Goal: Task Accomplishment & Management: Complete application form

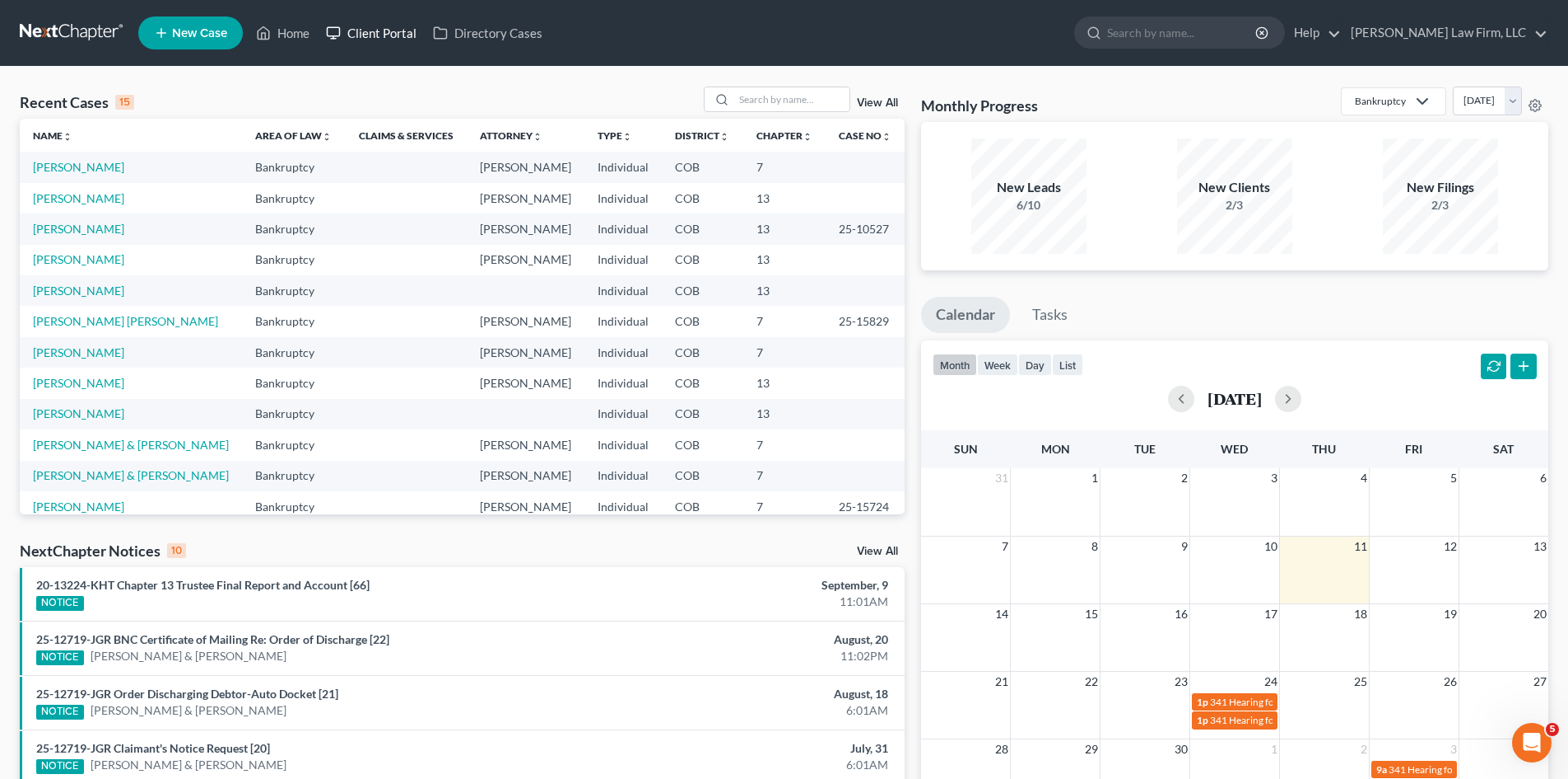
click at [369, 41] on link "Client Portal" at bounding box center [371, 33] width 107 height 30
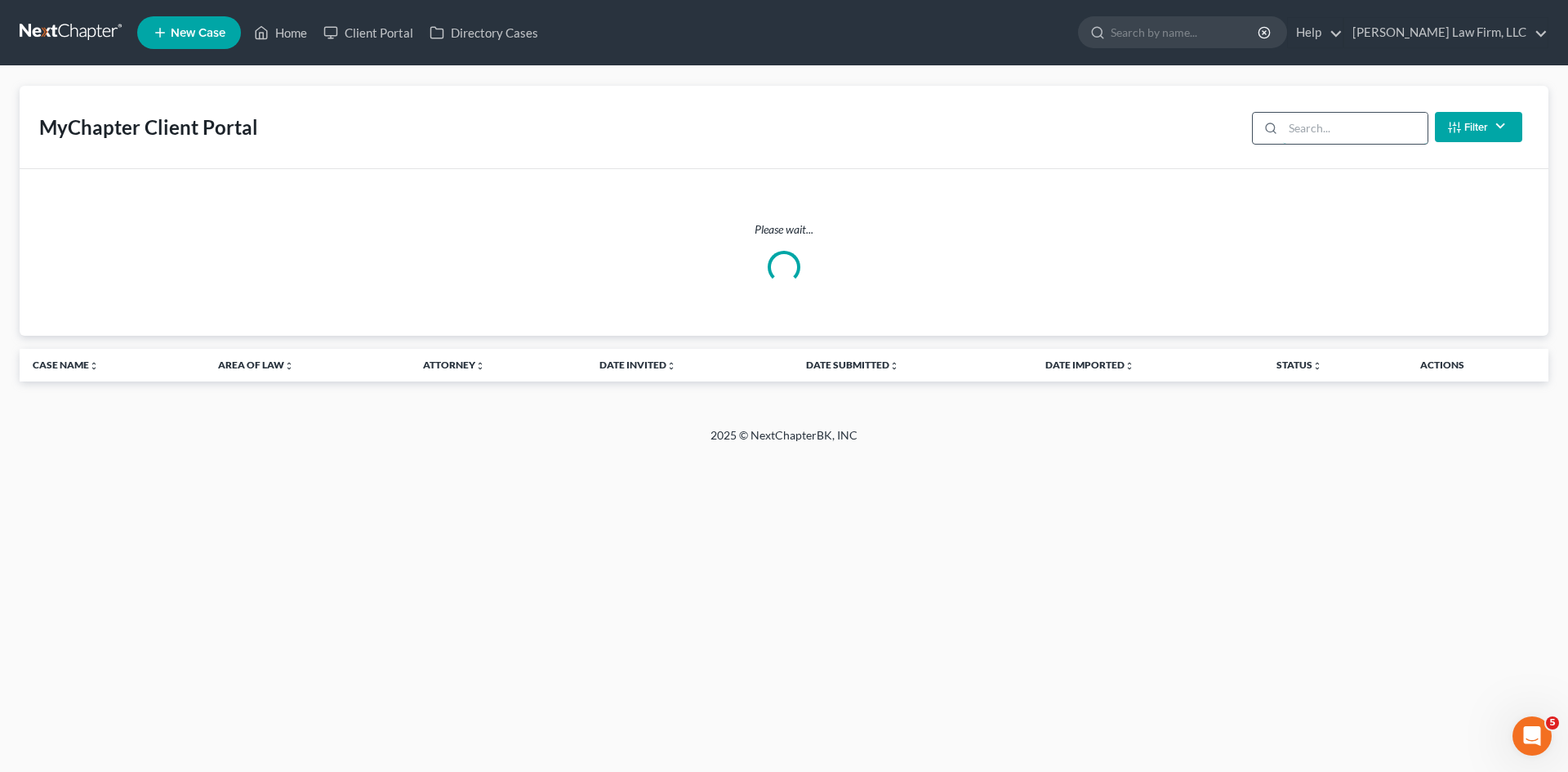
click at [1302, 137] on input "search" at bounding box center [1355, 129] width 144 height 31
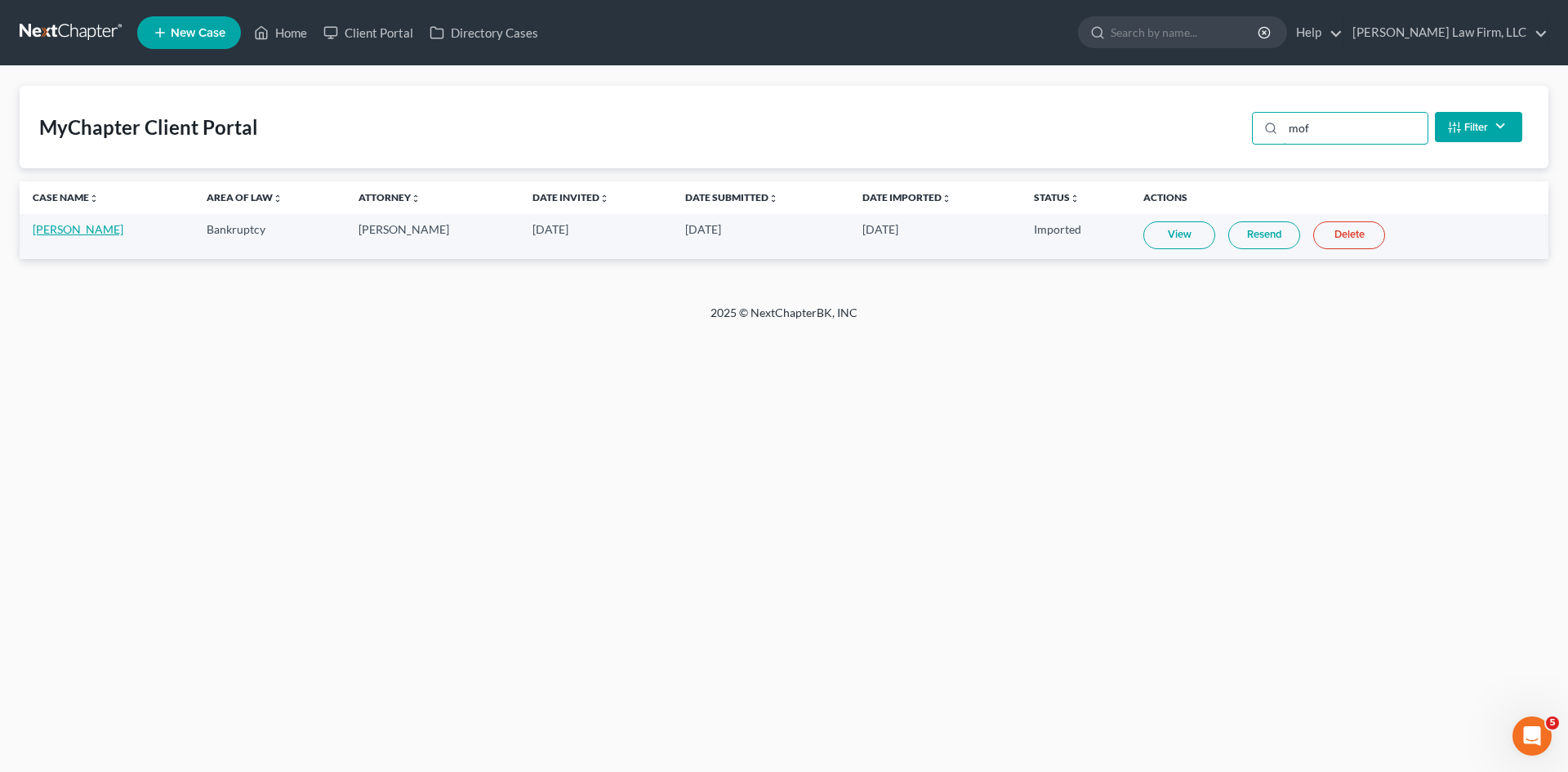
type input "mof"
click at [96, 224] on link "[PERSON_NAME]" at bounding box center [78, 229] width 90 height 14
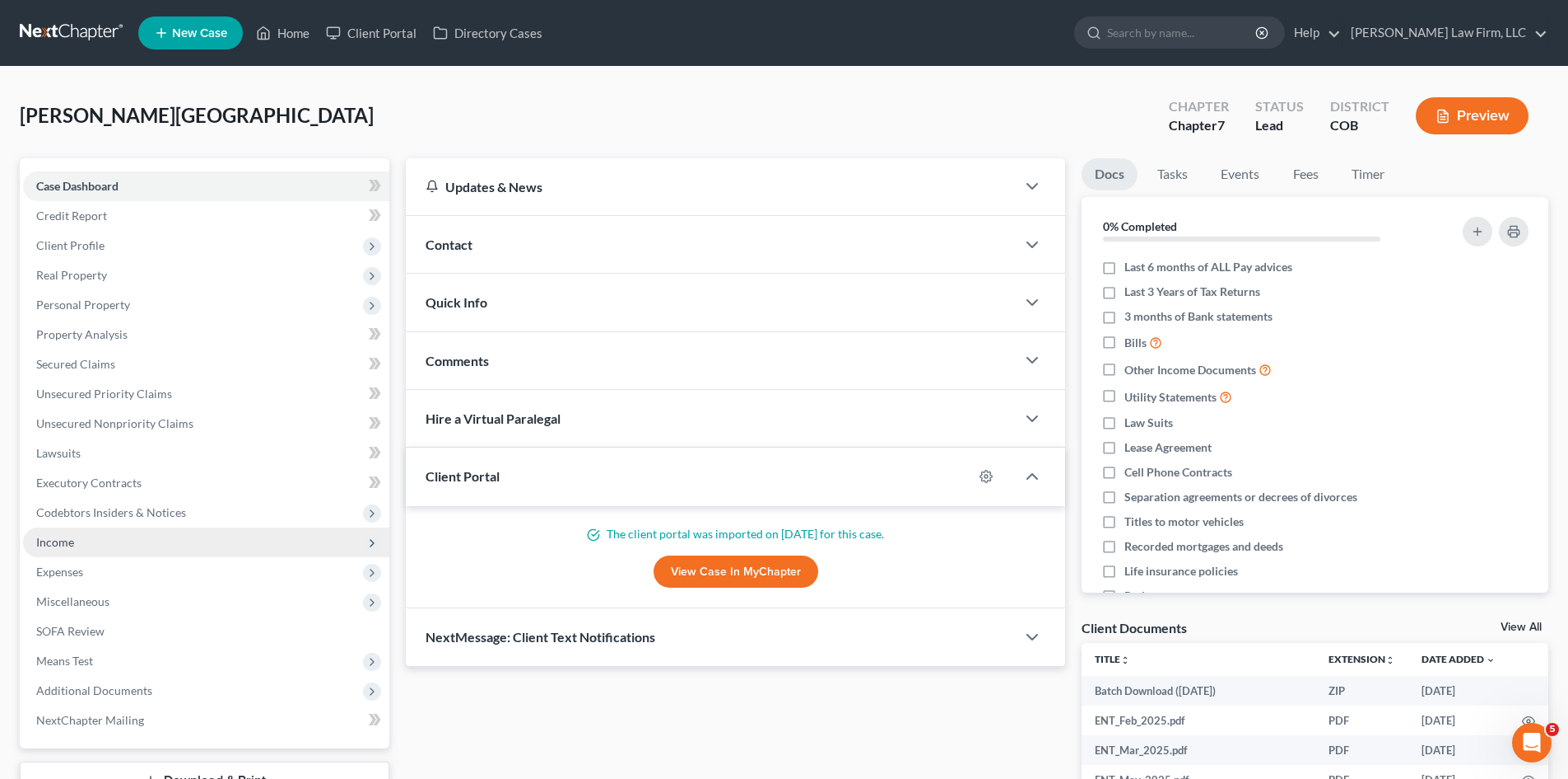
click at [77, 548] on span "Income" at bounding box center [206, 542] width 366 height 30
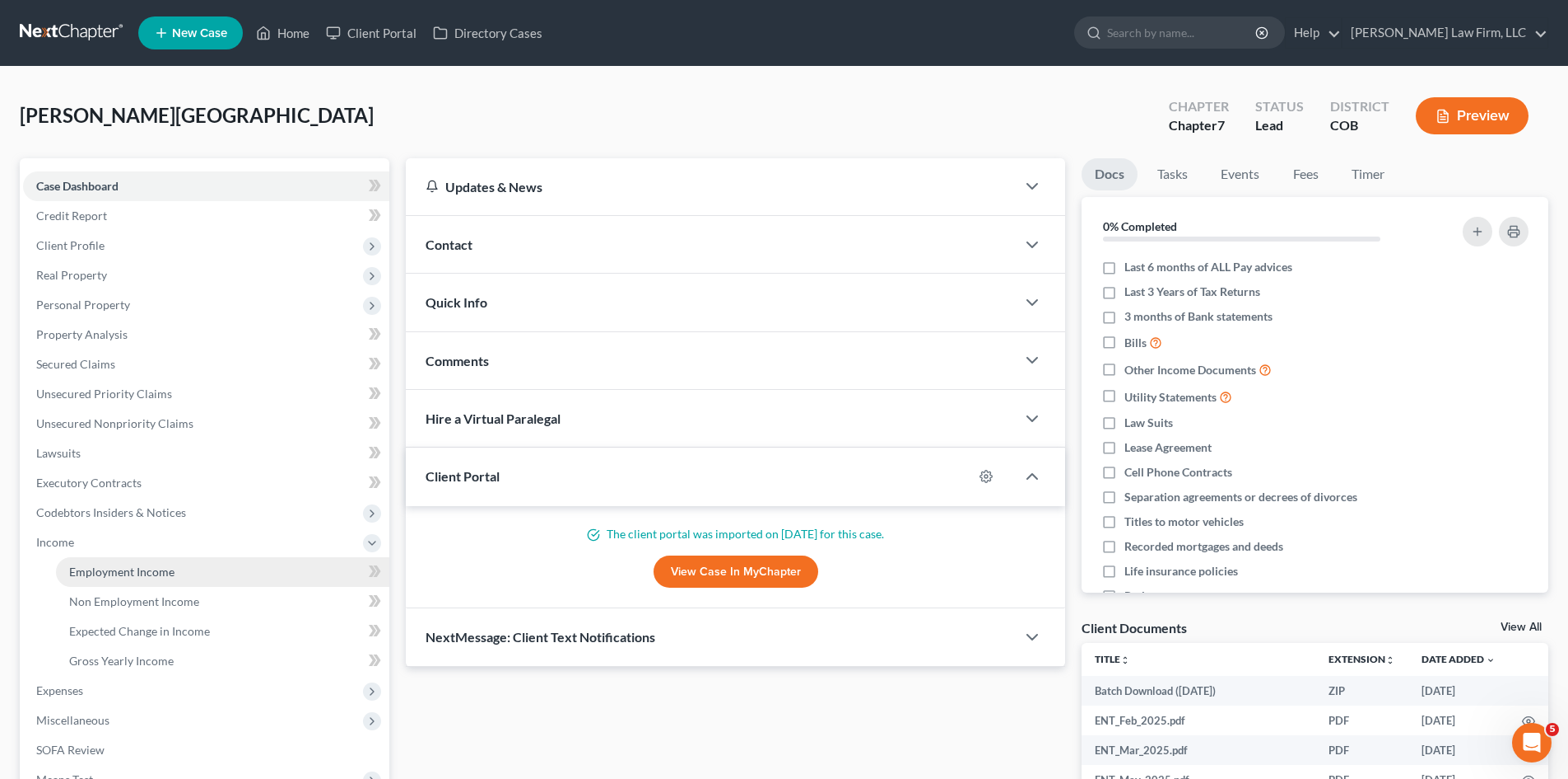
click at [181, 557] on link "Employment Income" at bounding box center [223, 572] width 334 height 30
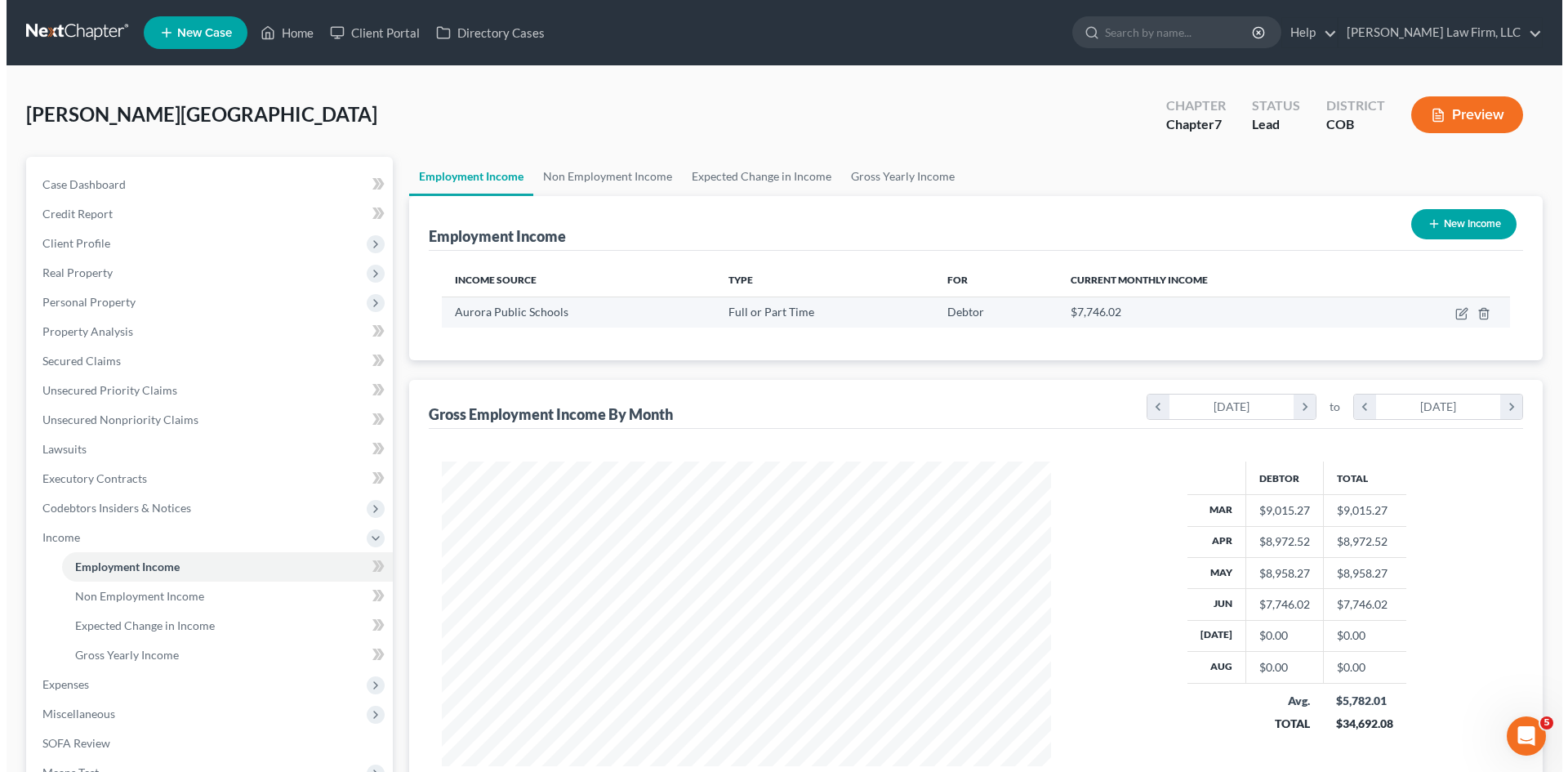
scroll to position [304, 642]
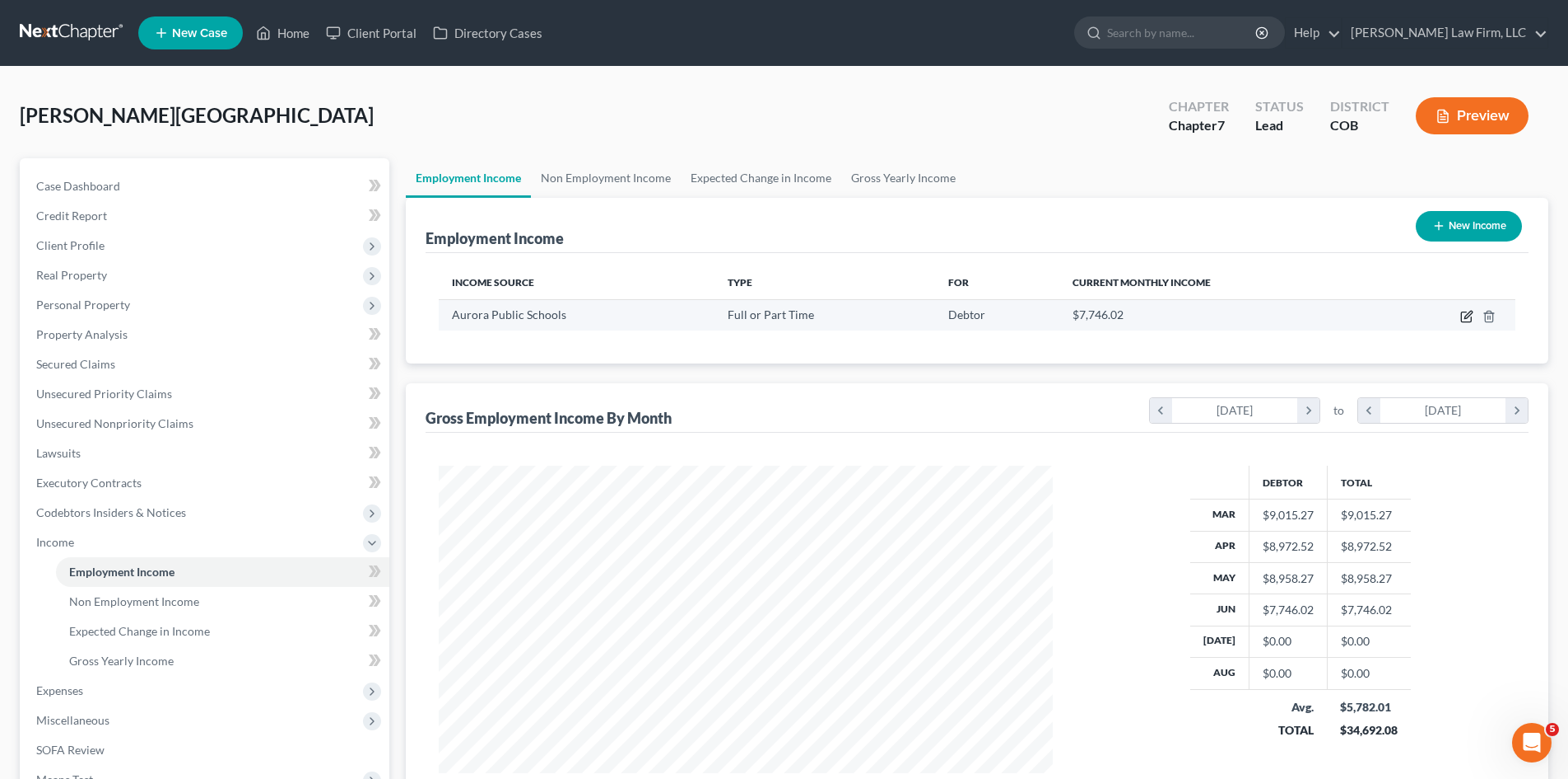
click at [1466, 314] on icon "button" at bounding box center [1467, 316] width 13 height 13
select select "0"
select select "5"
select select "0"
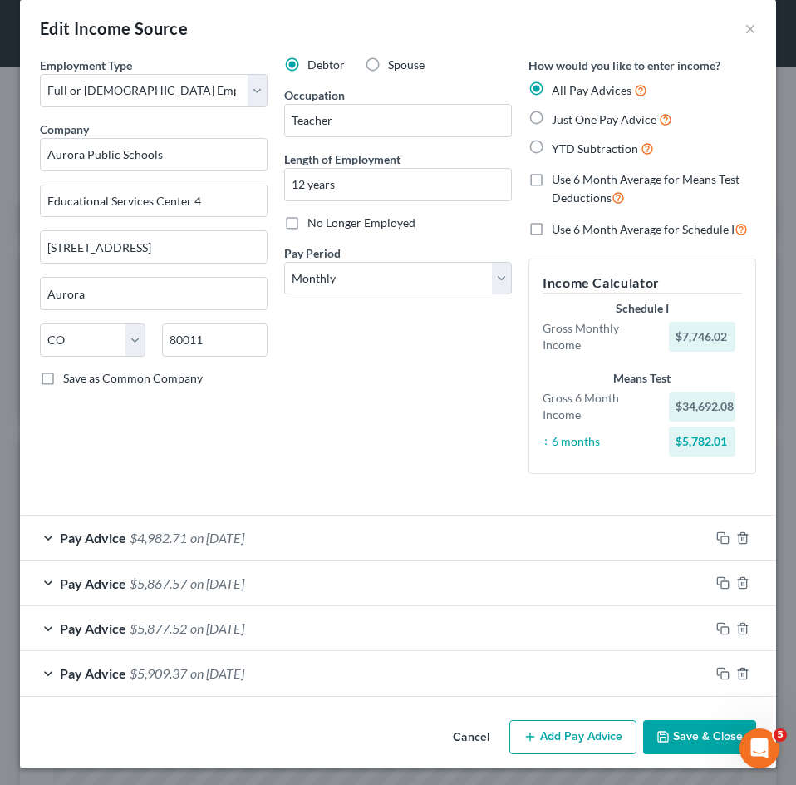
scroll to position [22, 0]
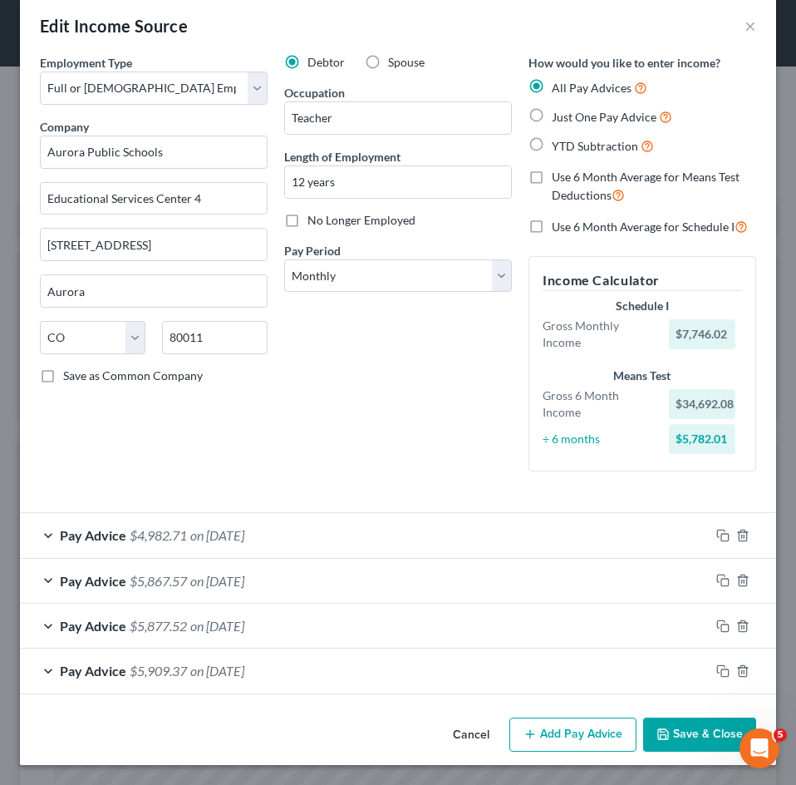
click at [525, 738] on icon "button" at bounding box center [530, 733] width 13 height 13
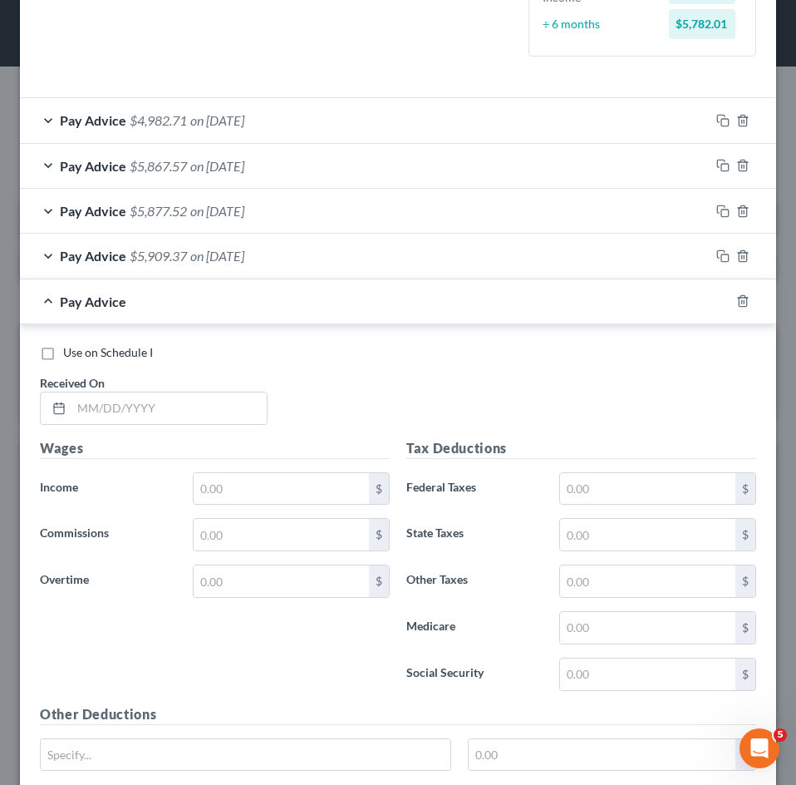
scroll to position [438, 0]
click at [172, 410] on input "text" at bounding box center [168, 408] width 195 height 32
type input "[DATE]"
click at [245, 488] on input "text" at bounding box center [281, 488] width 175 height 32
click at [260, 269] on div "Pay Advice $5,909.37 on [DATE]" at bounding box center [365, 255] width 690 height 44
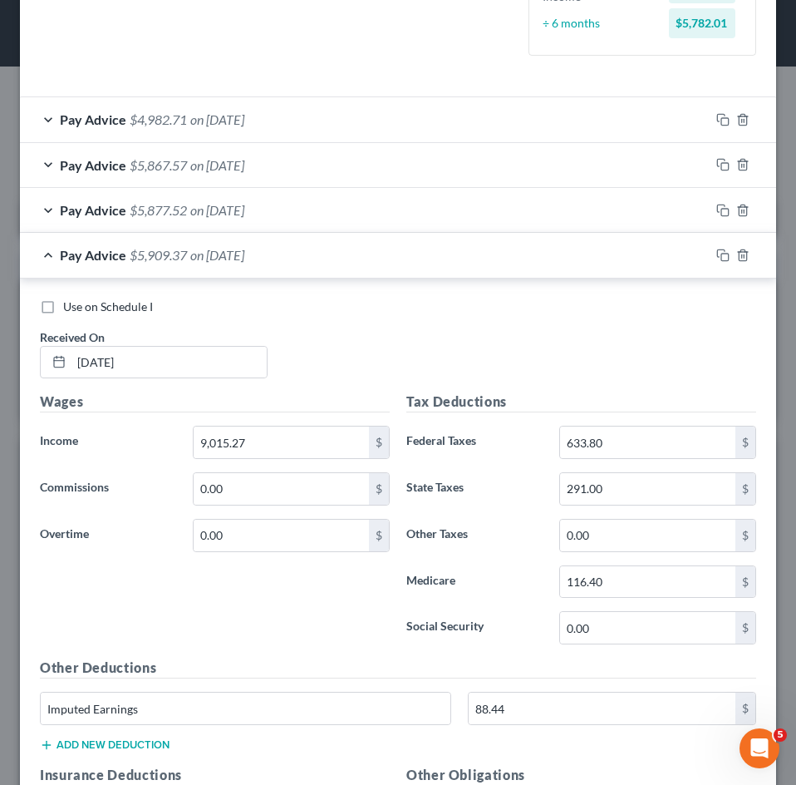
click at [260, 269] on div "Pay Advice $5,909.37 on [DATE]" at bounding box center [365, 255] width 690 height 44
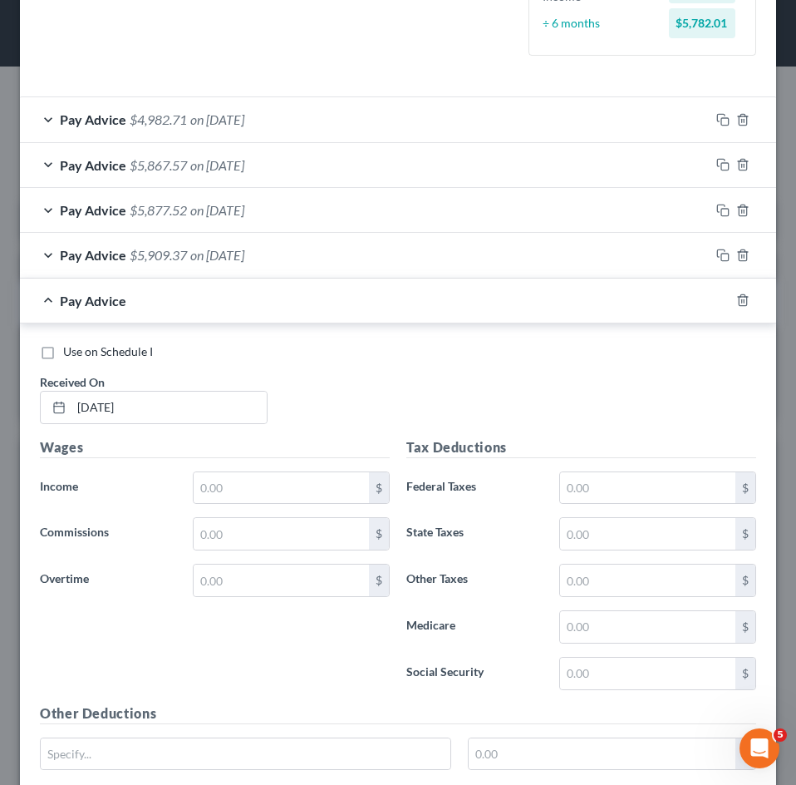
drag, startPoint x: 77, startPoint y: 500, endPoint x: 164, endPoint y: 488, distance: 87.2
click at [77, 500] on label "Income *" at bounding box center [108, 487] width 153 height 33
click at [244, 476] on input "text" at bounding box center [281, 488] width 175 height 32
type input "7,746.02"
click at [599, 476] on input "text" at bounding box center [647, 488] width 175 height 32
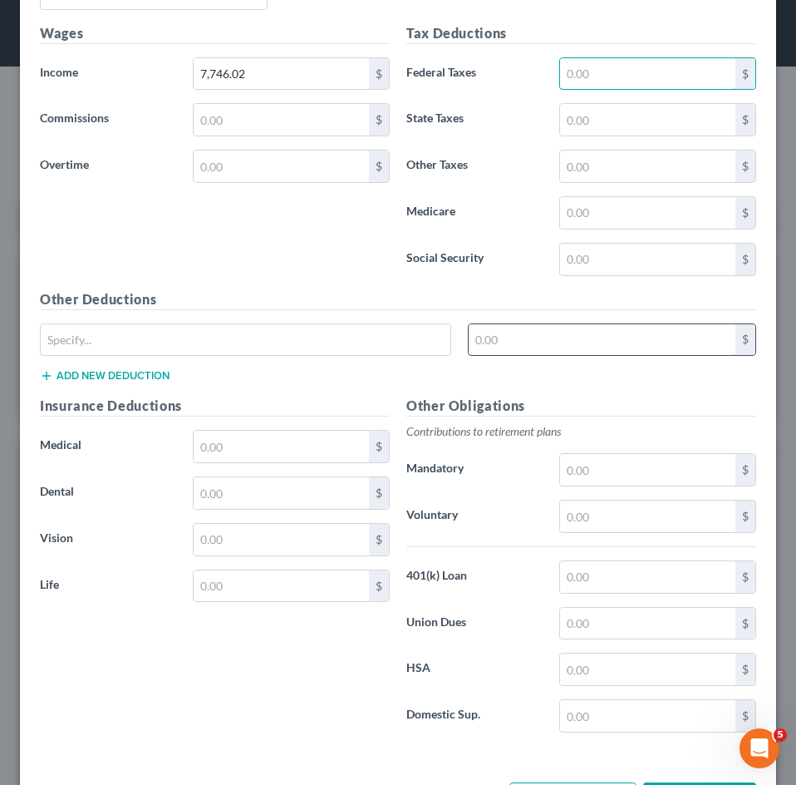
scroll to position [854, 0]
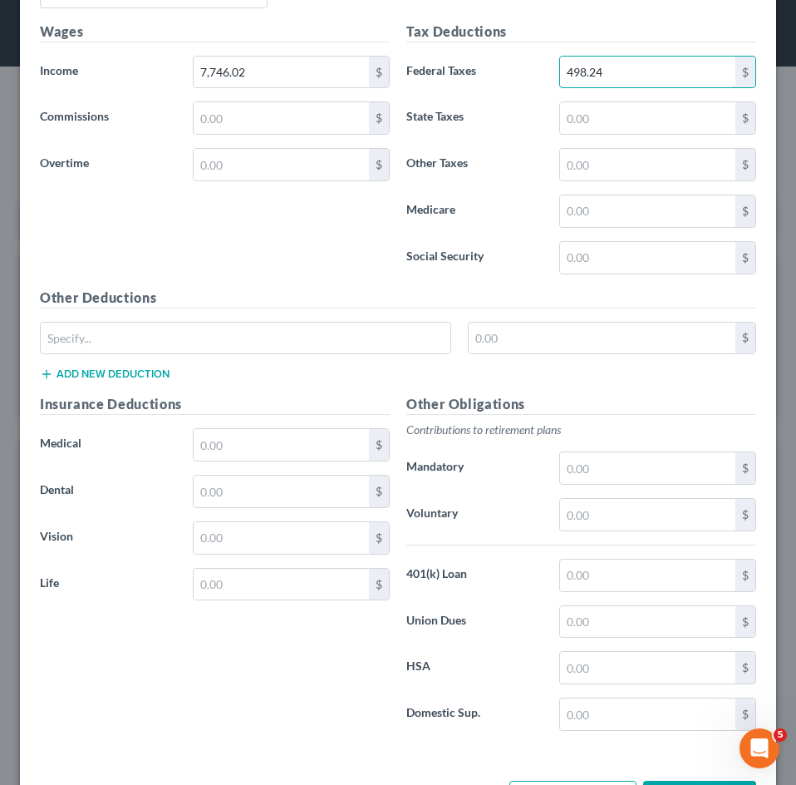
type input "498.24"
type input "242"
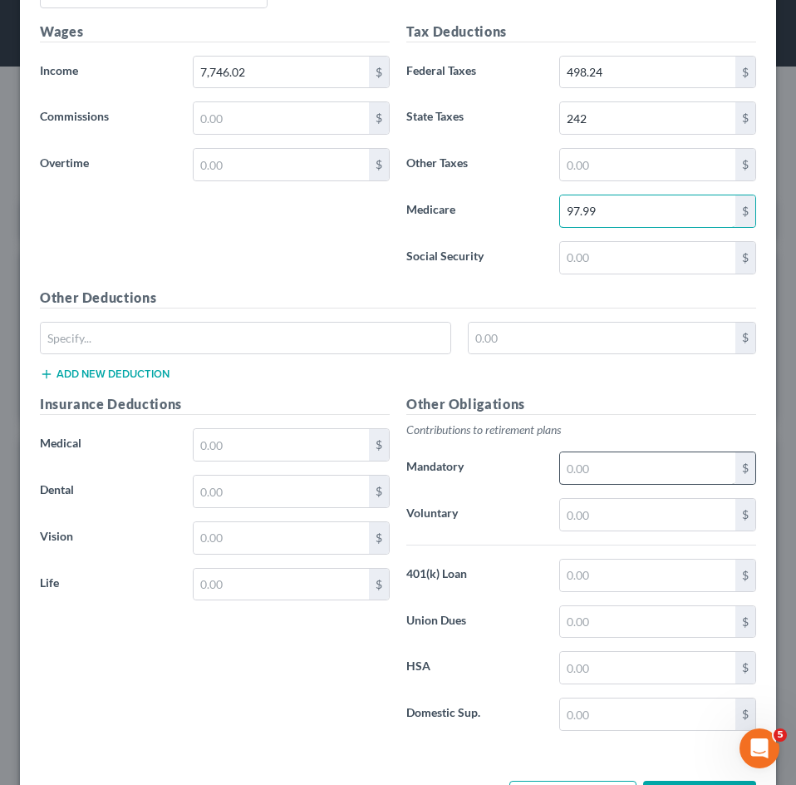
type input "97.99"
click at [592, 480] on input "text" at bounding box center [647, 468] width 175 height 32
type input "761.13"
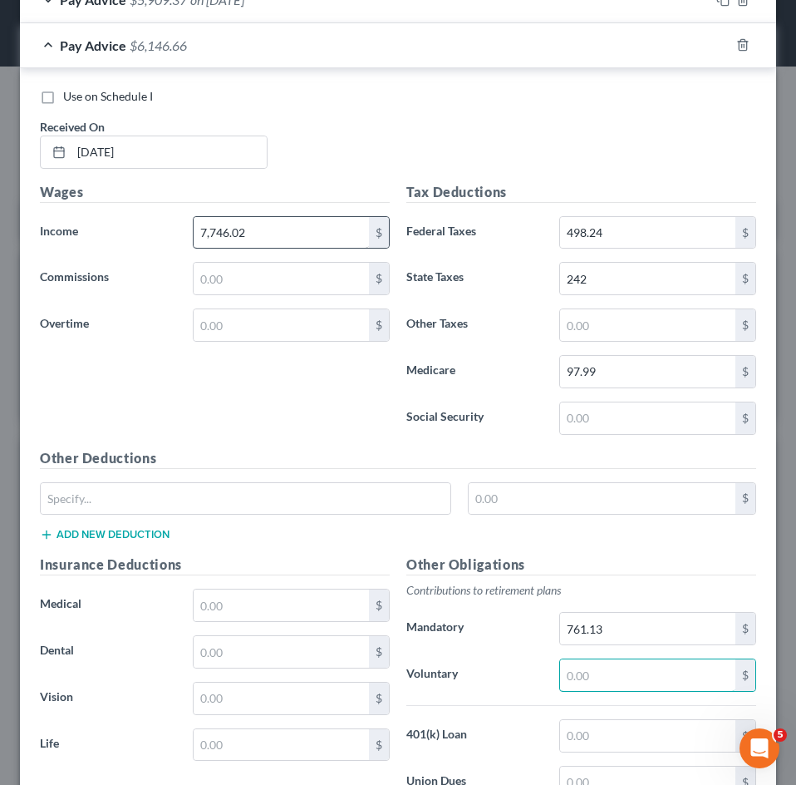
scroll to position [521, 0]
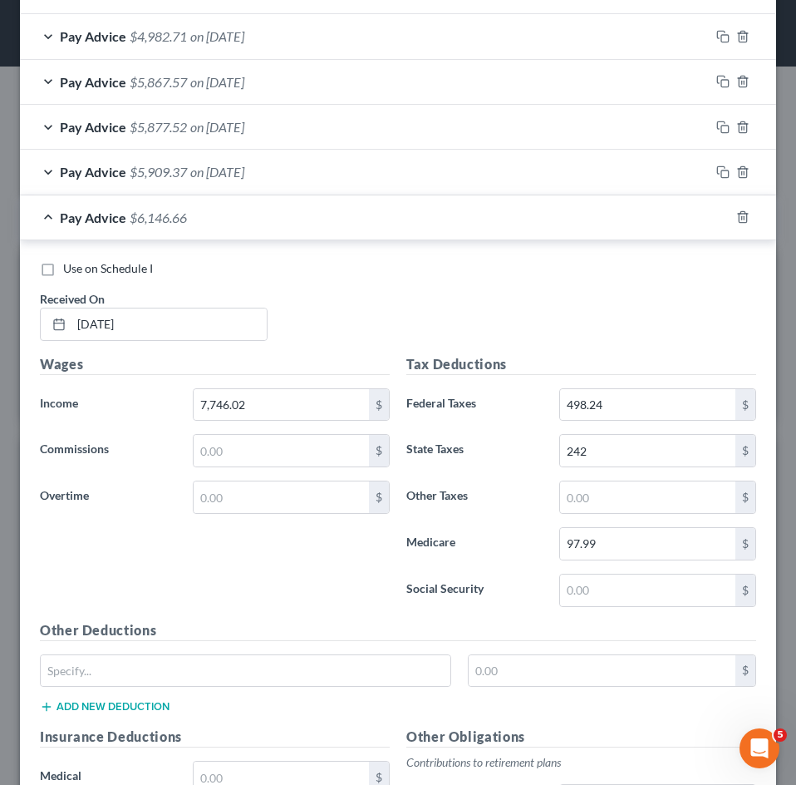
click at [272, 222] on div "Pay Advice $6,146.66" at bounding box center [375, 217] width 710 height 44
click at [288, 175] on div "Pay Advice $5,909.37 on [DATE]" at bounding box center [365, 172] width 690 height 44
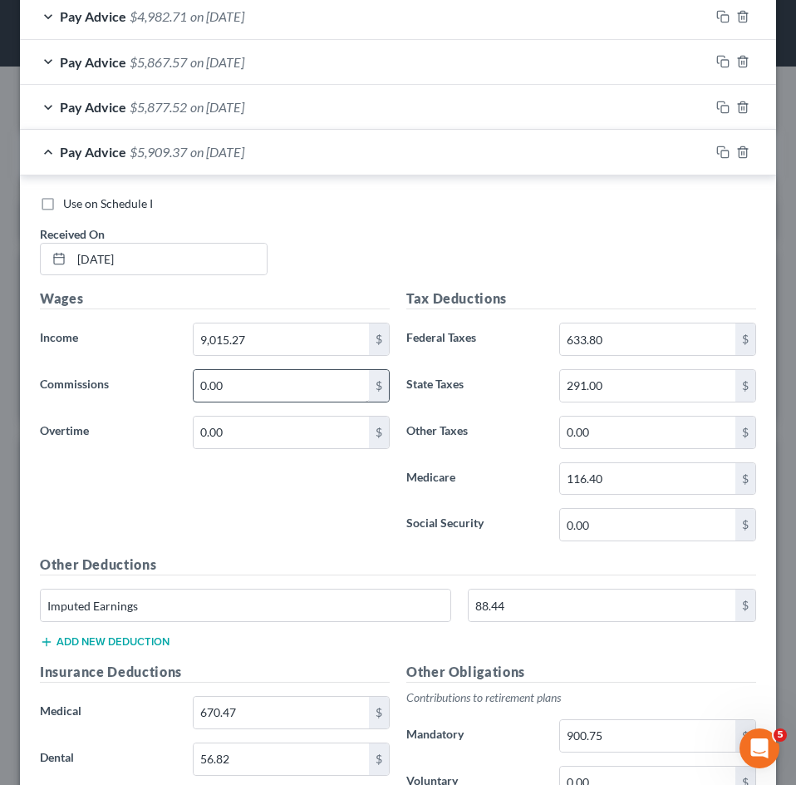
scroll to position [438, 0]
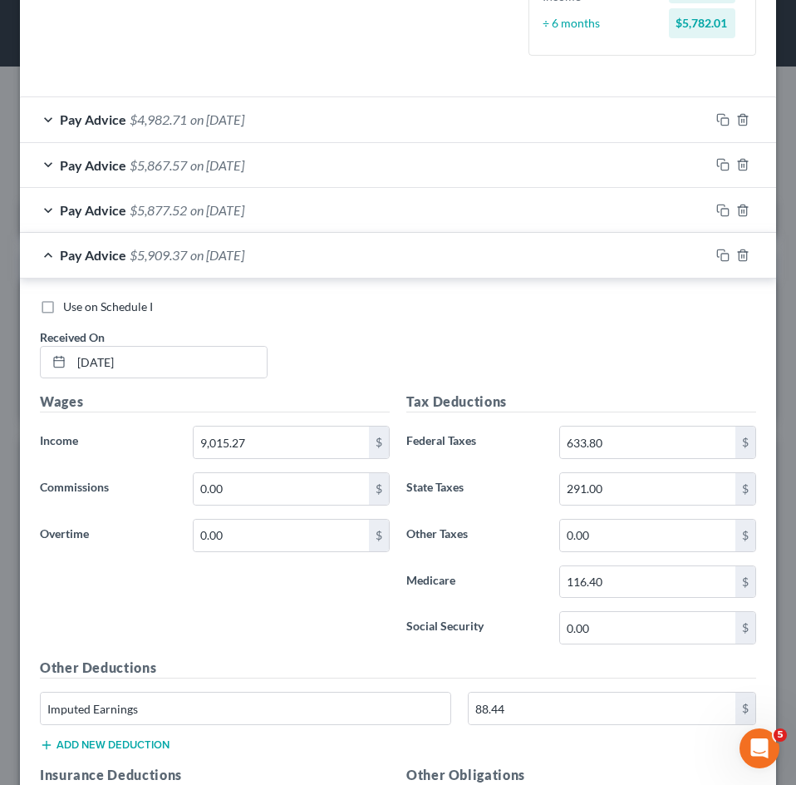
click at [323, 254] on div "Pay Advice $5,909.37 on [DATE]" at bounding box center [365, 255] width 690 height 44
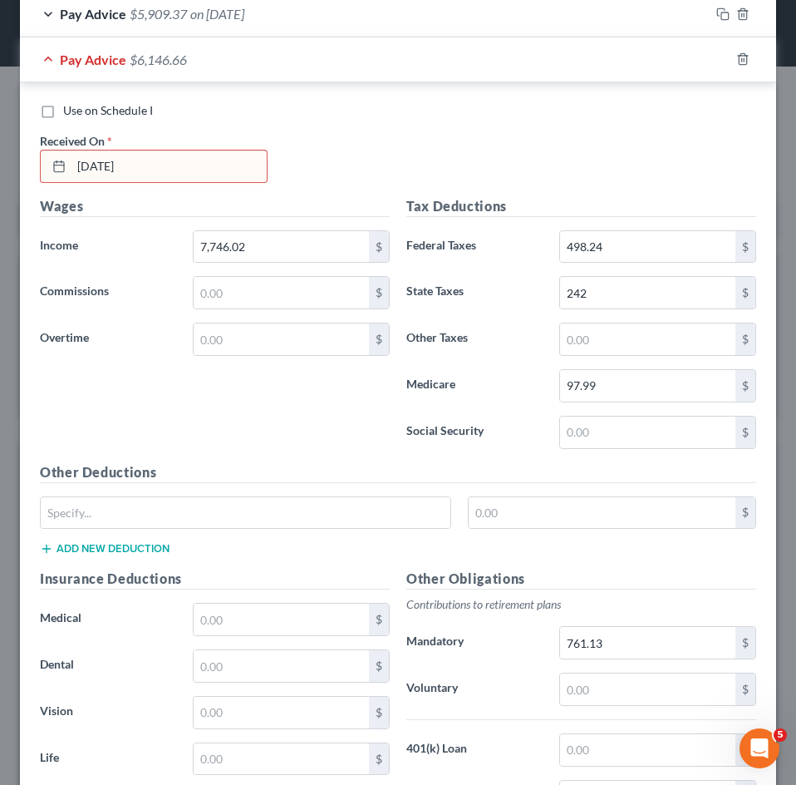
scroll to position [687, 0]
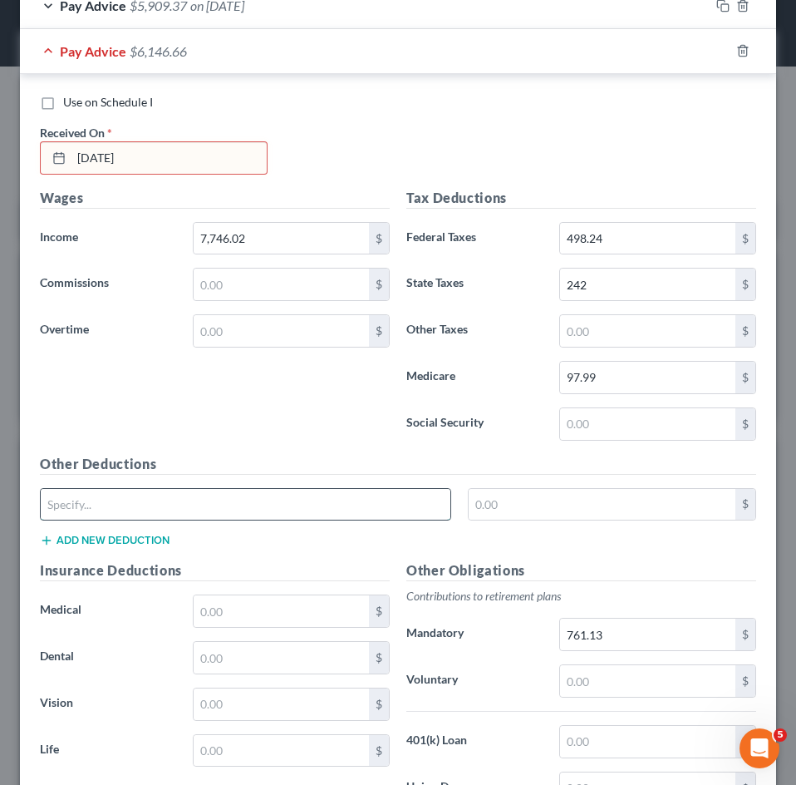
click at [164, 511] on input "text" at bounding box center [246, 505] width 410 height 32
type input "i"
type input "Imputed earnings"
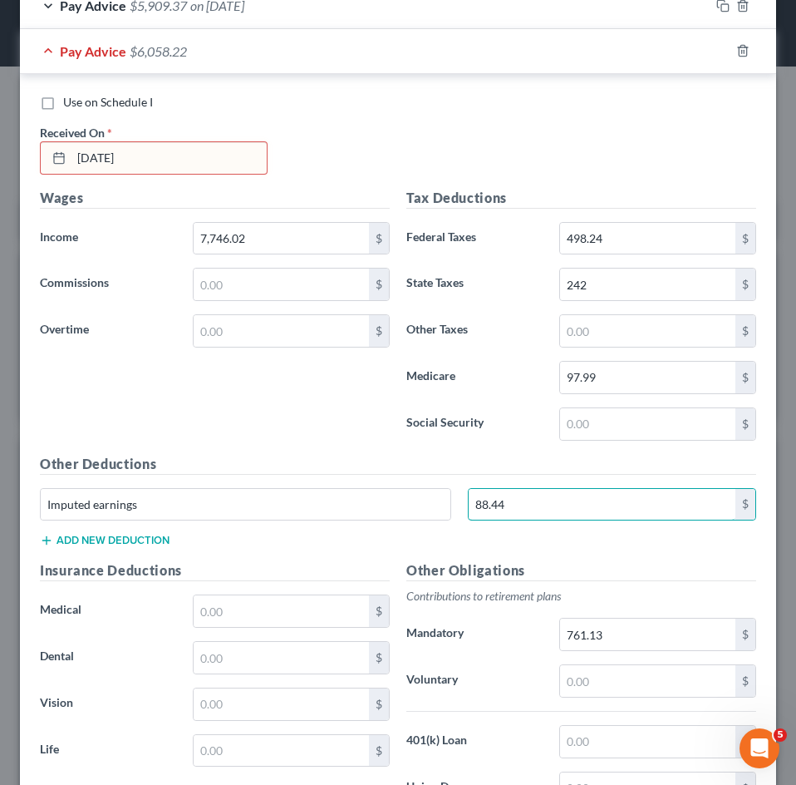
type input "88.44"
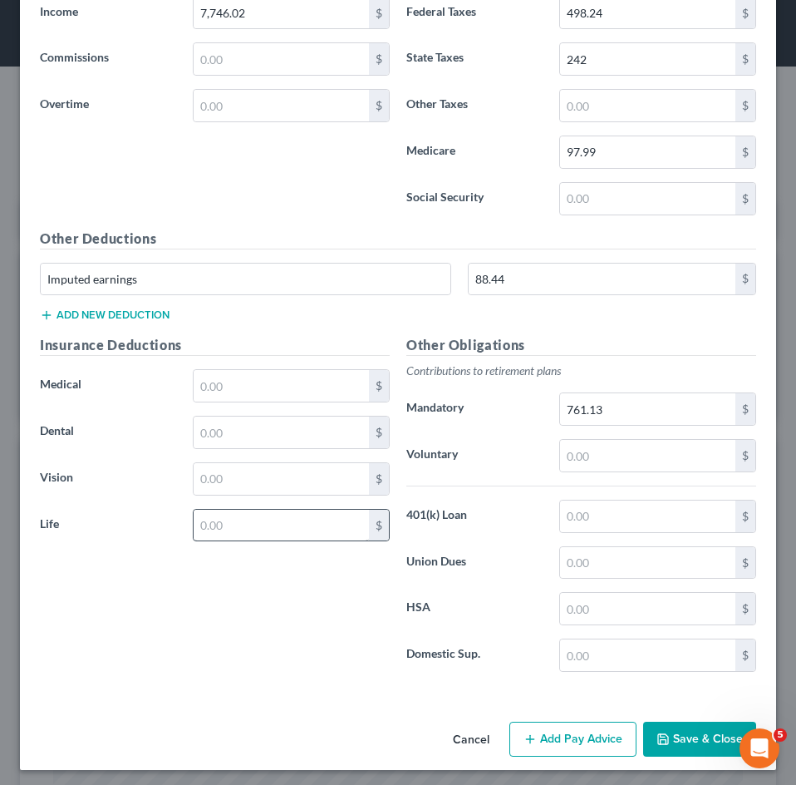
scroll to position [918, 0]
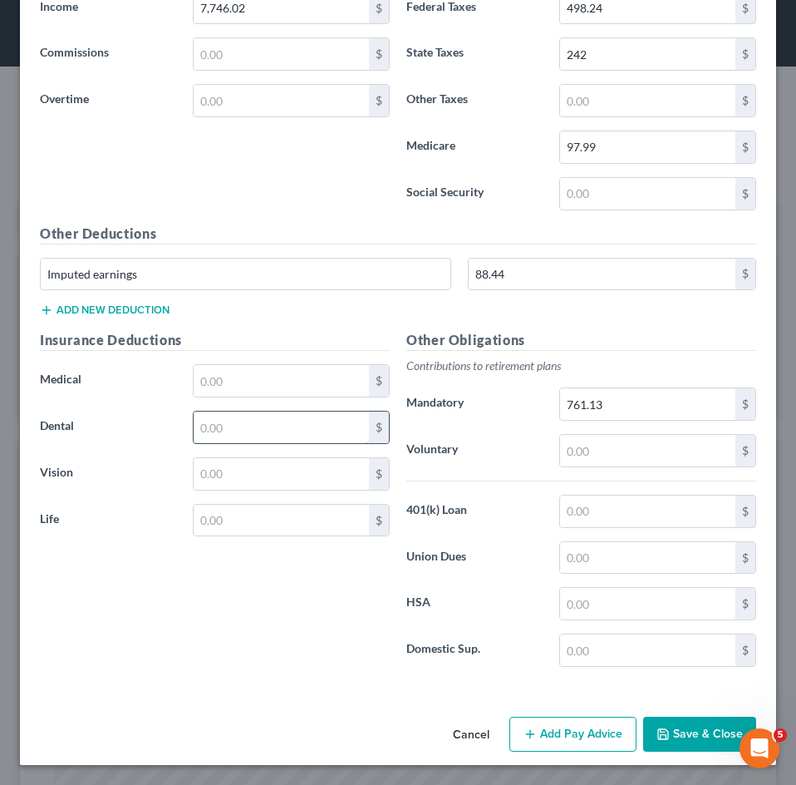
click at [236, 415] on input "text" at bounding box center [281, 427] width 175 height 32
type input "56.82"
click at [637, 603] on input "text" at bounding box center [647, 604] width 175 height 32
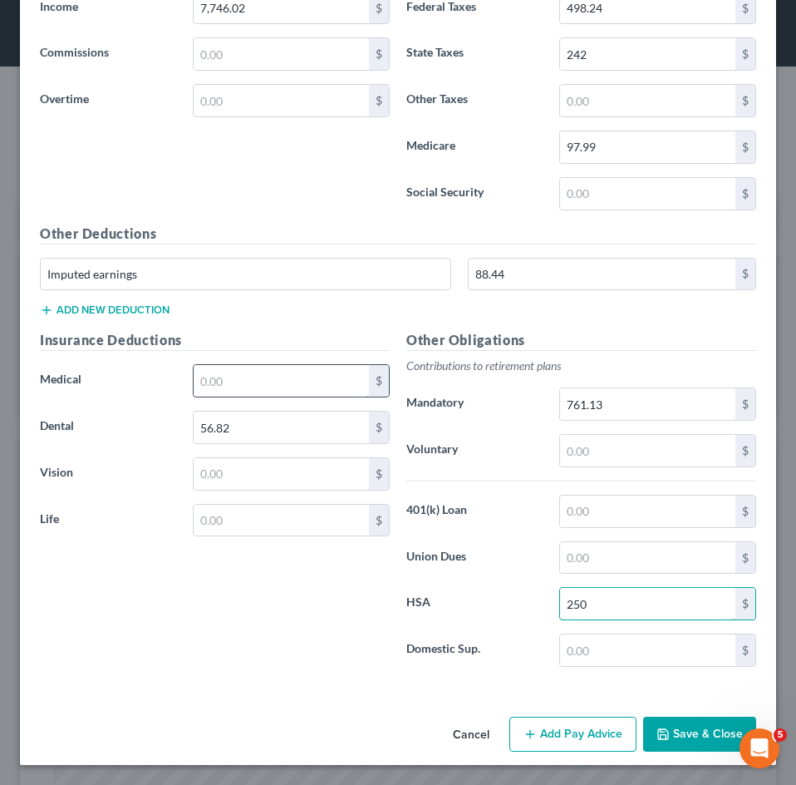
type input "250"
click at [283, 379] on input "text" at bounding box center [281, 381] width 175 height 32
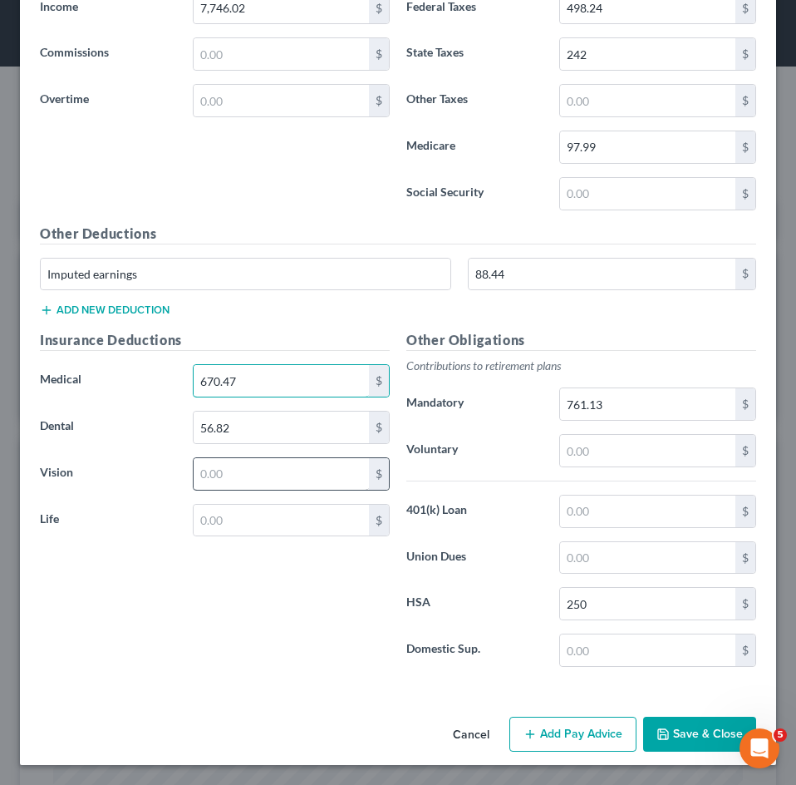
type input "670.47"
click at [264, 470] on input "text" at bounding box center [281, 474] width 175 height 32
type input "10.89"
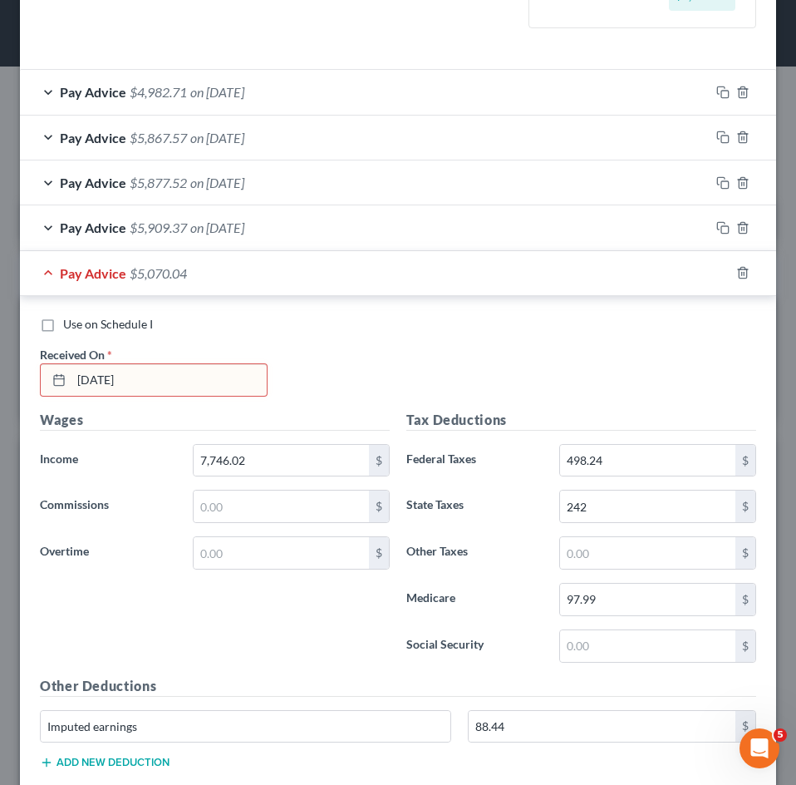
scroll to position [419, 0]
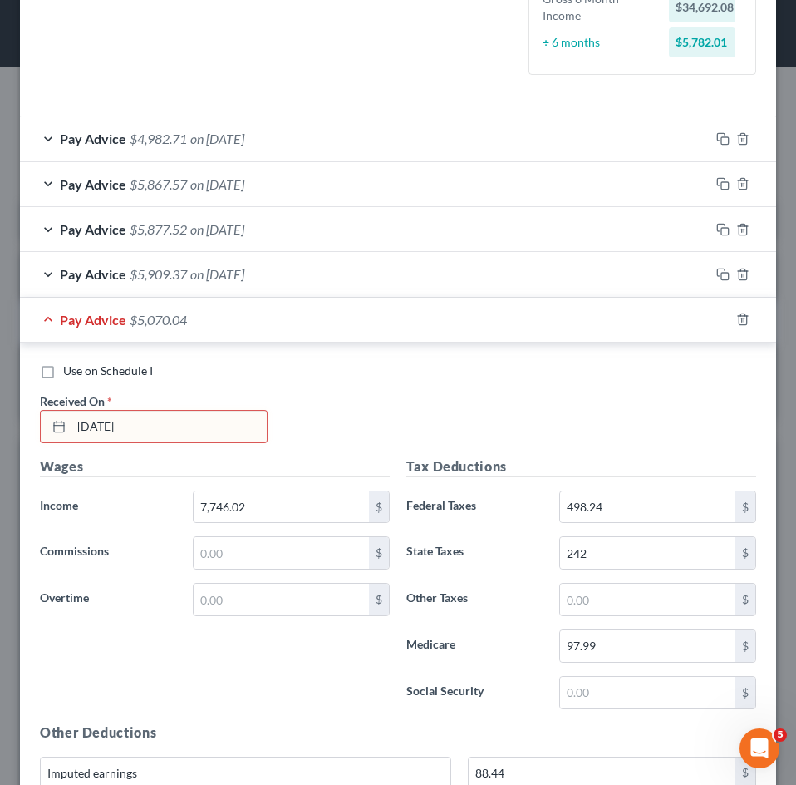
click at [324, 272] on div "Pay Advice $5,909.37 on [DATE]" at bounding box center [365, 274] width 690 height 44
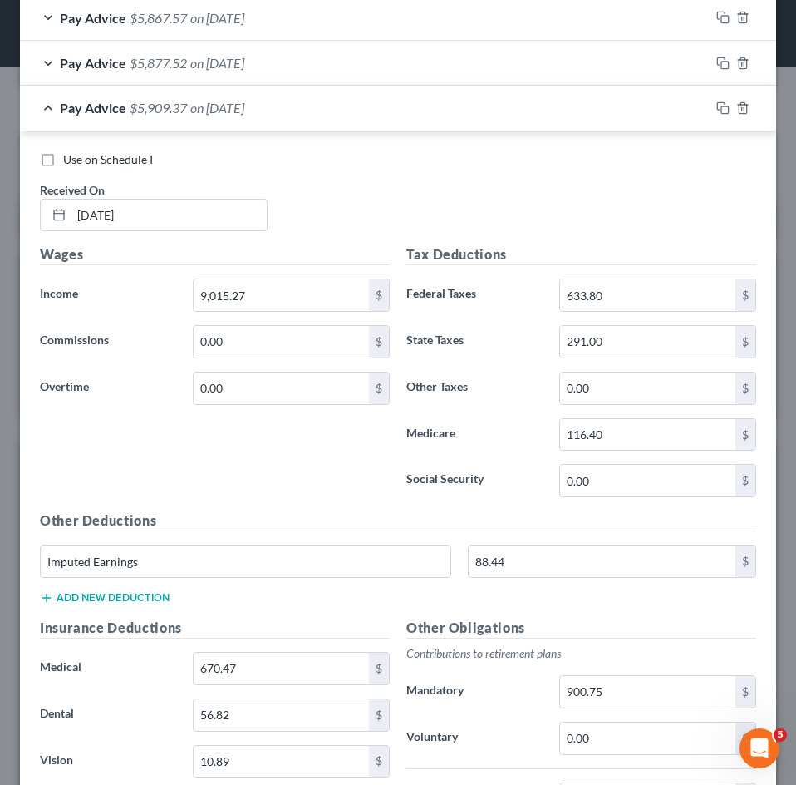
scroll to position [502, 0]
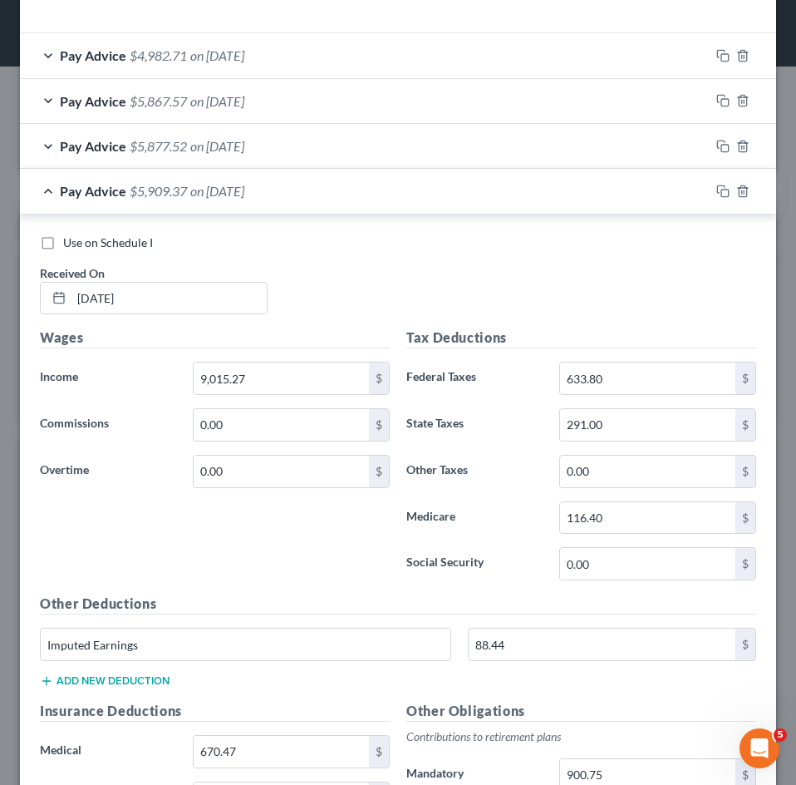
click at [310, 184] on div "Pay Advice $5,909.37 on [DATE]" at bounding box center [365, 191] width 690 height 44
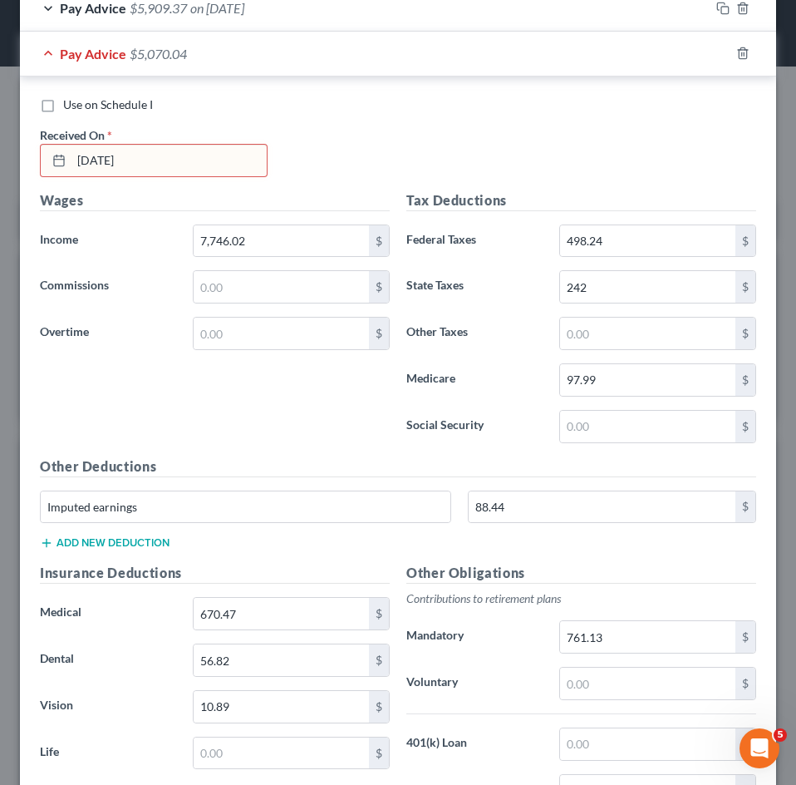
scroll to position [918, 0]
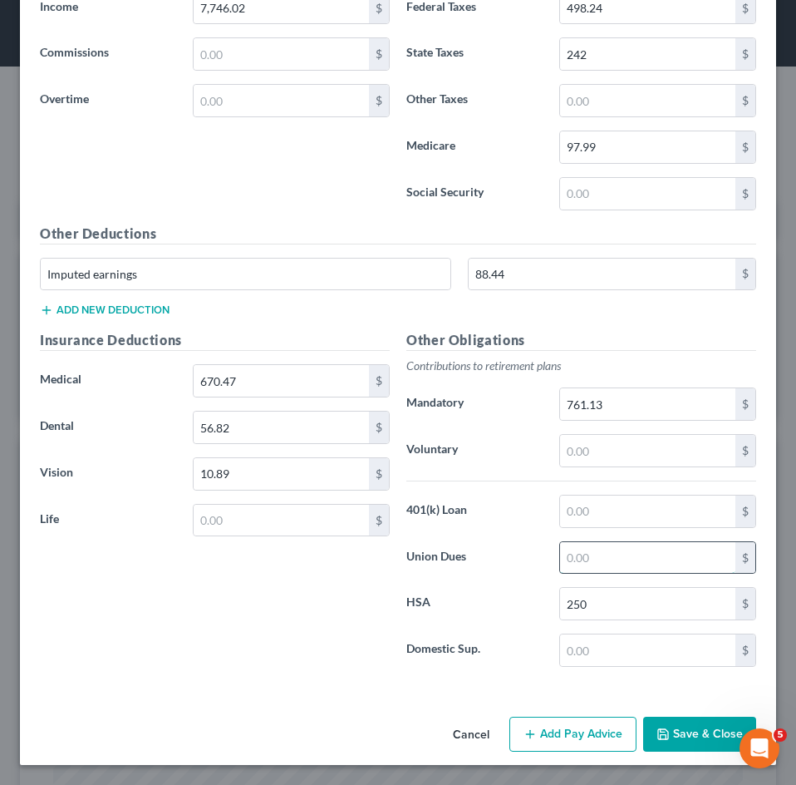
click at [592, 560] on input "text" at bounding box center [647, 558] width 175 height 32
type input "87.33"
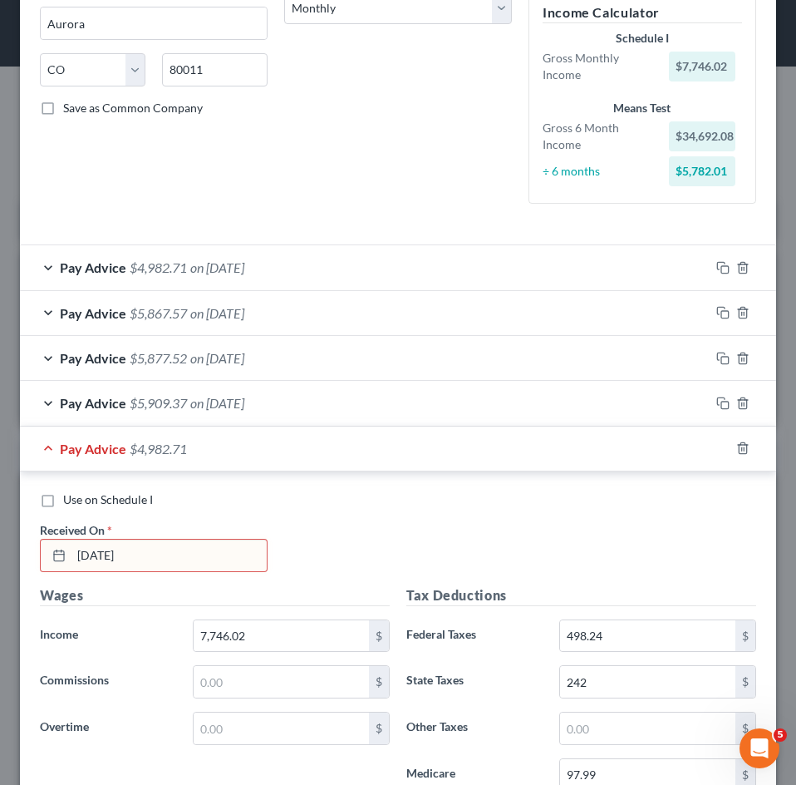
scroll to position [253, 0]
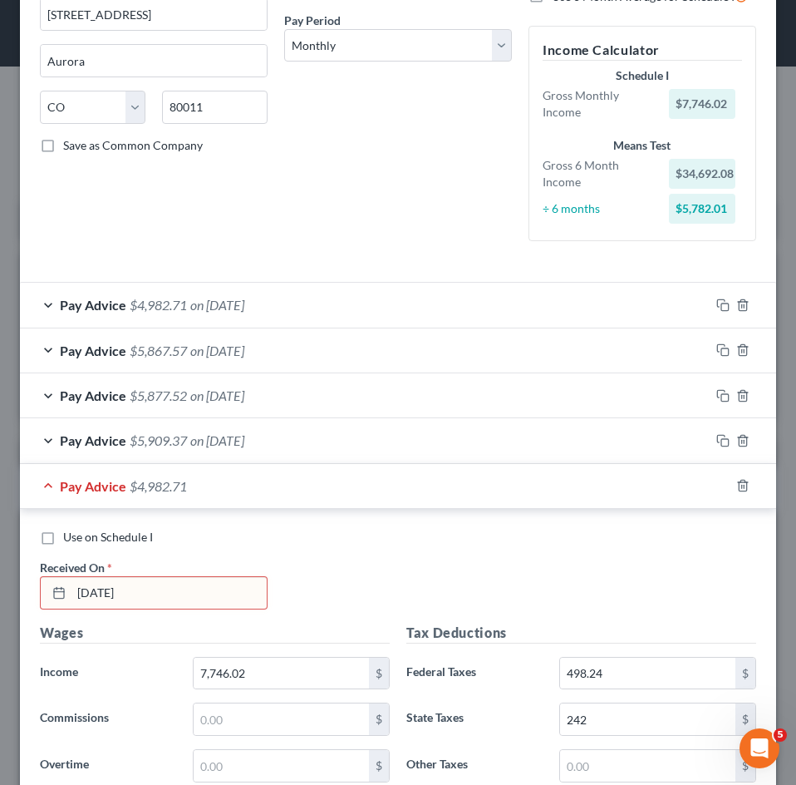
click at [197, 492] on div "Pay Advice $4,982.71" at bounding box center [375, 486] width 710 height 44
click at [258, 483] on div "Pay Advice $4,982.71" at bounding box center [375, 486] width 710 height 44
click at [195, 593] on input "[DATE]" at bounding box center [168, 593] width 195 height 32
drag, startPoint x: 195, startPoint y: 594, endPoint x: -4, endPoint y: 617, distance: 200.8
click at [0, 617] on html "Home New Case Client Portal Directory Cases [PERSON_NAME] Law Firm, LLC [EMAIL_…" at bounding box center [398, 660] width 796 height 1320
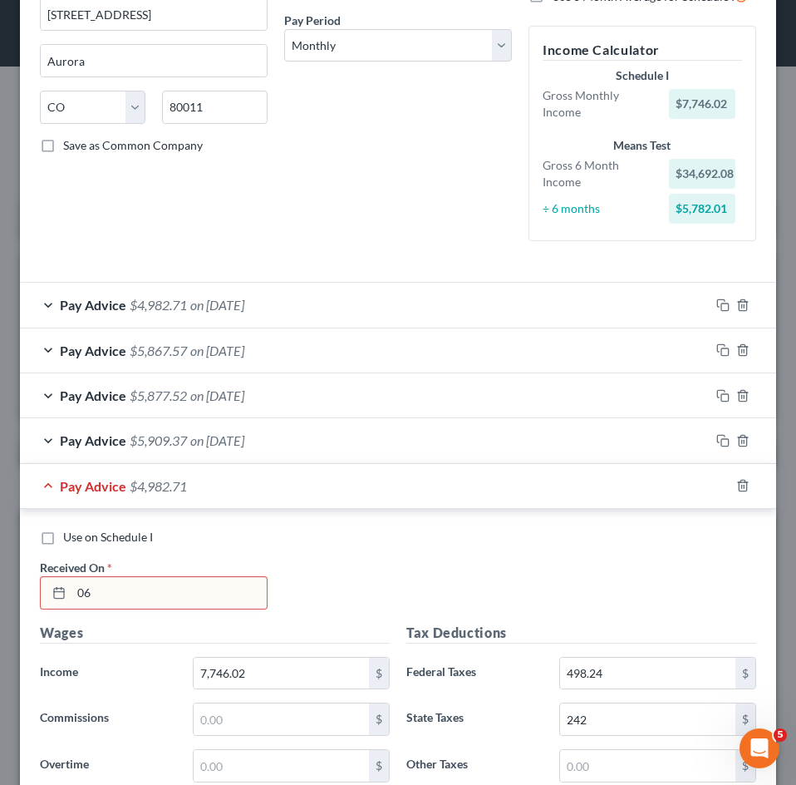
type input "0"
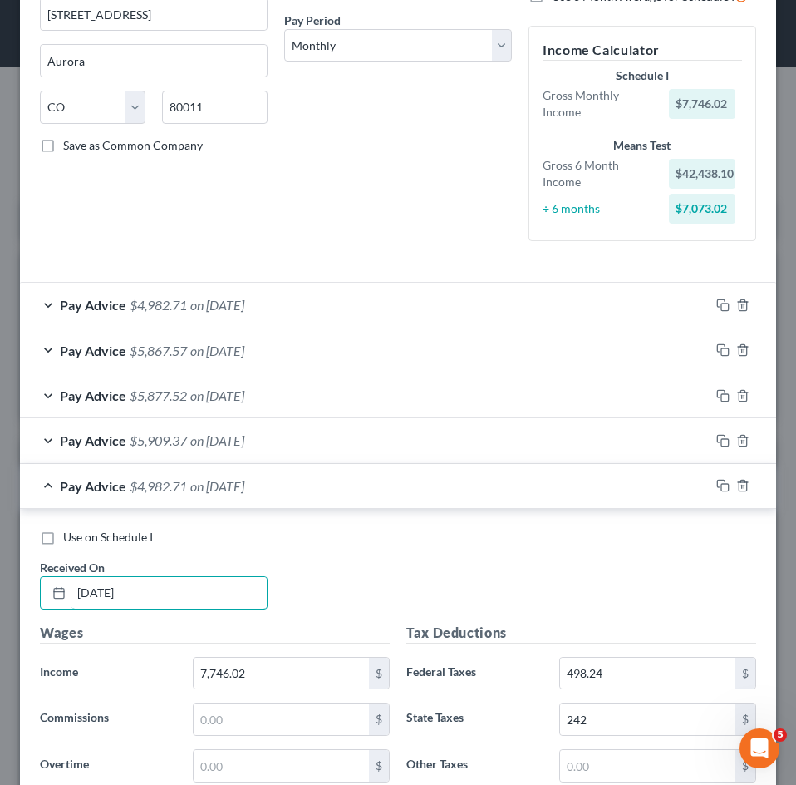
type input "[DATE]"
click at [308, 495] on div "Pay Advice $4,982.71 on [DATE]" at bounding box center [365, 486] width 690 height 44
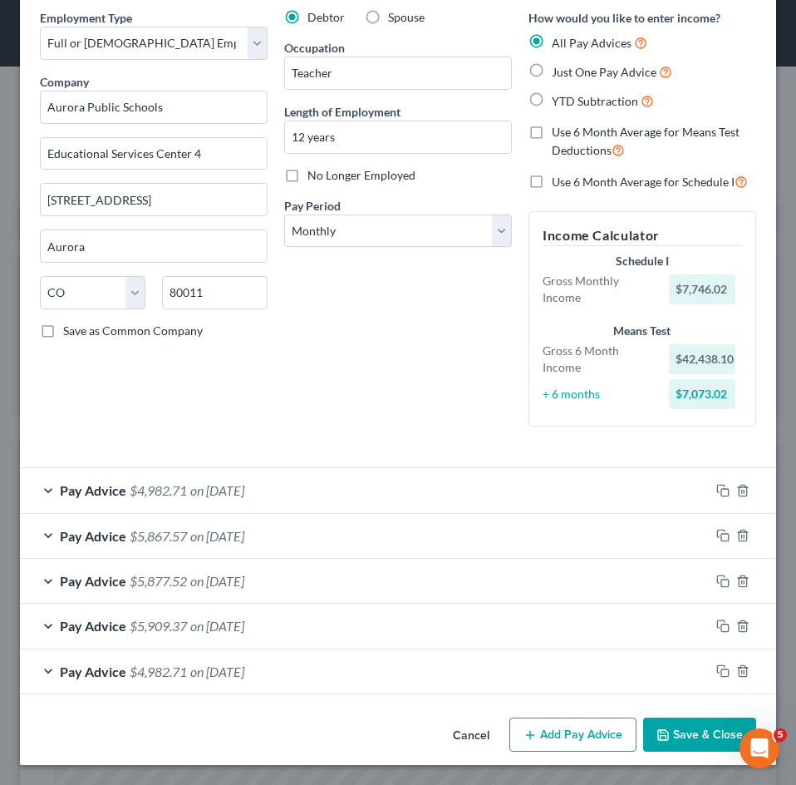
scroll to position [67, 0]
click at [560, 734] on button "Add Pay Advice" at bounding box center [573, 734] width 127 height 35
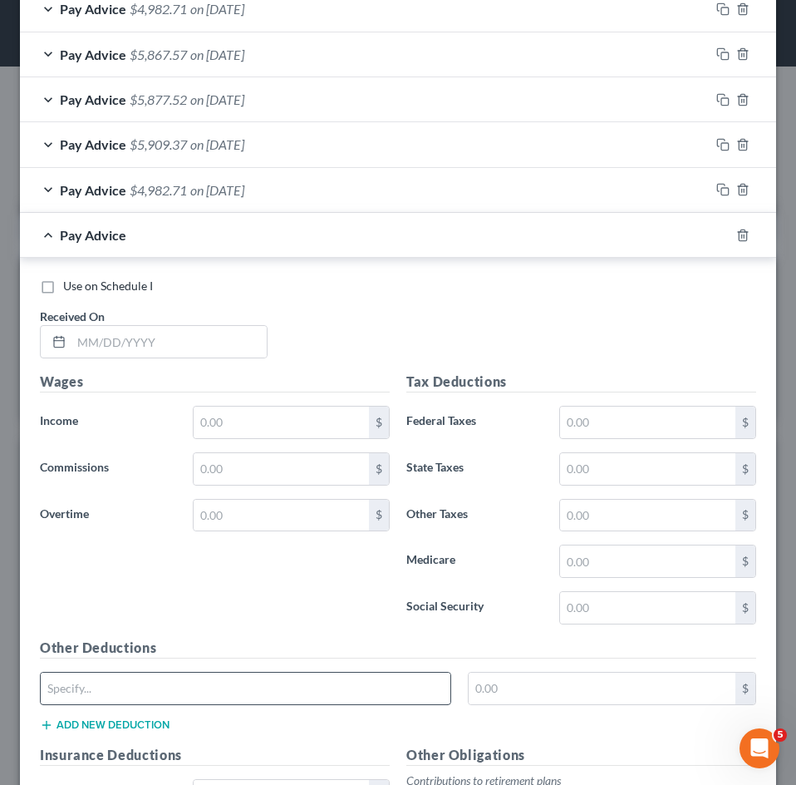
scroll to position [665, 0]
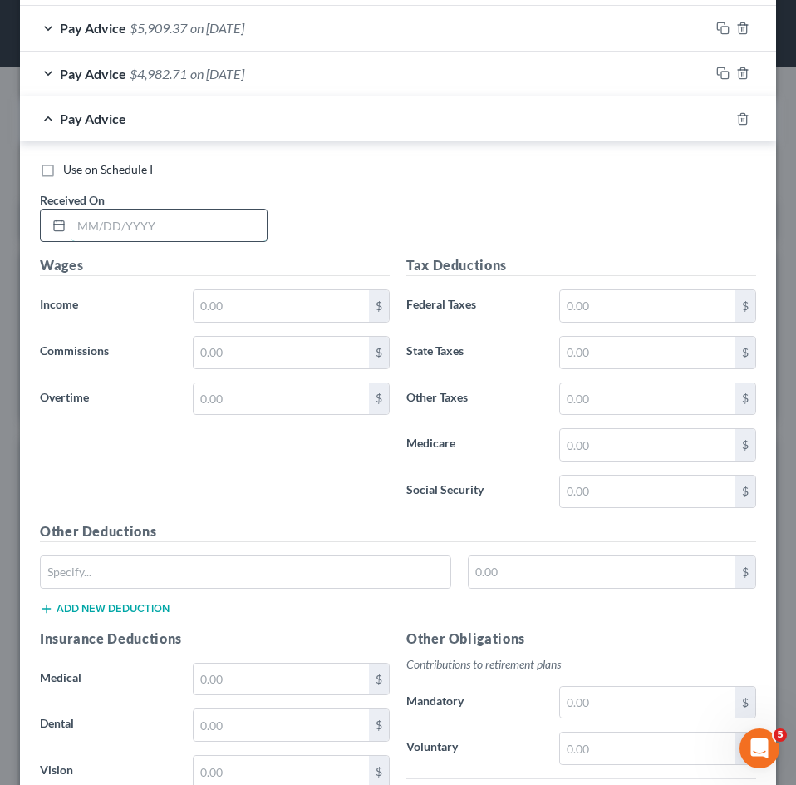
click at [126, 232] on input "text" at bounding box center [168, 225] width 195 height 32
type input "[DATE]"
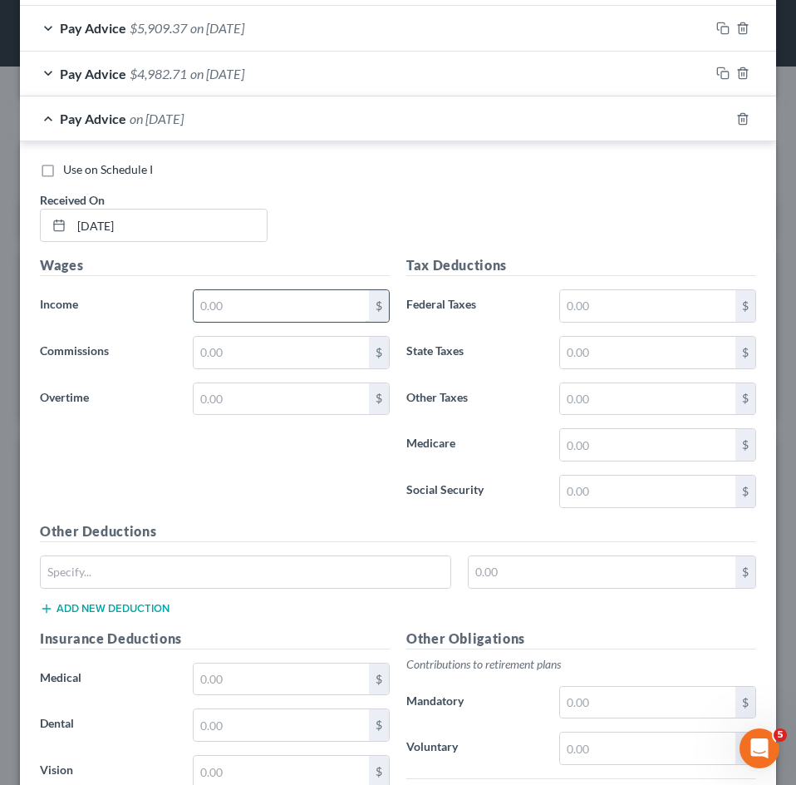
click at [268, 308] on input "text" at bounding box center [281, 306] width 175 height 32
type input "7,751.30"
click at [484, 565] on input "text" at bounding box center [603, 572] width 268 height 32
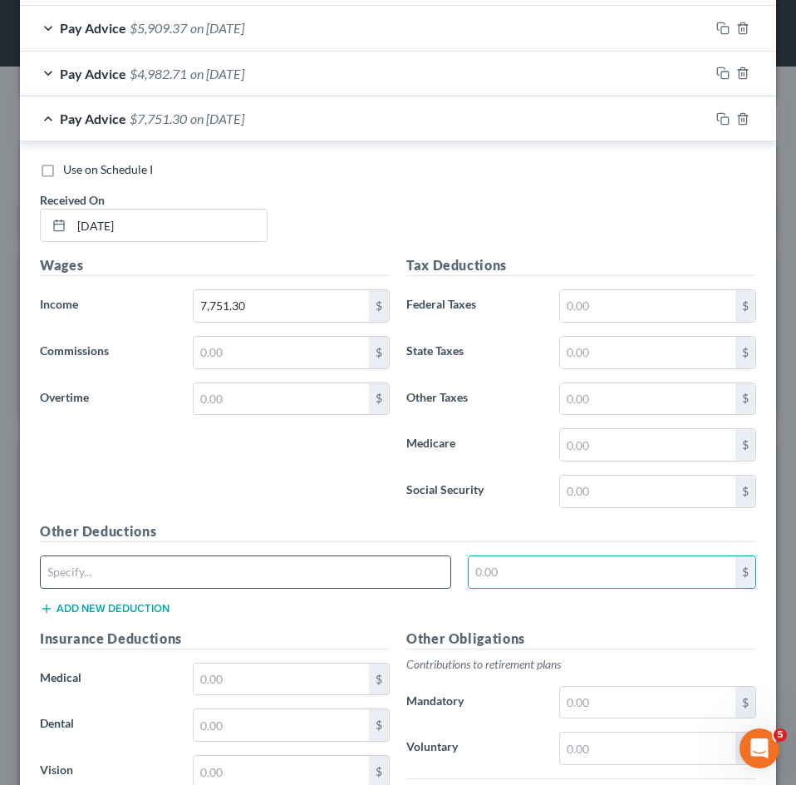
click at [362, 578] on input "text" at bounding box center [246, 572] width 410 height 32
type input "Imputed earnings"
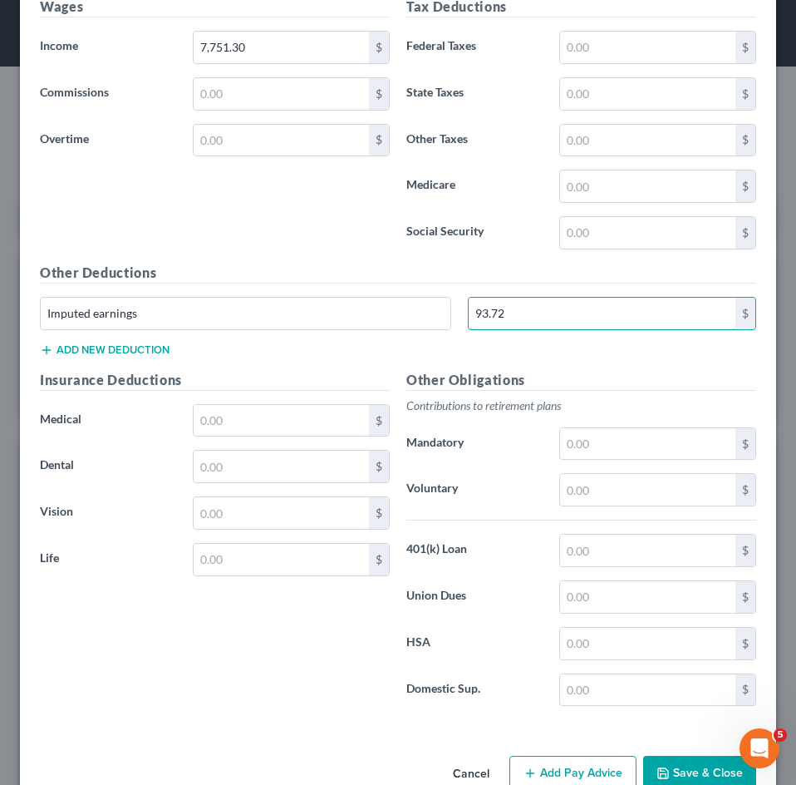
scroll to position [963, 0]
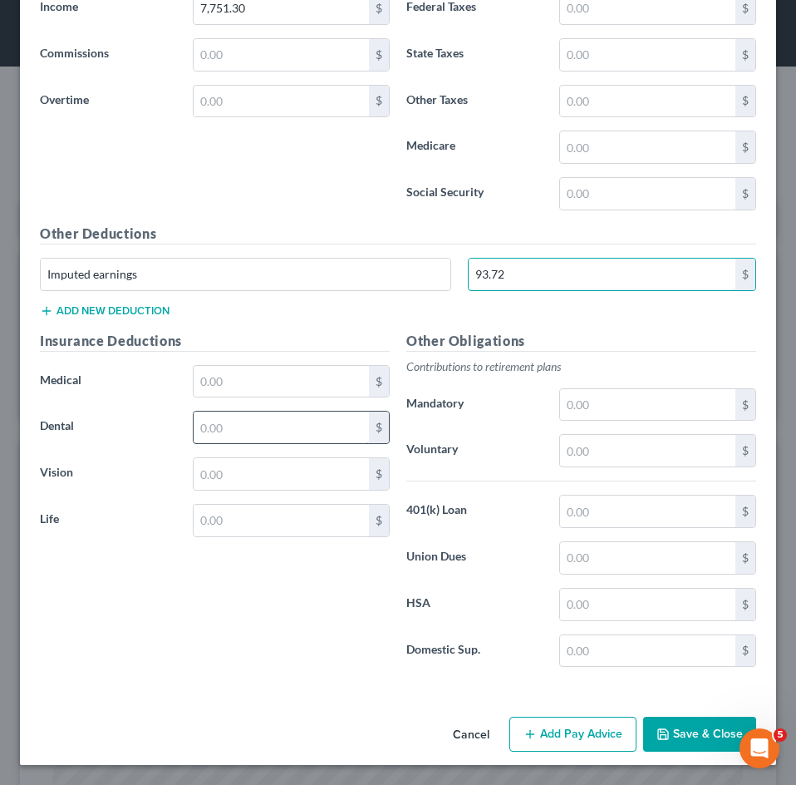
type input "93.72"
click at [279, 442] on input "text" at bounding box center [281, 427] width 175 height 32
type input "8.12"
click at [613, 603] on input "text" at bounding box center [647, 605] width 175 height 32
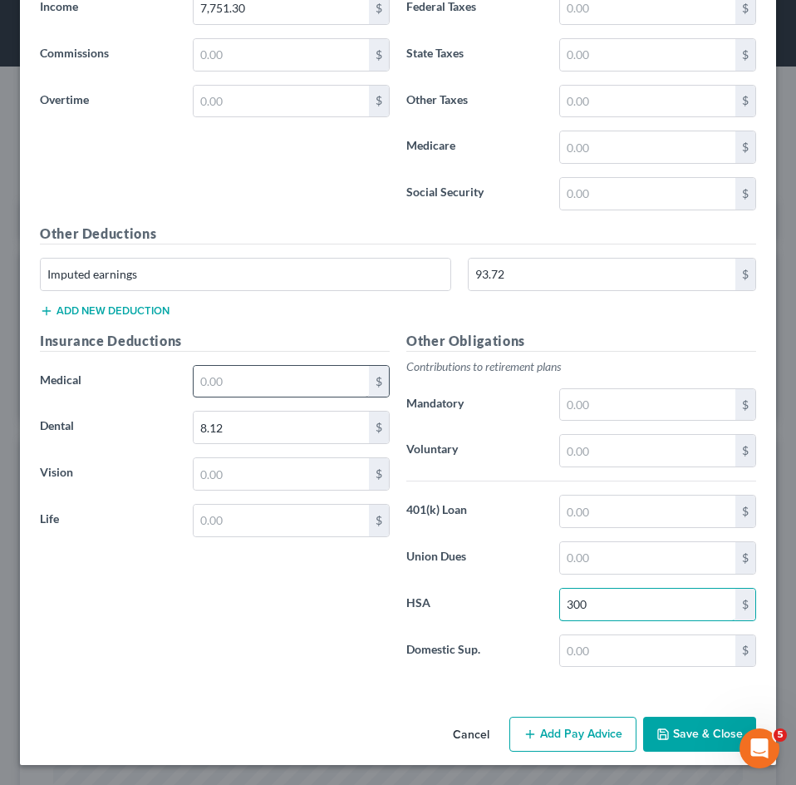
type input "300"
click at [260, 380] on input "text" at bounding box center [281, 382] width 175 height 32
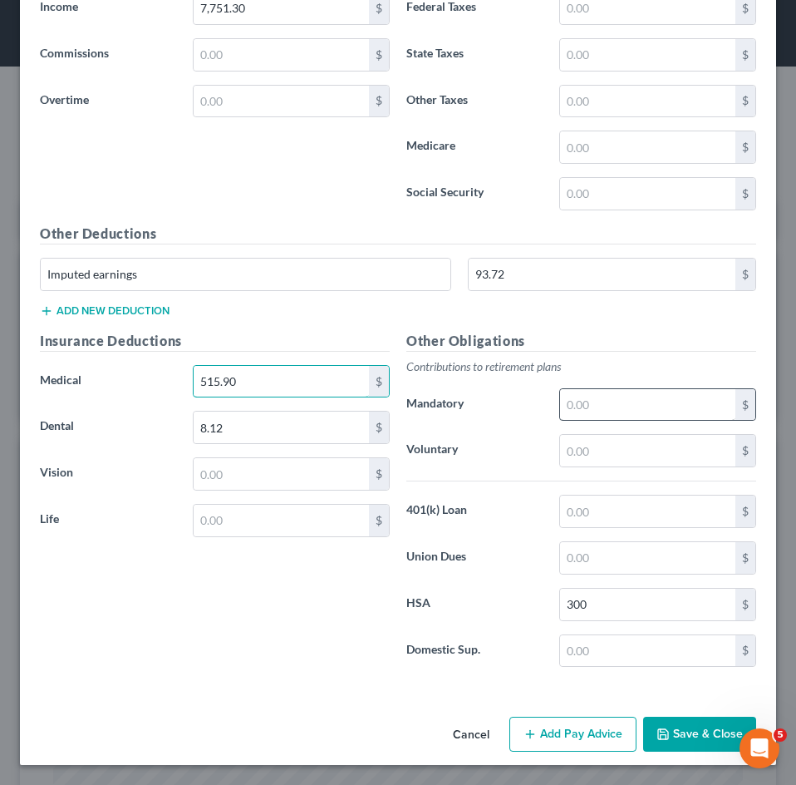
type input "515.90"
click at [585, 405] on input "text" at bounding box center [647, 405] width 175 height 32
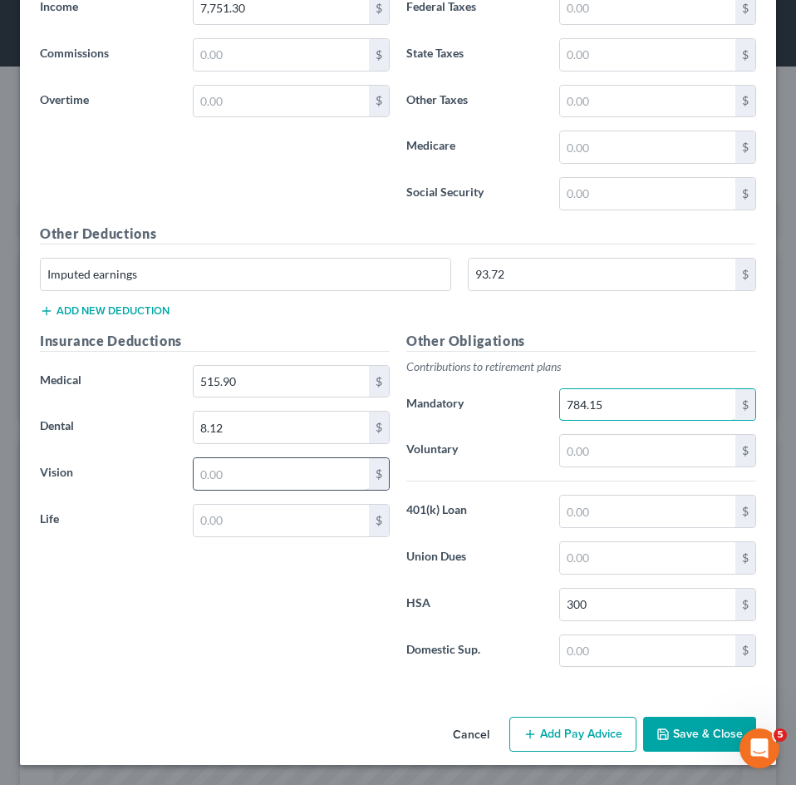
type input "784.15"
click at [282, 478] on input "text" at bounding box center [281, 474] width 175 height 32
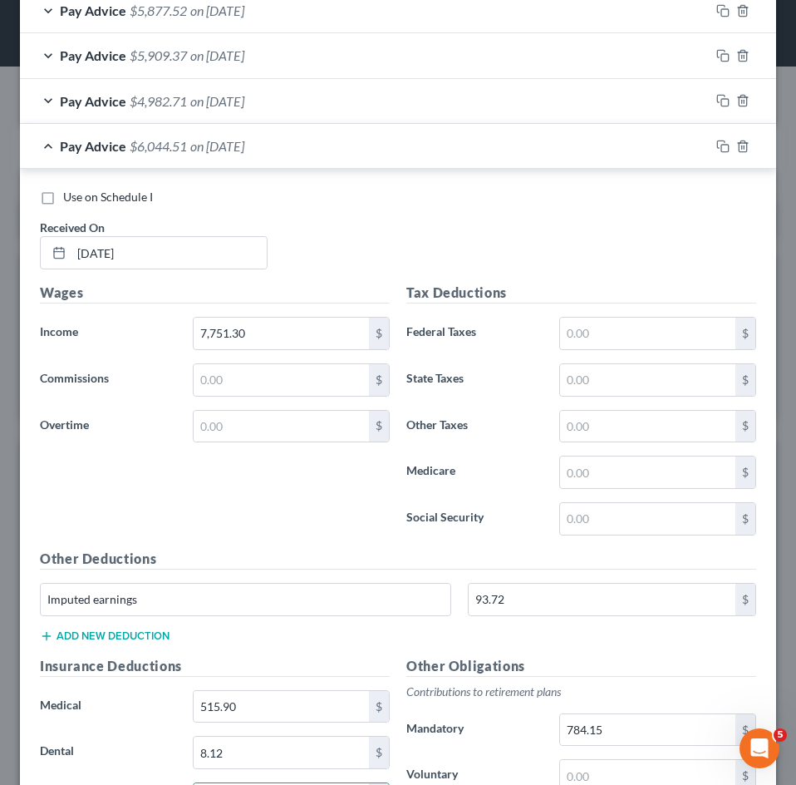
scroll to position [630, 0]
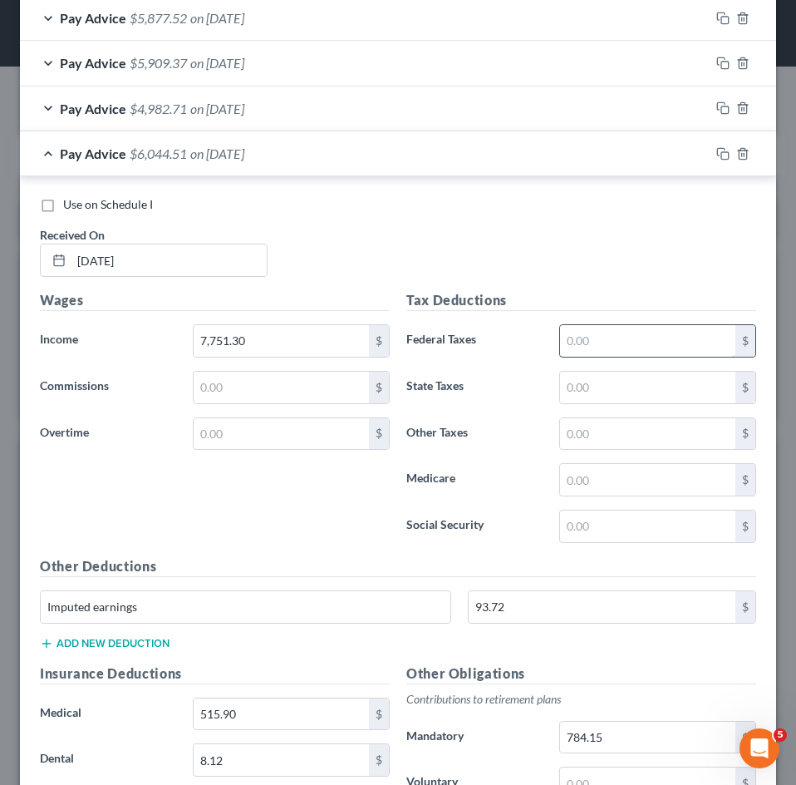
type input "4.90"
click at [615, 346] on input "text" at bounding box center [647, 341] width 175 height 32
type input "514.59"
click at [596, 496] on div "$" at bounding box center [657, 479] width 197 height 33
click at [593, 487] on input "text" at bounding box center [647, 480] width 175 height 32
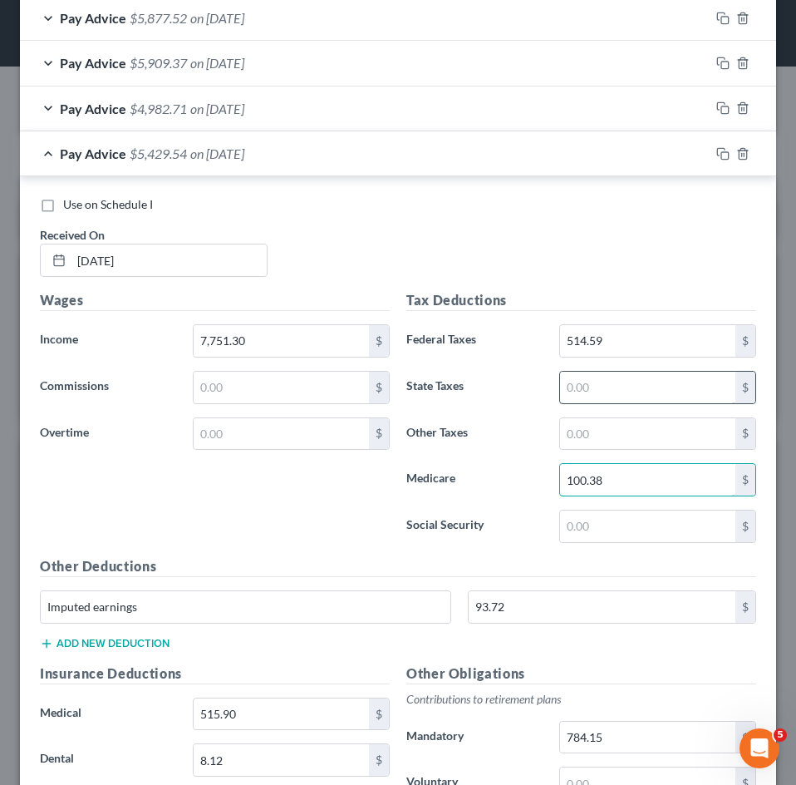
type input "100.38"
click at [610, 398] on input "text" at bounding box center [647, 388] width 175 height 32
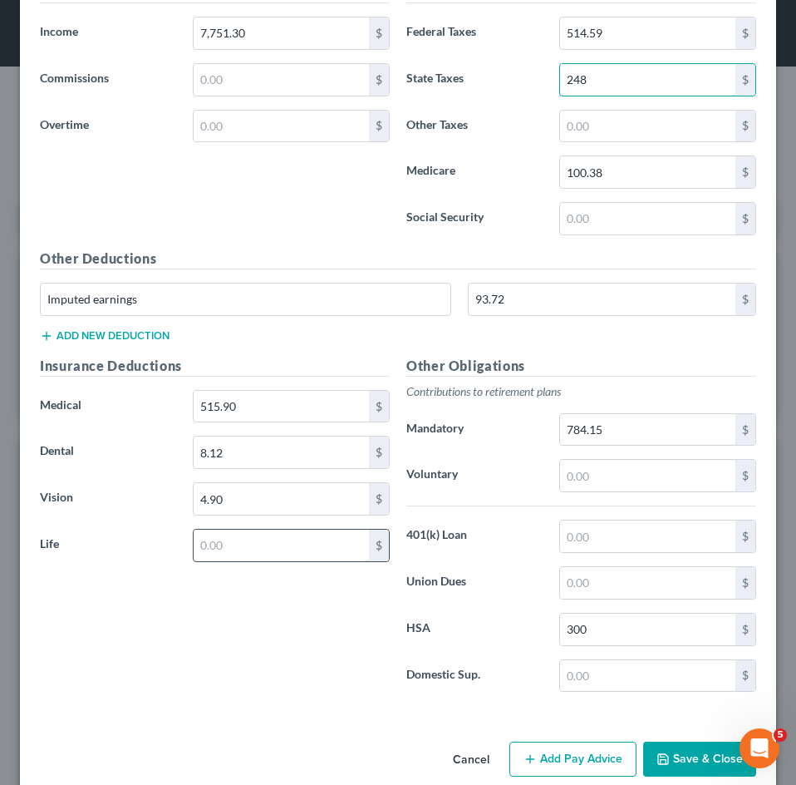
scroll to position [963, 0]
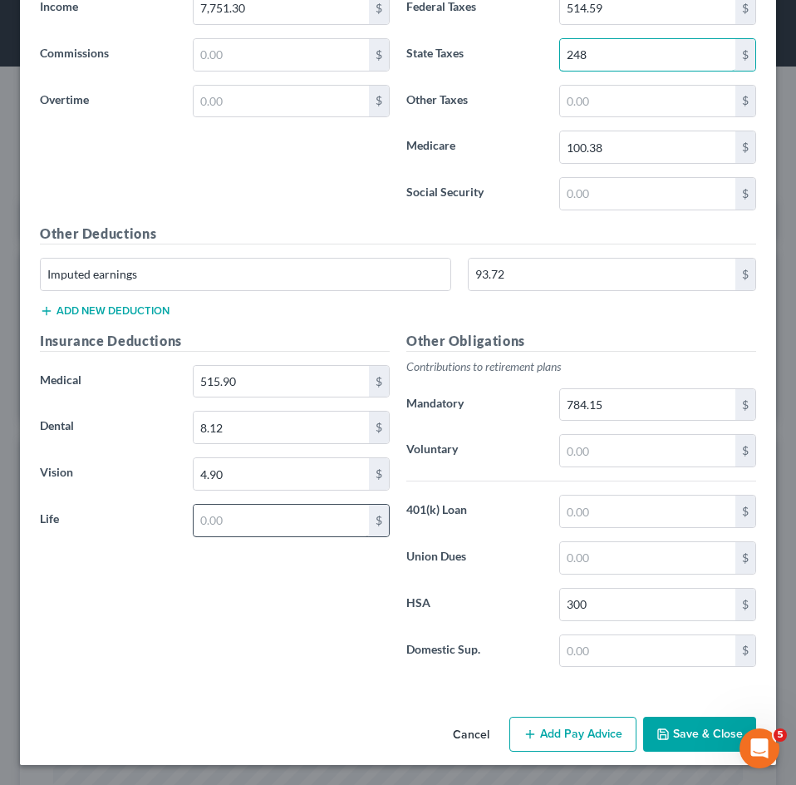
type input "248"
click at [278, 526] on input "text" at bounding box center [281, 521] width 175 height 32
type input "15.35"
drag, startPoint x: 253, startPoint y: 525, endPoint x: 177, endPoint y: 528, distance: 75.7
click at [177, 528] on div "Life 15.35 $" at bounding box center [215, 520] width 367 height 33
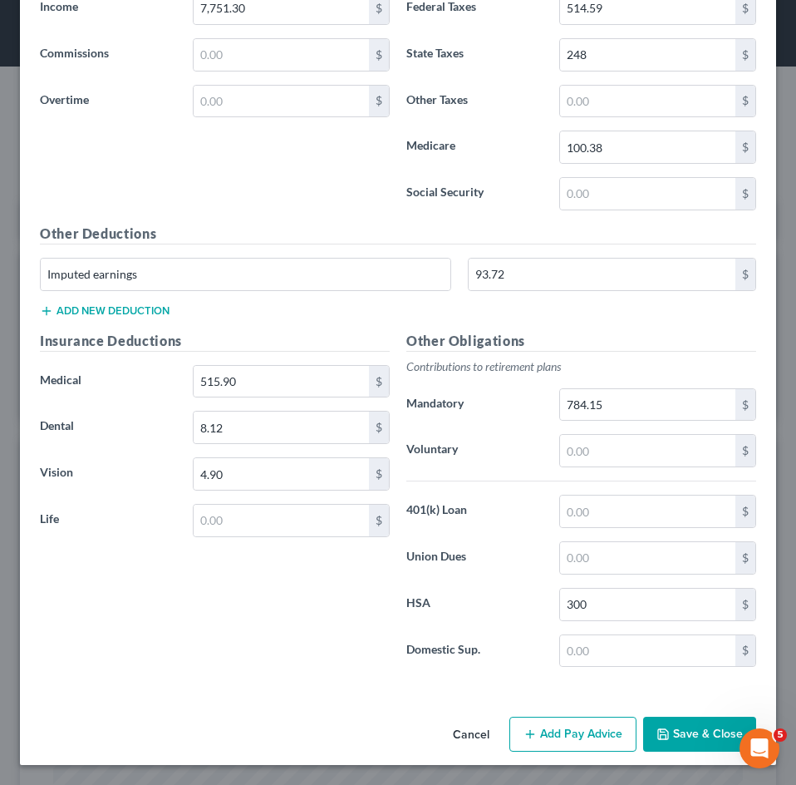
click at [126, 314] on button "Add new deduction" at bounding box center [105, 310] width 130 height 13
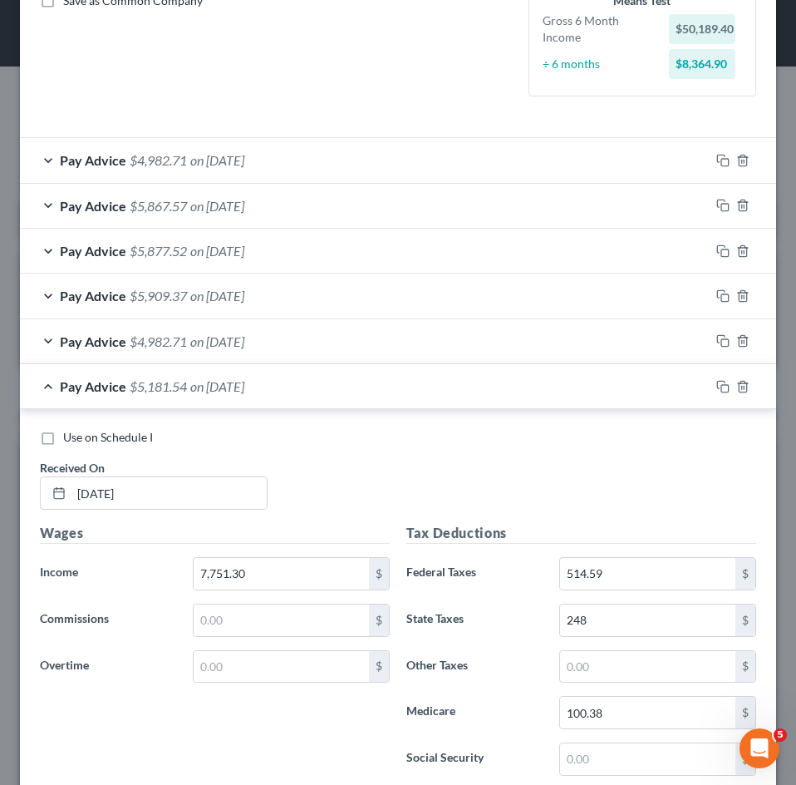
scroll to position [214, 0]
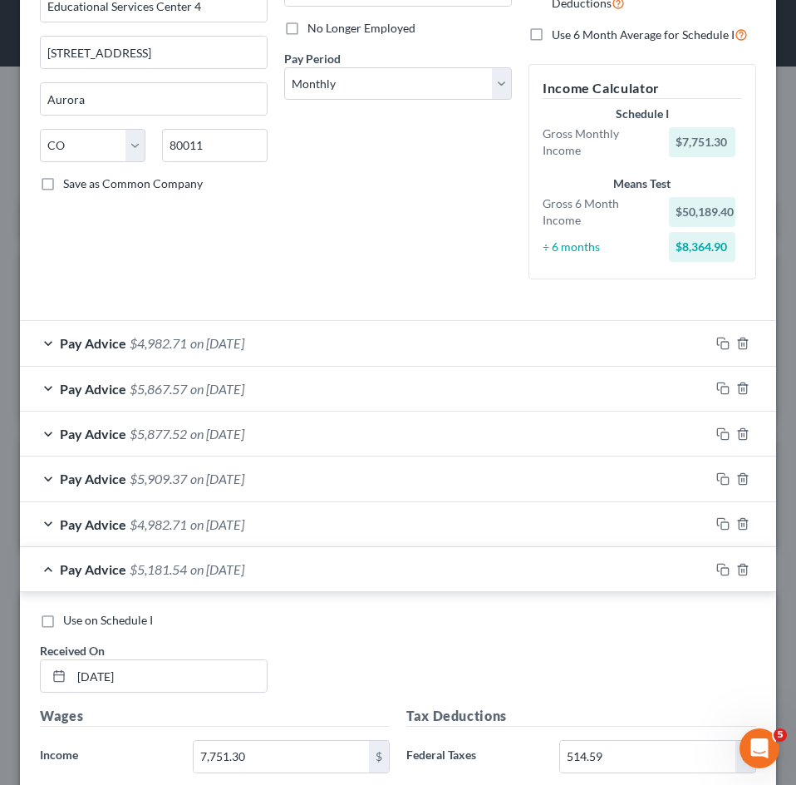
click at [244, 480] on span "on [DATE]" at bounding box center [217, 478] width 54 height 16
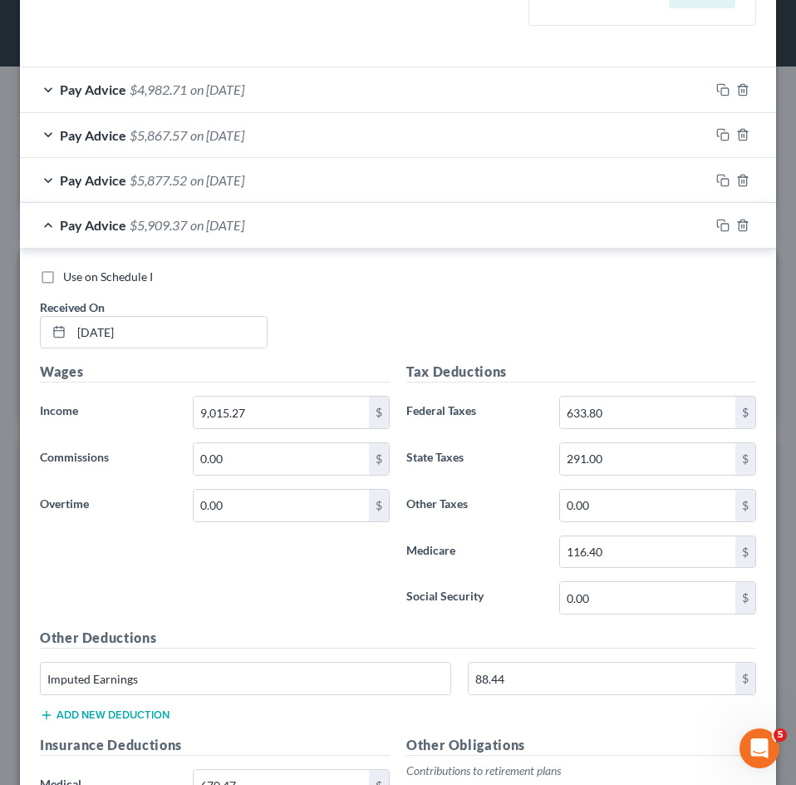
scroll to position [464, 0]
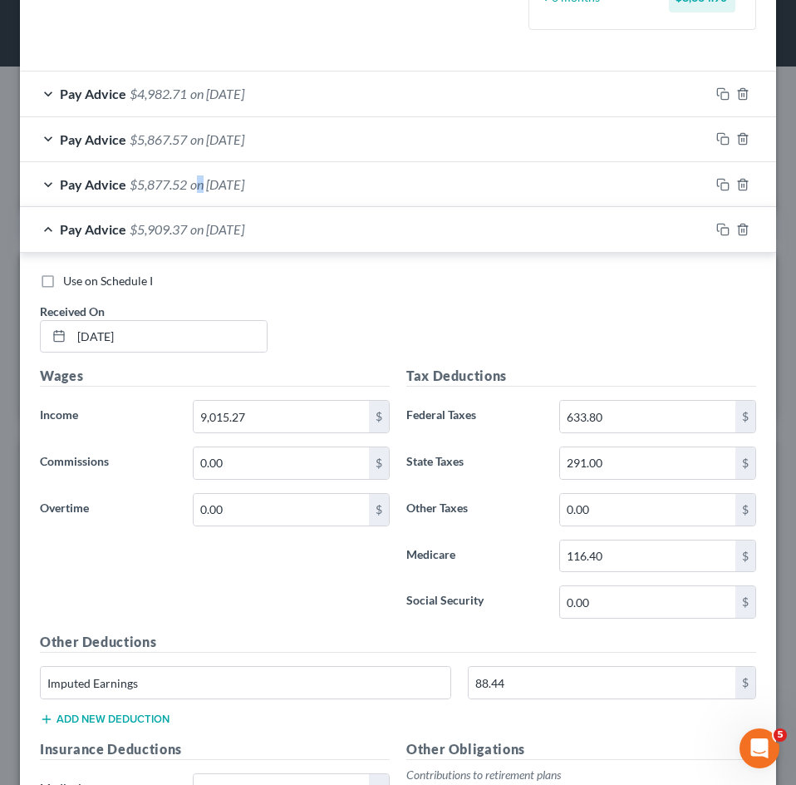
click at [201, 185] on span "on [DATE]" at bounding box center [217, 184] width 54 height 16
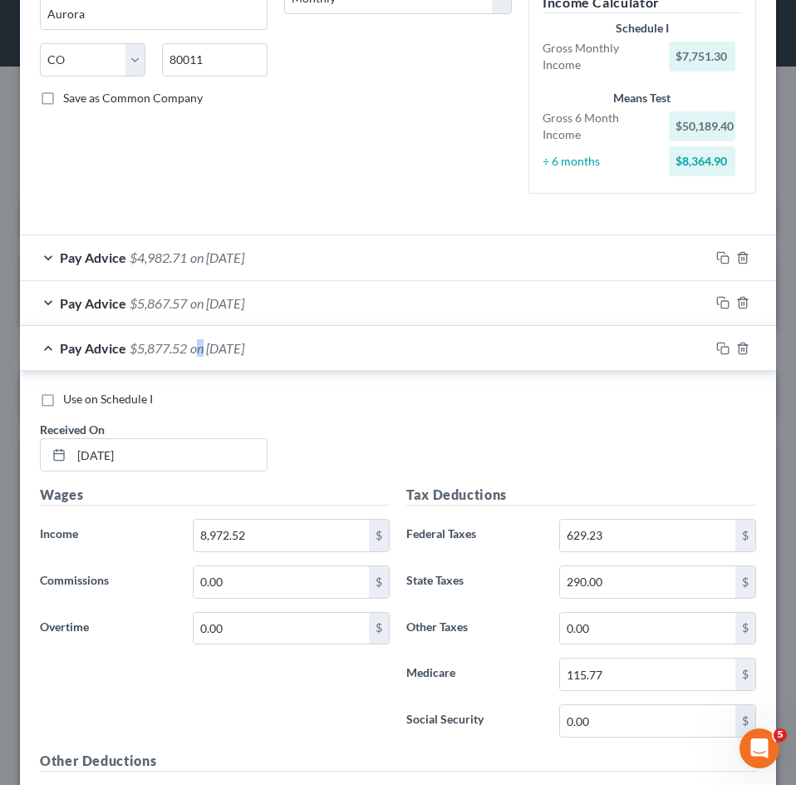
scroll to position [298, 0]
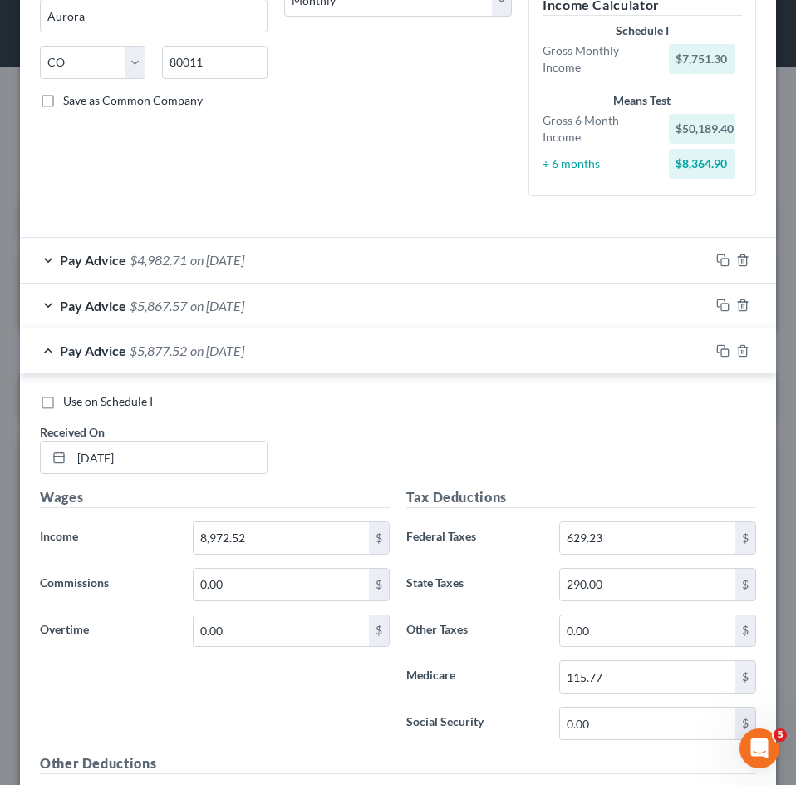
click at [295, 311] on div "Pay Advice $5,867.57 on [DATE]" at bounding box center [365, 305] width 690 height 44
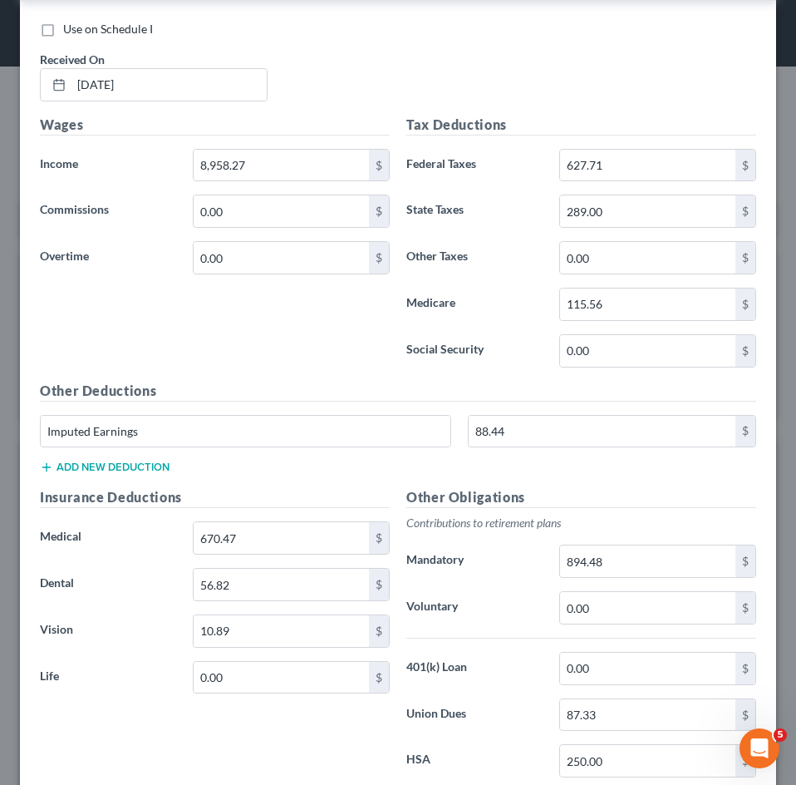
scroll to position [547, 0]
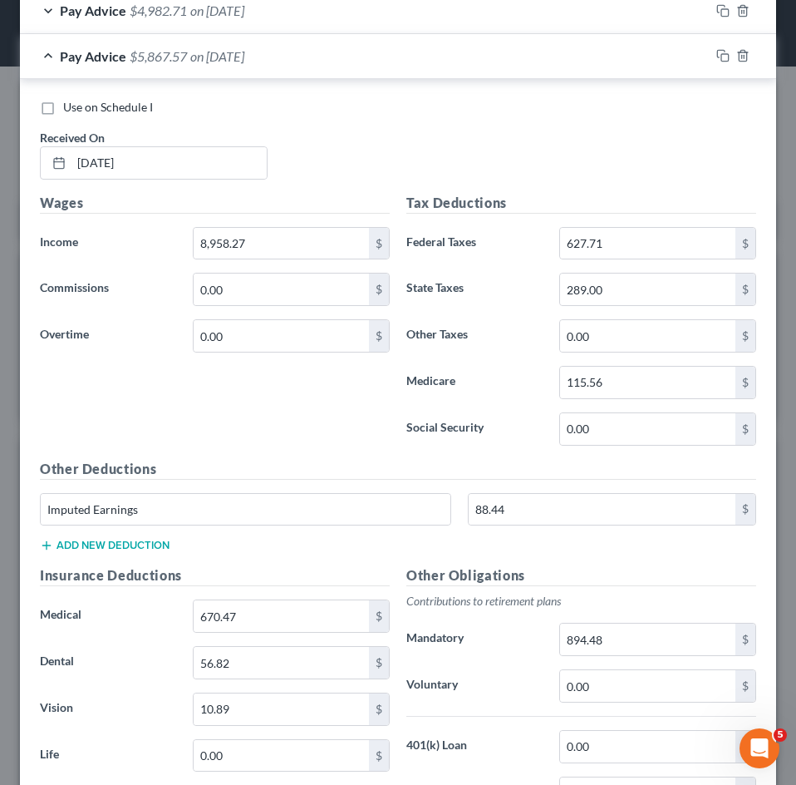
click at [323, 52] on div "Pay Advice $5,867.57 on [DATE]" at bounding box center [365, 56] width 690 height 44
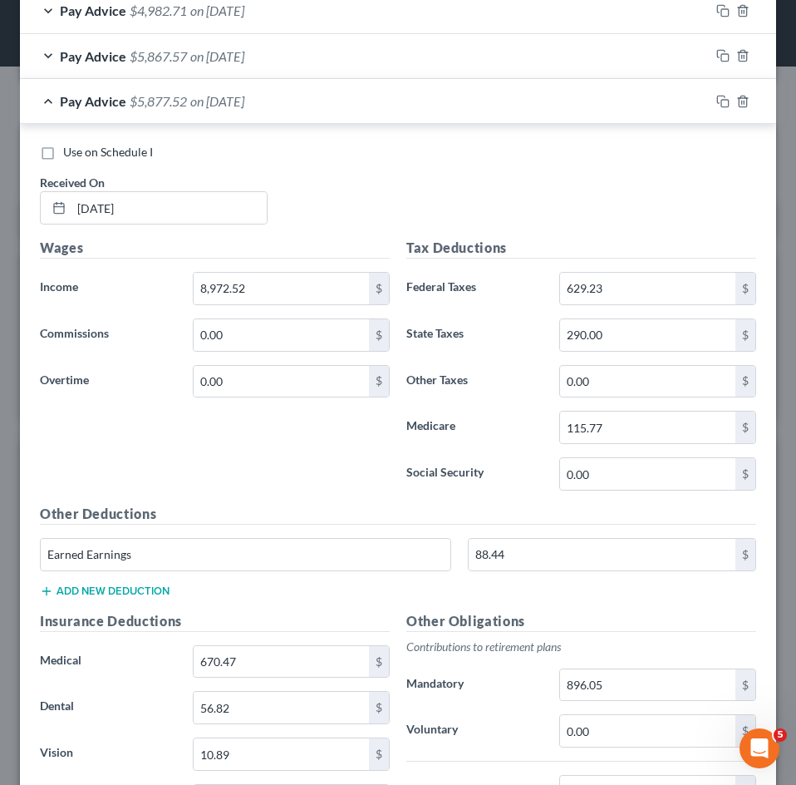
click at [305, 91] on div "Pay Advice $5,877.52 on [DATE]" at bounding box center [365, 101] width 690 height 44
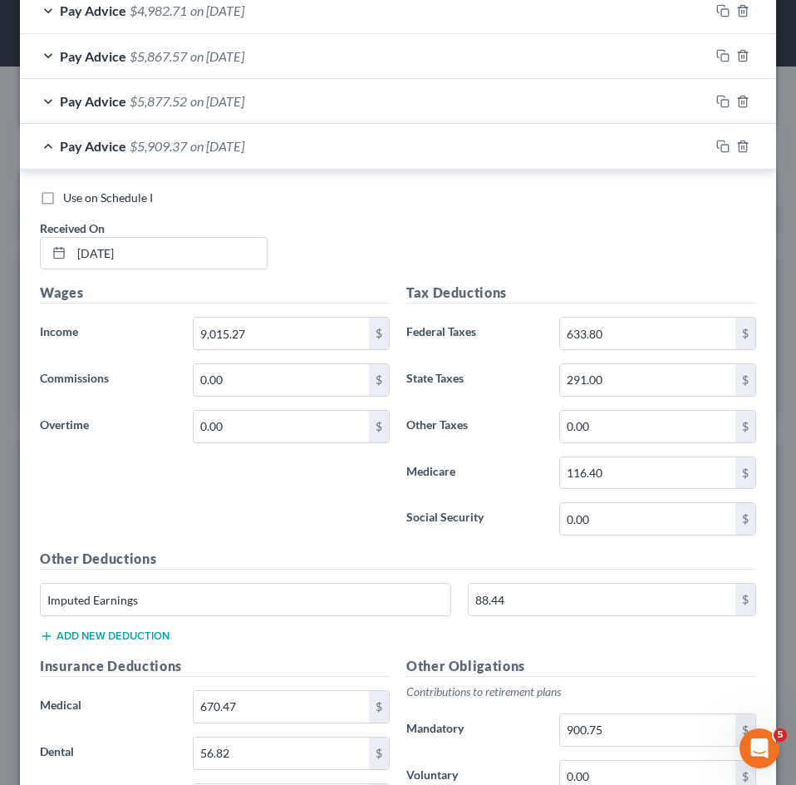
click at [312, 161] on div "Pay Advice $5,909.37 on [DATE]" at bounding box center [365, 146] width 690 height 44
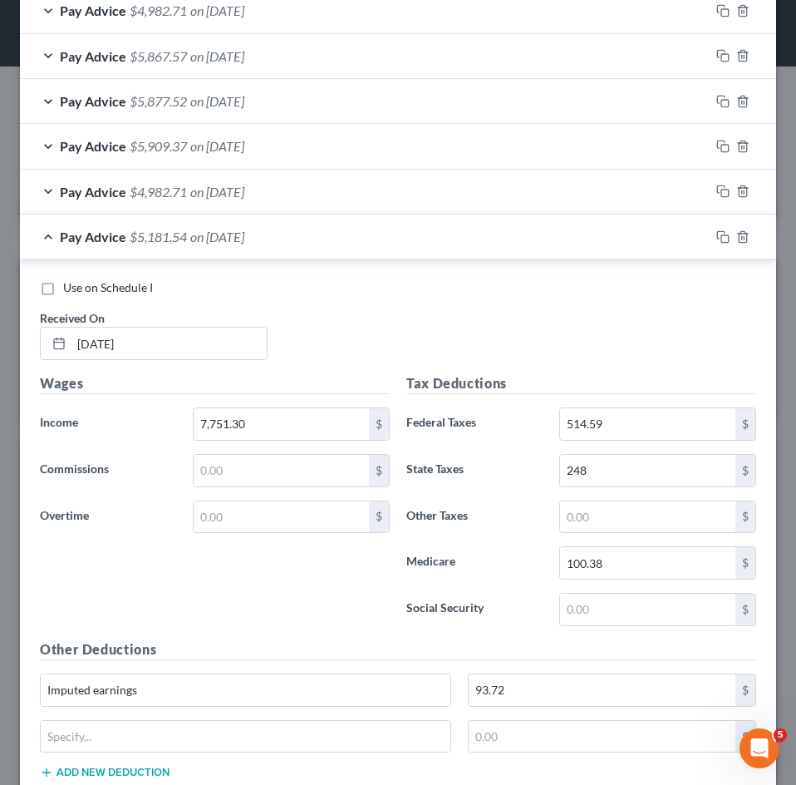
click at [315, 234] on div "Pay Advice $5,181.54 on [DATE]" at bounding box center [365, 236] width 690 height 44
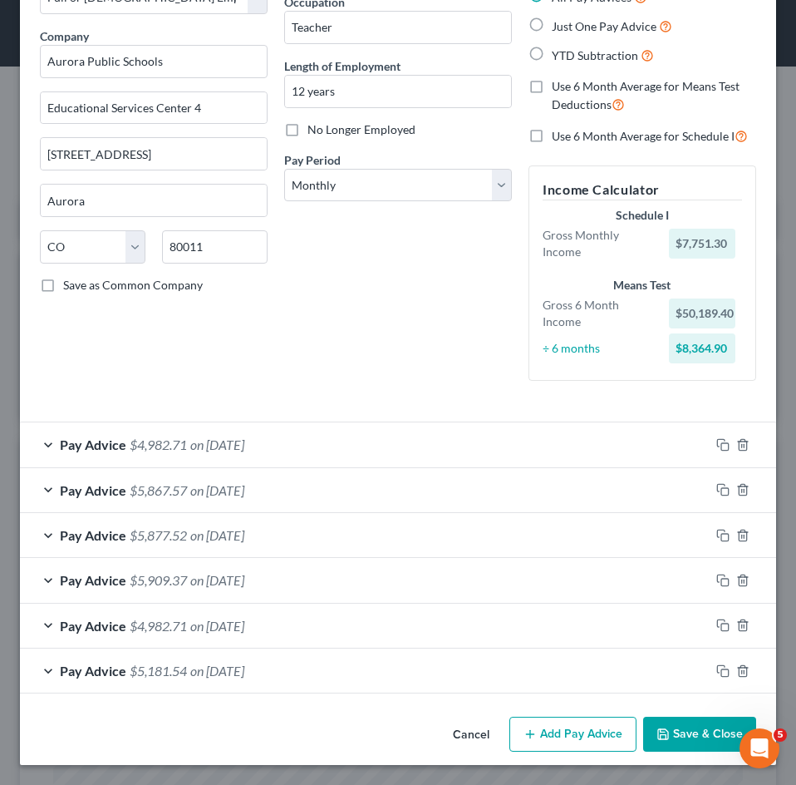
scroll to position [113, 0]
click at [244, 443] on span "on [DATE]" at bounding box center [217, 444] width 54 height 16
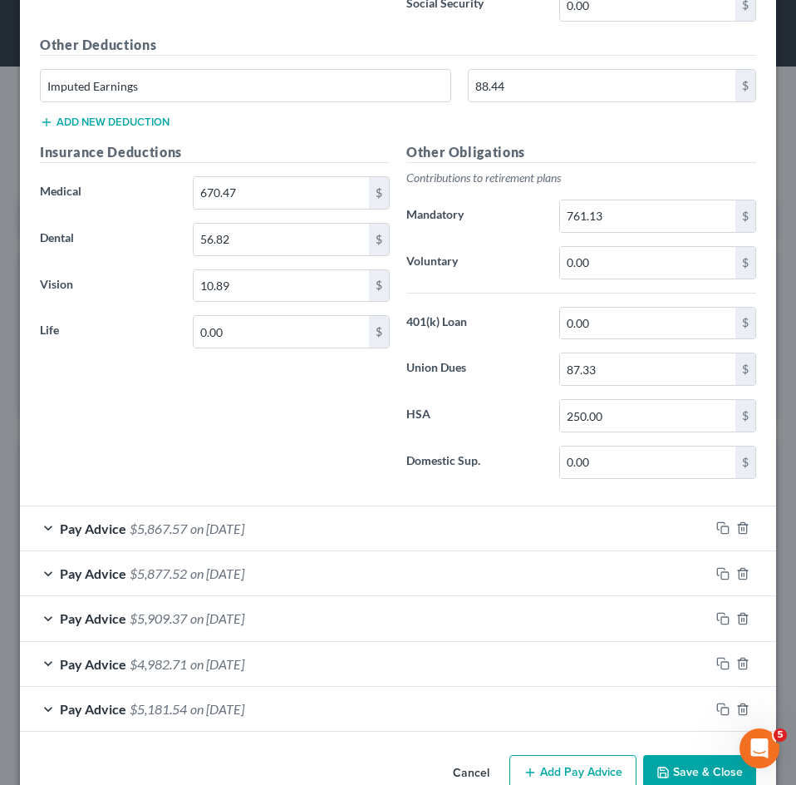
scroll to position [963, 0]
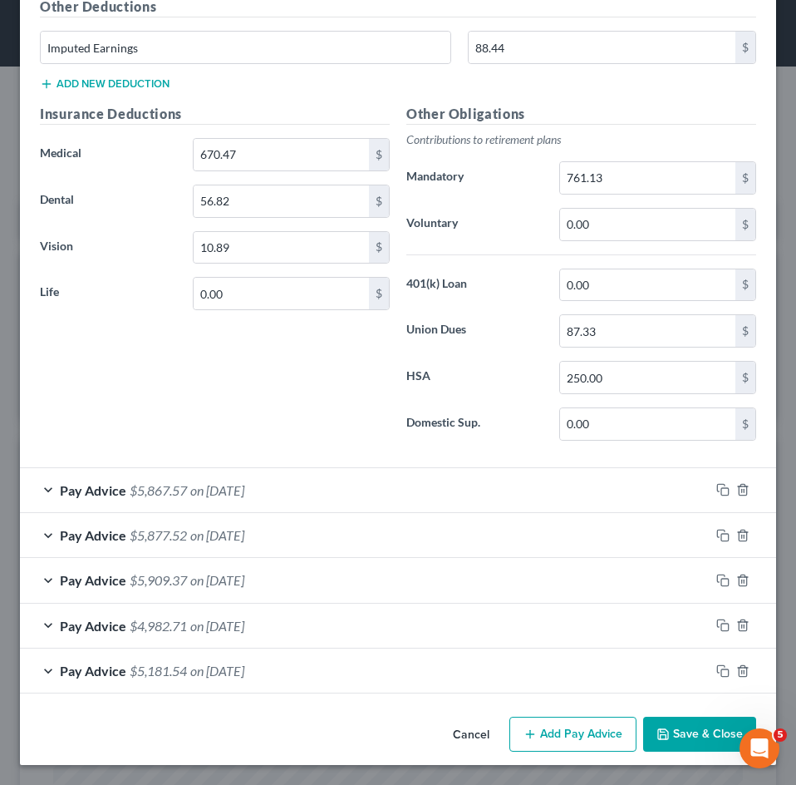
click at [289, 491] on div "Pay Advice $5,867.57 on [DATE]" at bounding box center [365, 490] width 690 height 44
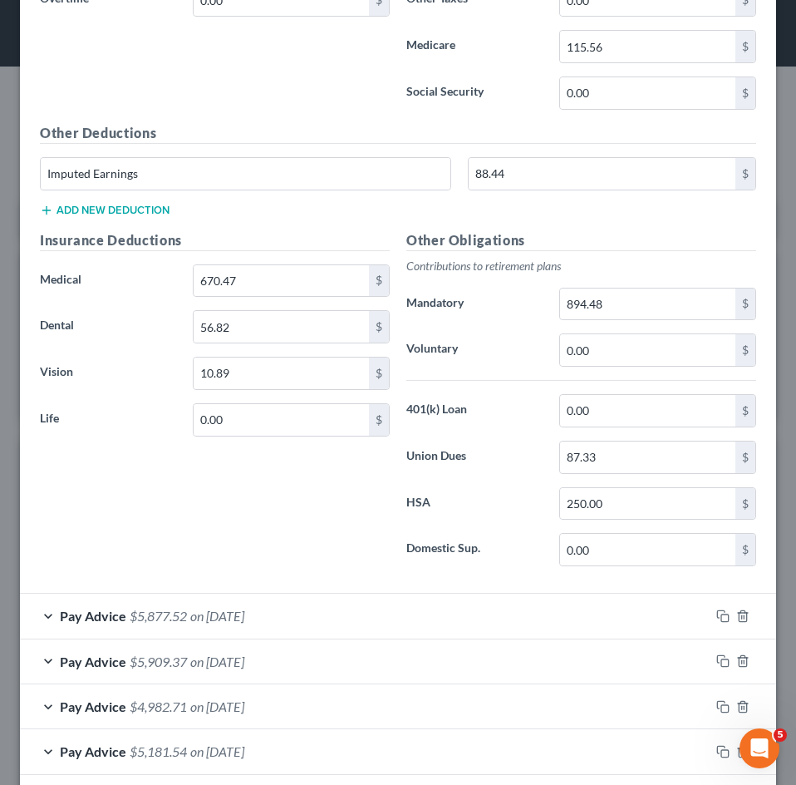
scroll to position [1814, 0]
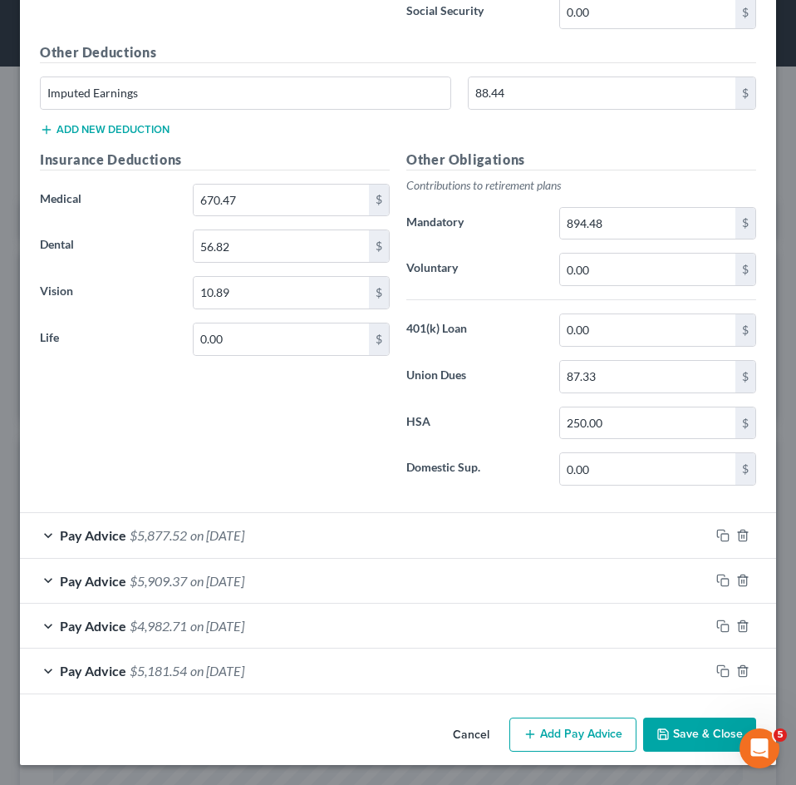
drag, startPoint x: 309, startPoint y: 679, endPoint x: 313, endPoint y: 668, distance: 11.6
click at [309, 680] on div "Pay Advice $5,181.54 on [DATE]" at bounding box center [365, 670] width 690 height 44
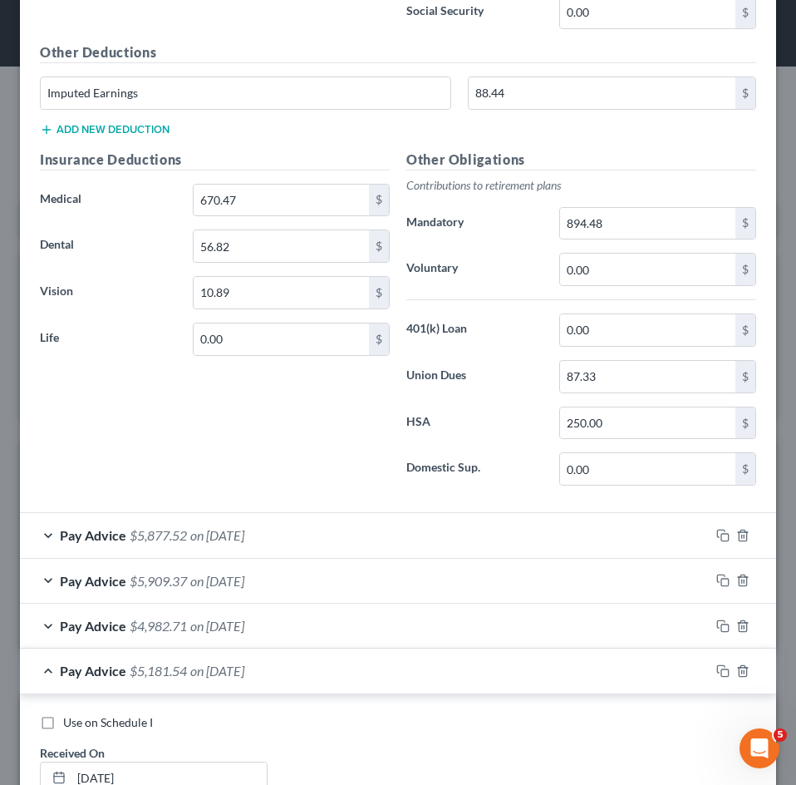
scroll to position [2562, 0]
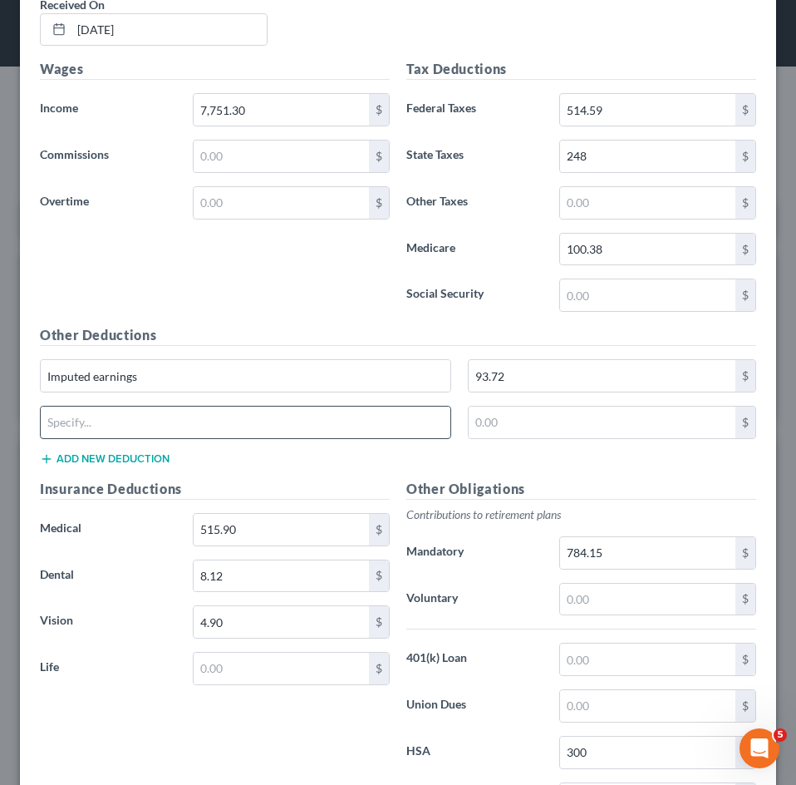
click at [357, 416] on input "text" at bounding box center [246, 422] width 410 height 32
type input "Critical Illness"
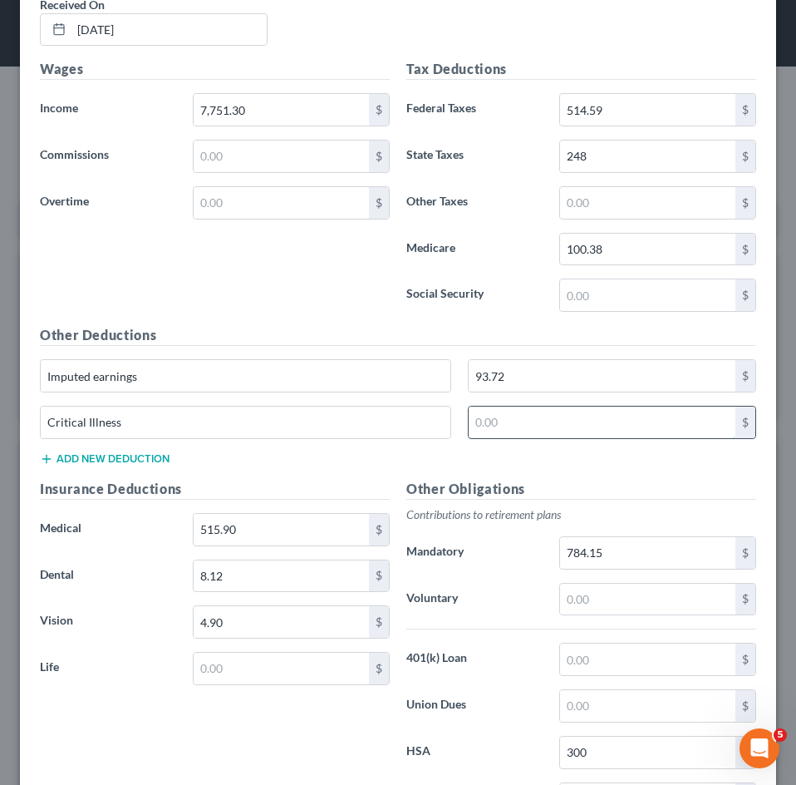
click at [525, 426] on input "text" at bounding box center [603, 422] width 268 height 32
type input "15.35"
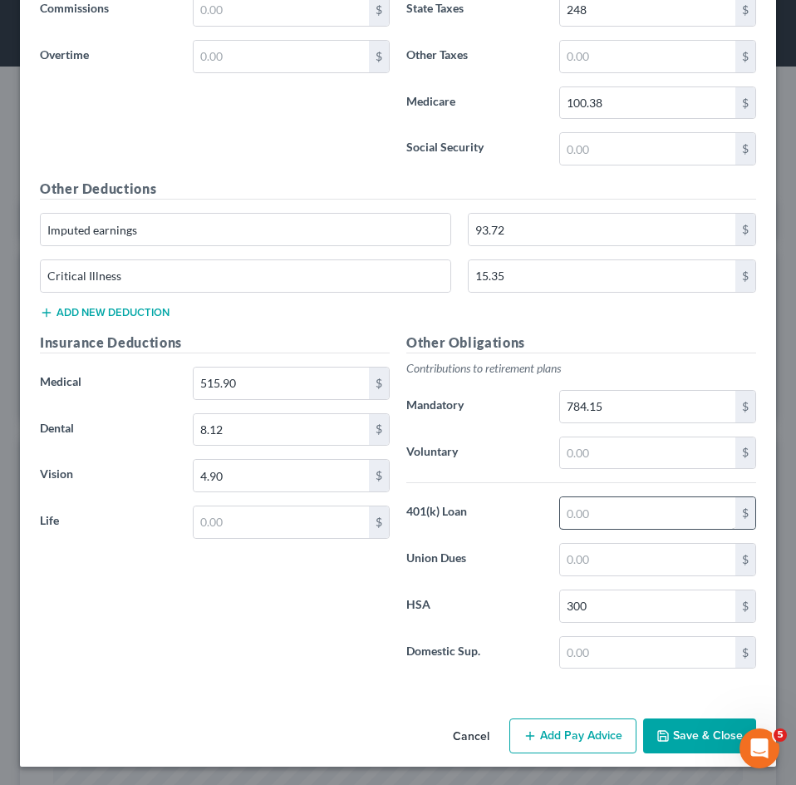
scroll to position [2710, 0]
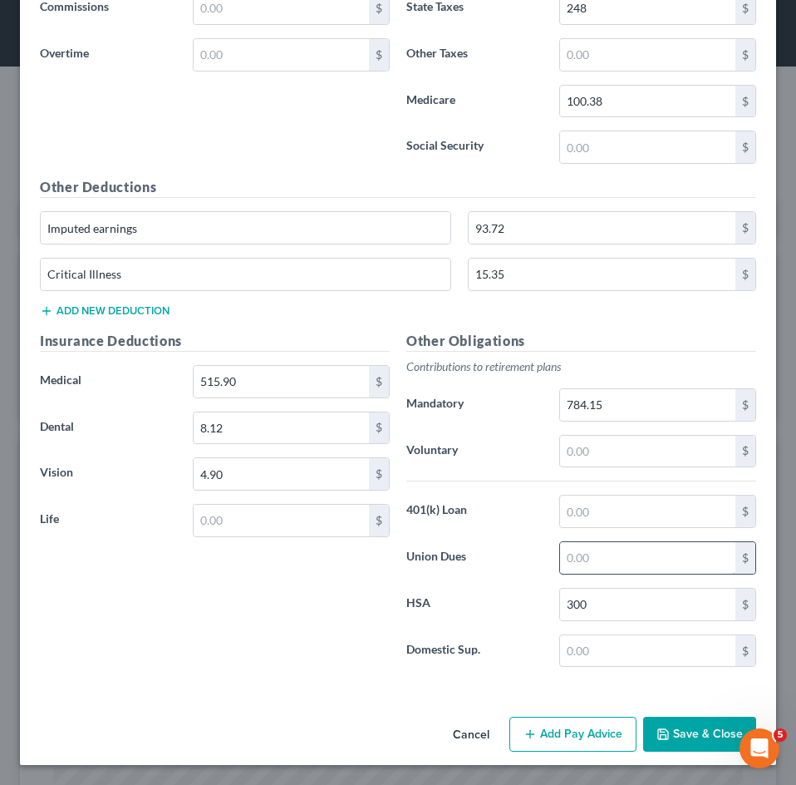
click at [603, 572] on input "text" at bounding box center [647, 558] width 175 height 32
type input "87.33"
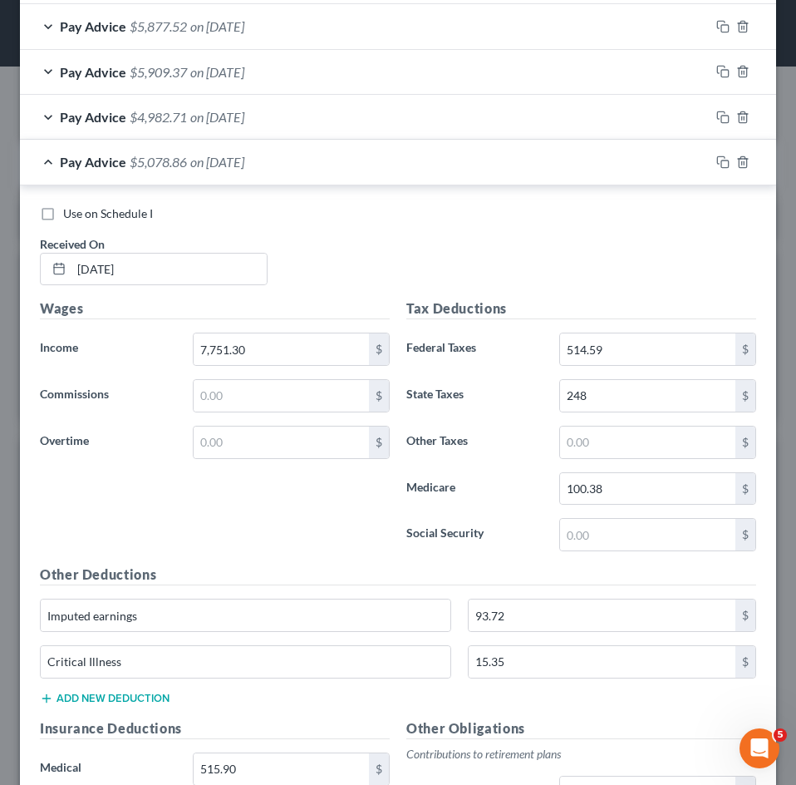
scroll to position [2211, 0]
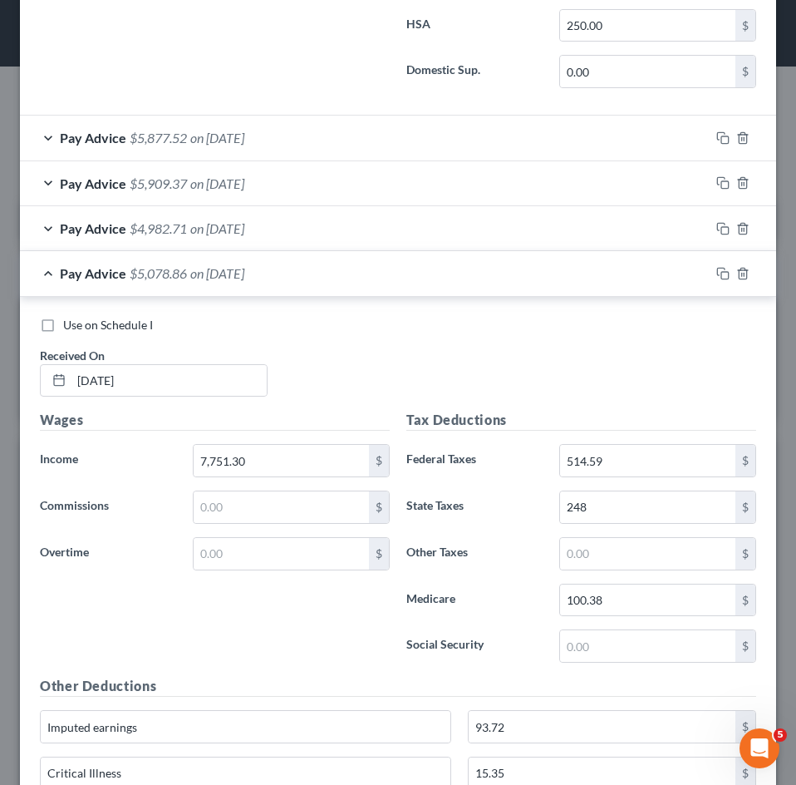
click at [153, 273] on span "$5,078.86" at bounding box center [158, 273] width 57 height 16
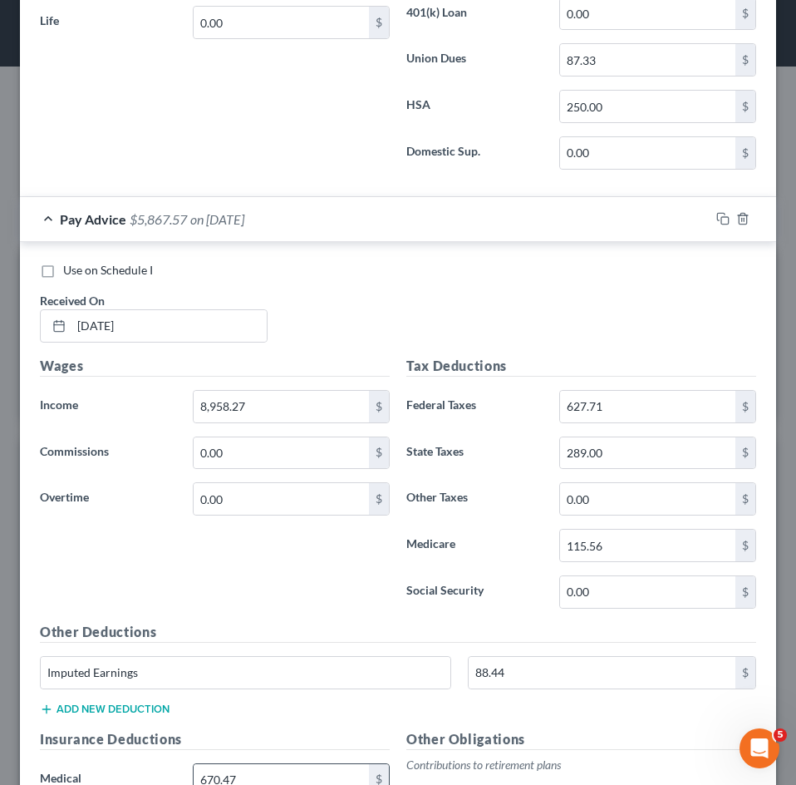
scroll to position [1232, 0]
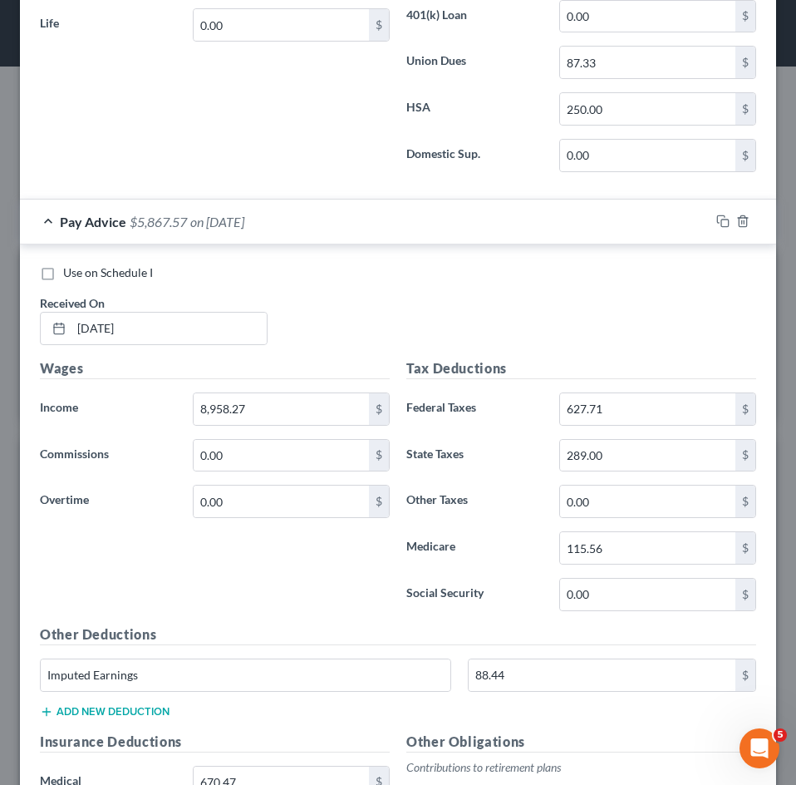
click at [311, 232] on div "Pay Advice $5,867.57 on [DATE]" at bounding box center [365, 221] width 690 height 44
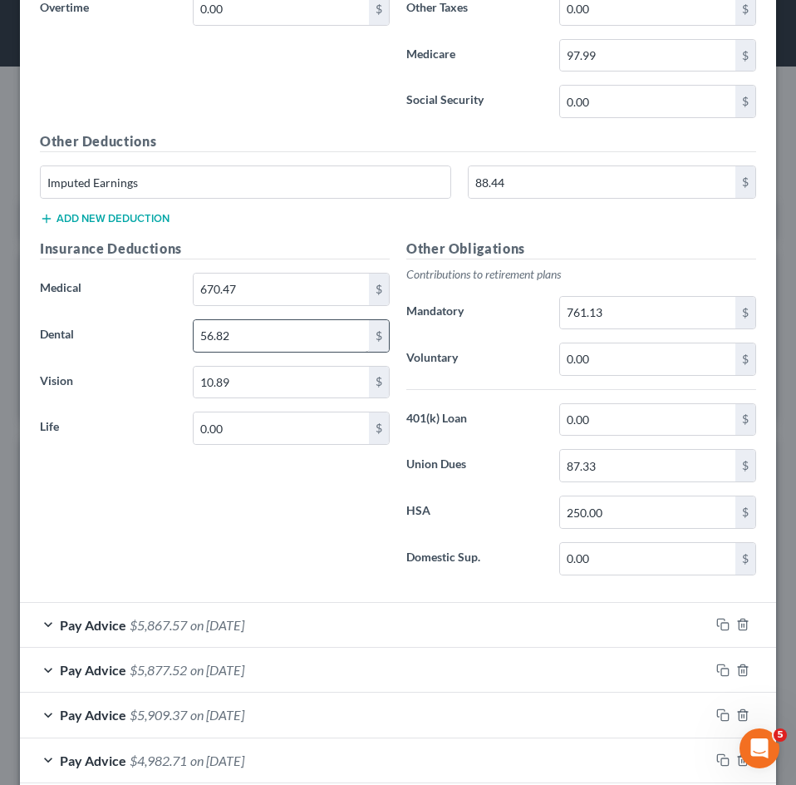
scroll to position [631, 0]
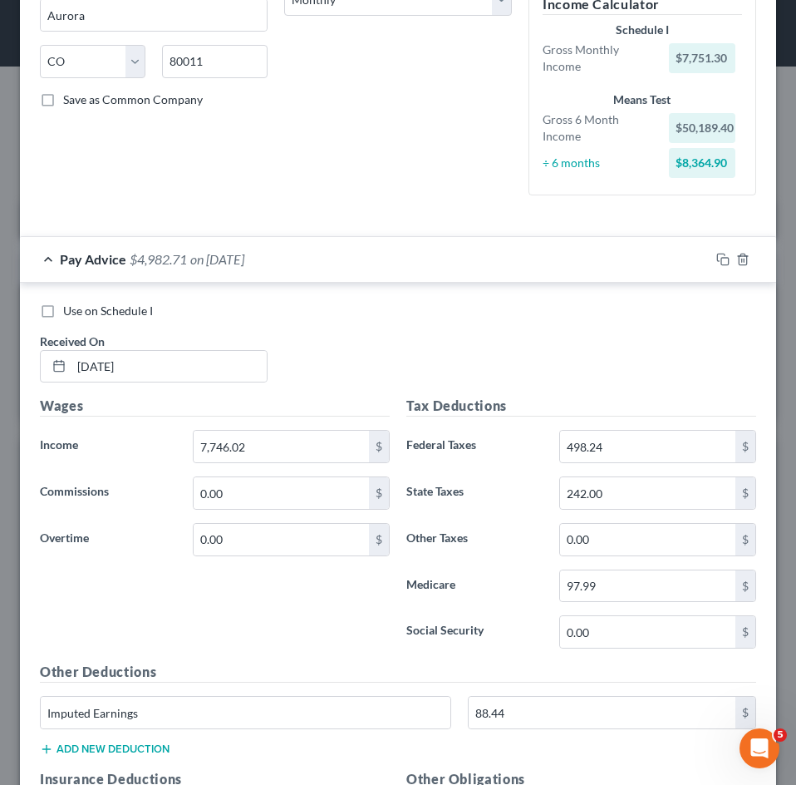
click at [288, 256] on div "Pay Advice $4,982.71 on [DATE]" at bounding box center [365, 259] width 690 height 44
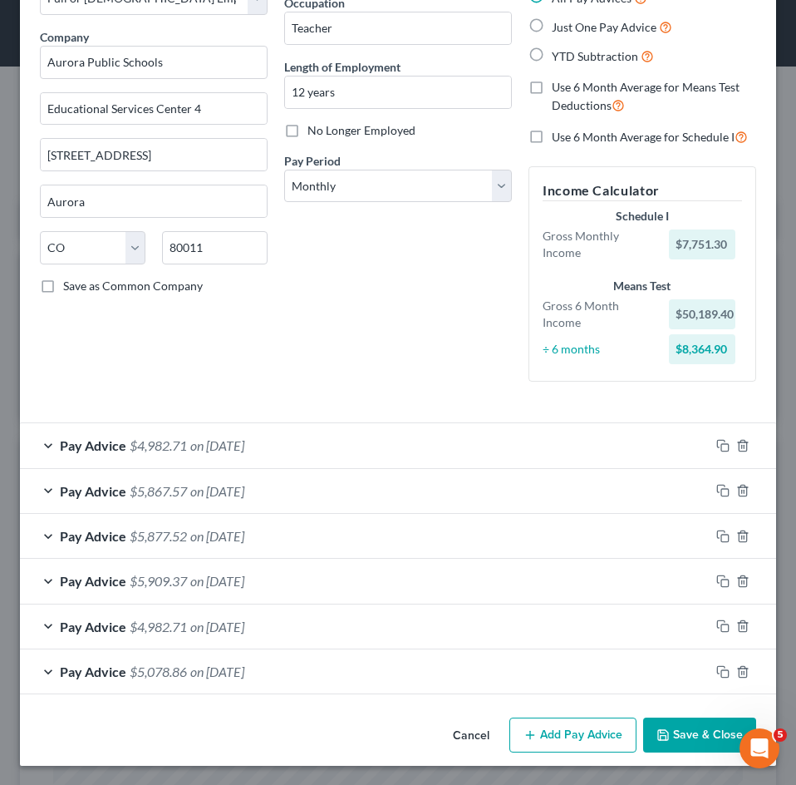
scroll to position [113, 0]
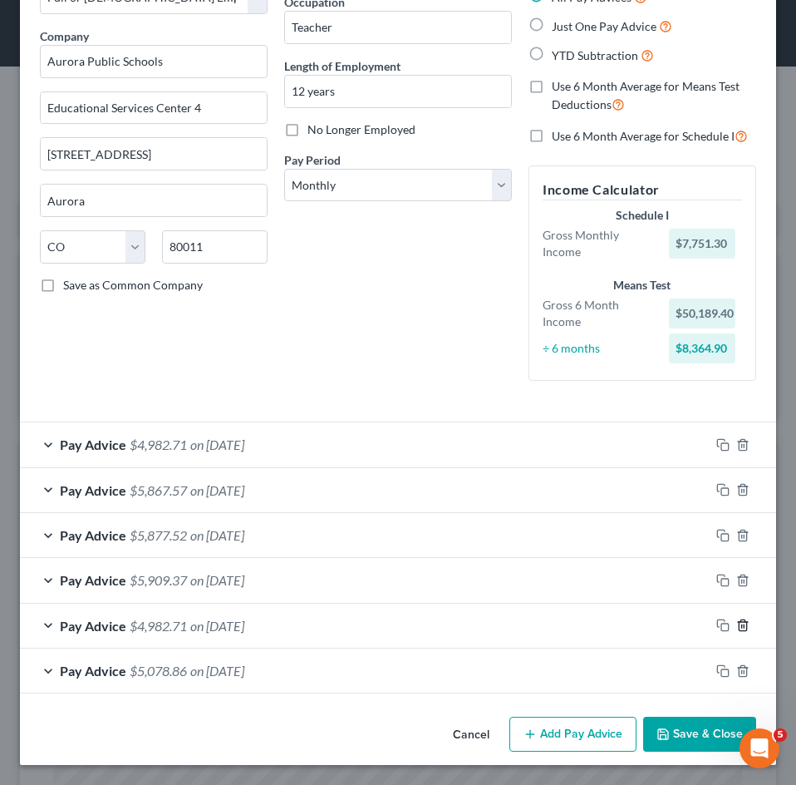
click at [744, 625] on line "button" at bounding box center [744, 626] width 0 height 3
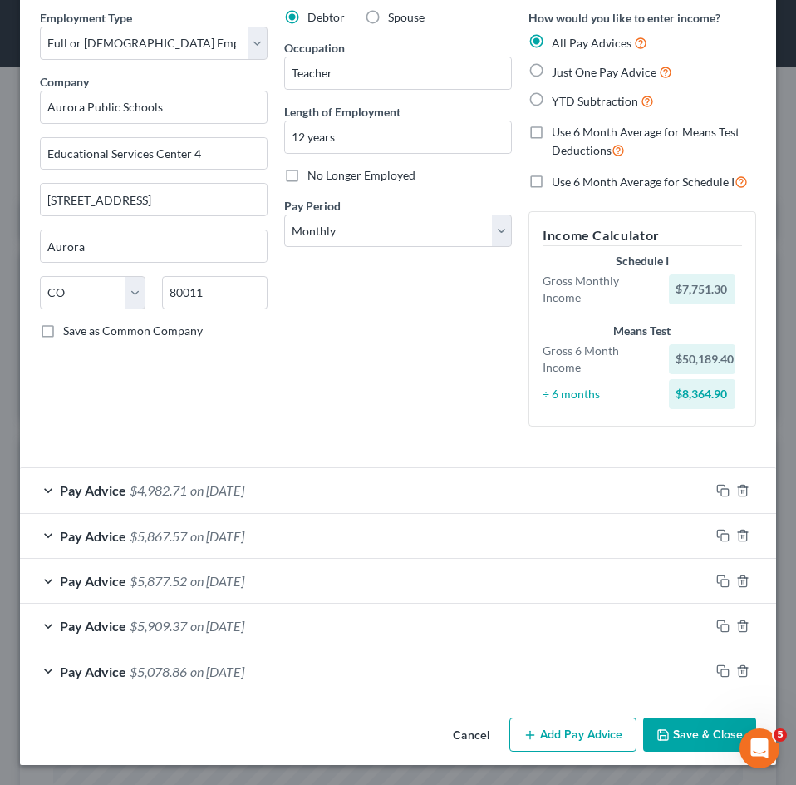
scroll to position [67, 0]
click at [589, 727] on button "Add Pay Advice" at bounding box center [573, 734] width 127 height 35
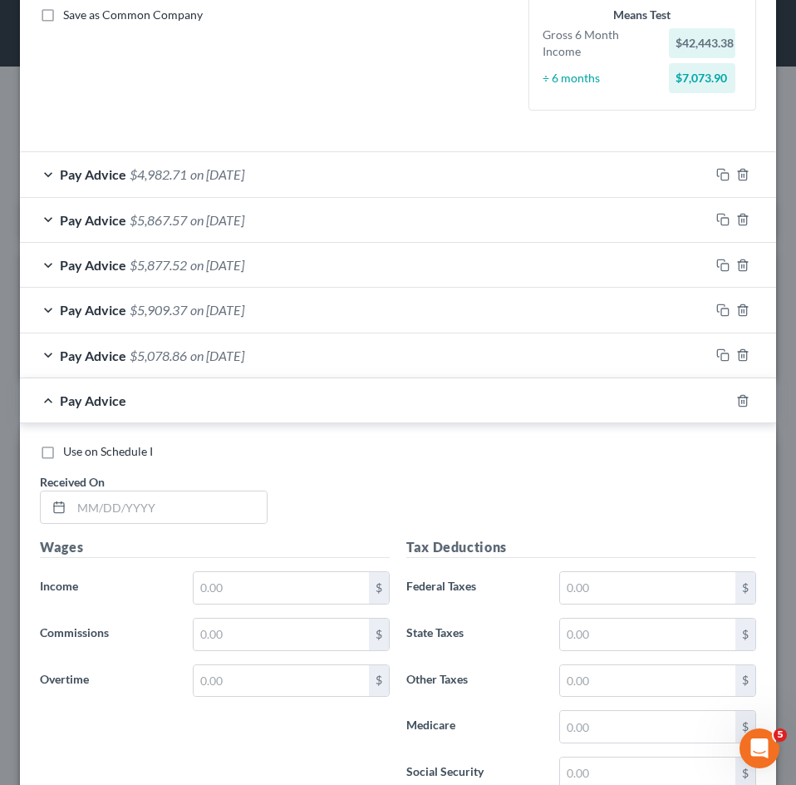
scroll to position [566, 0]
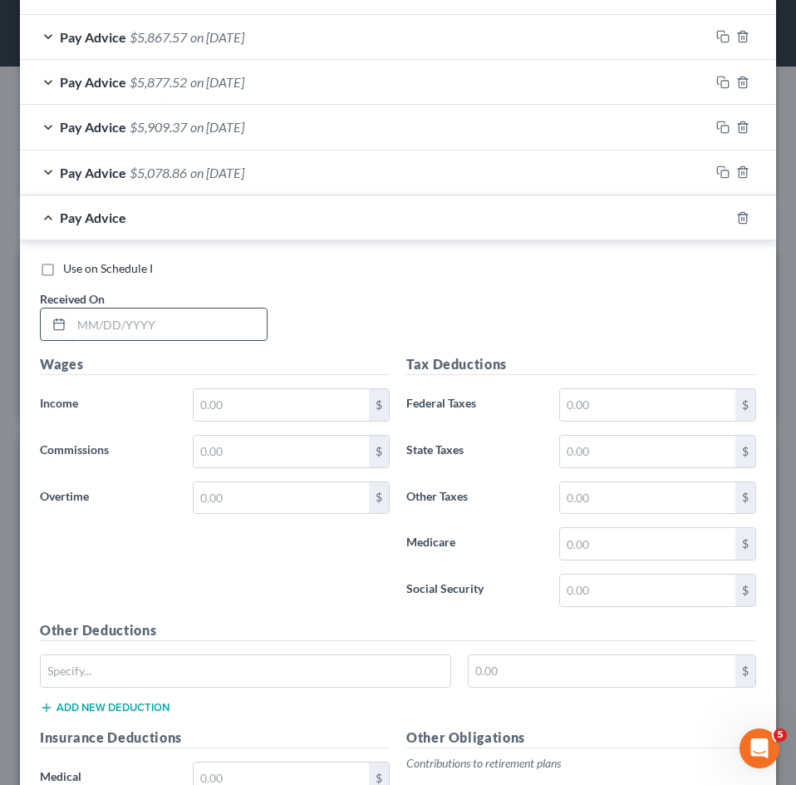
click at [141, 332] on input "text" at bounding box center [168, 324] width 195 height 32
type input "[DATE]"
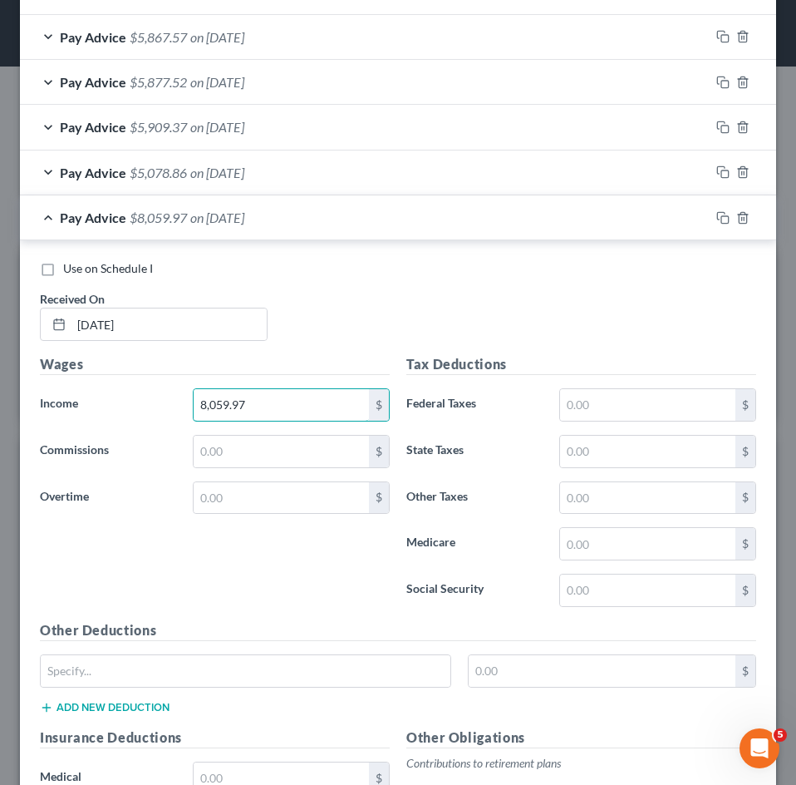
type input "8,059.97"
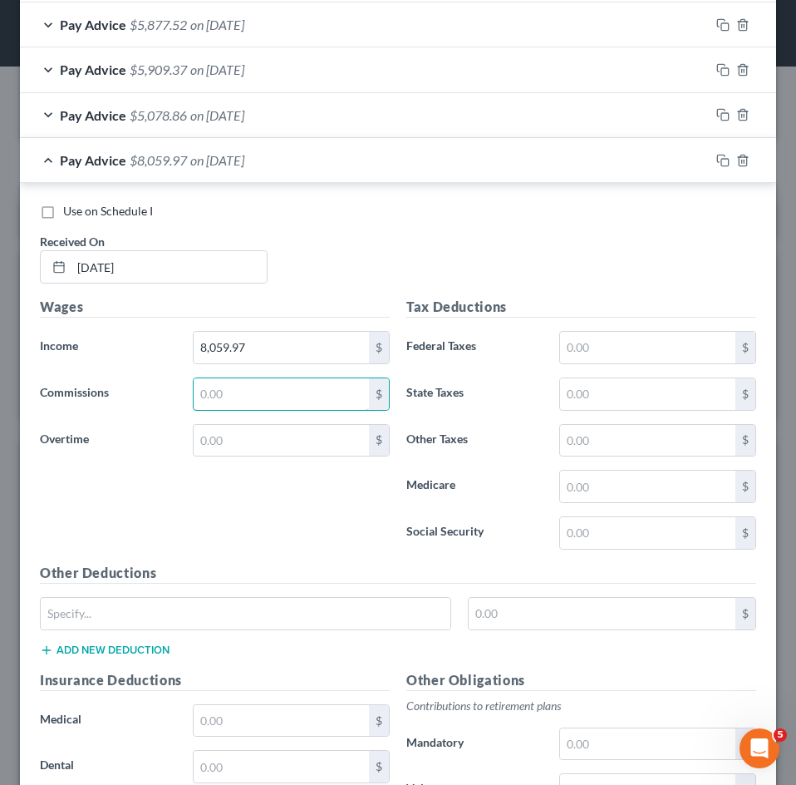
scroll to position [649, 0]
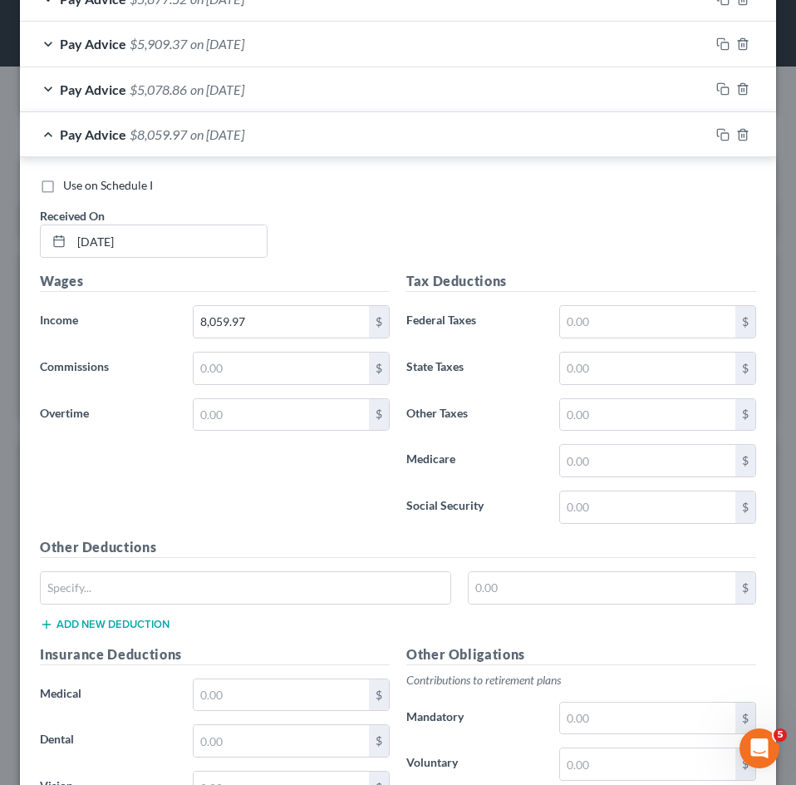
click at [102, 569] on div "Other Deductions $ Add new deduction" at bounding box center [398, 590] width 733 height 107
click at [105, 579] on input "text" at bounding box center [246, 588] width 410 height 32
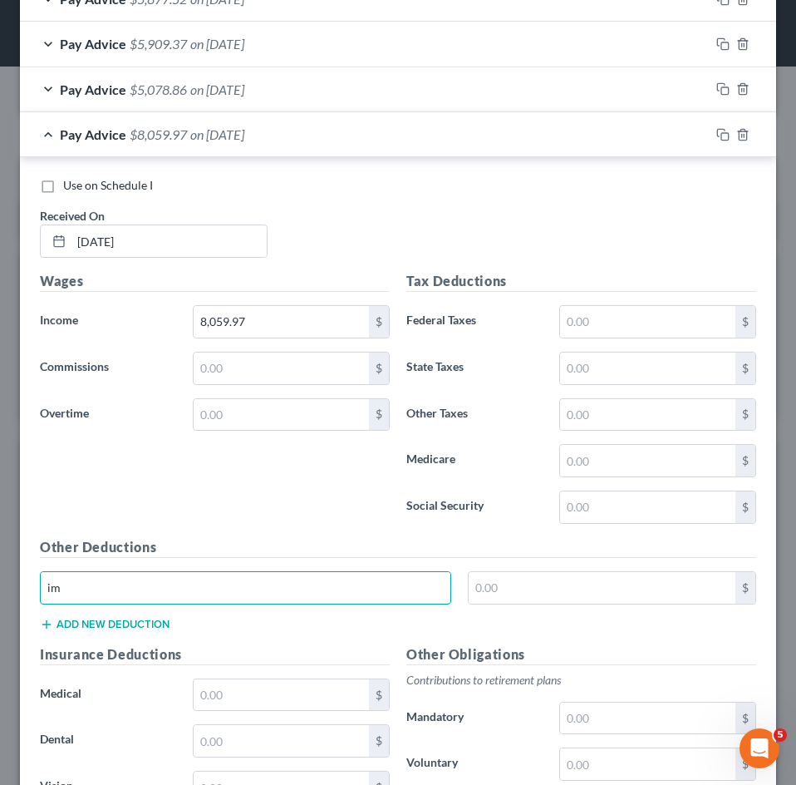
type input "i"
type input "Imputed earnings"
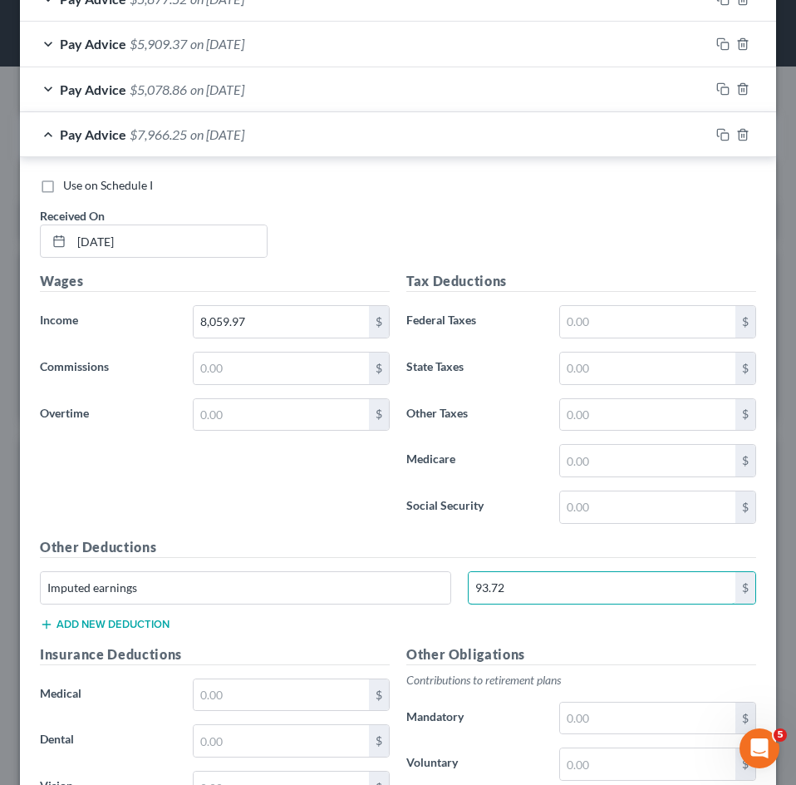
type input "93.72"
click at [277, 67] on div "Pay Advice $5,078.86 on [DATE]" at bounding box center [365, 89] width 690 height 44
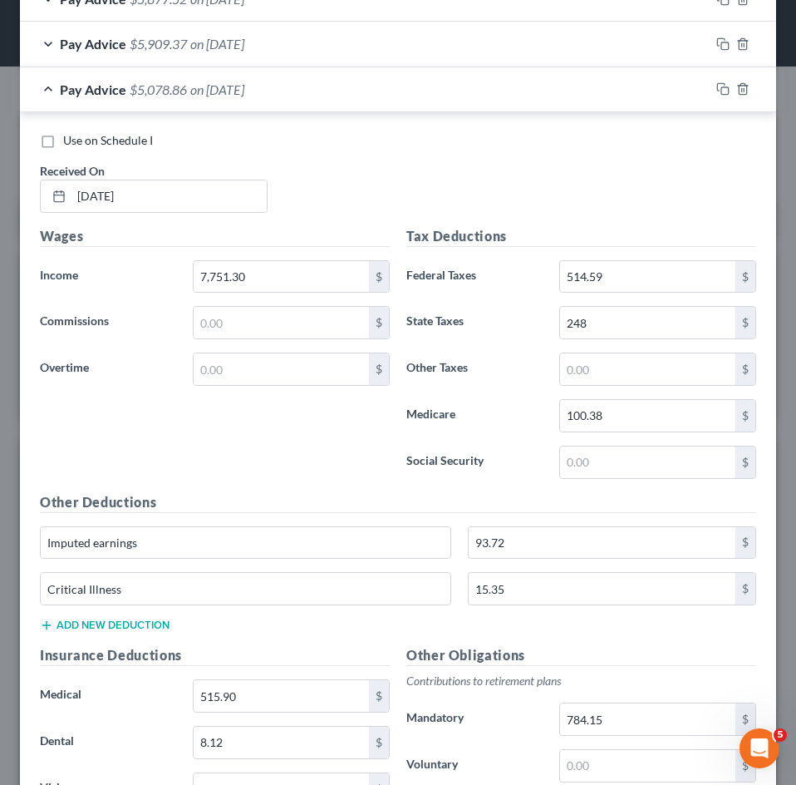
click at [286, 48] on div "Pay Advice $5,909.37 on [DATE]" at bounding box center [365, 44] width 690 height 44
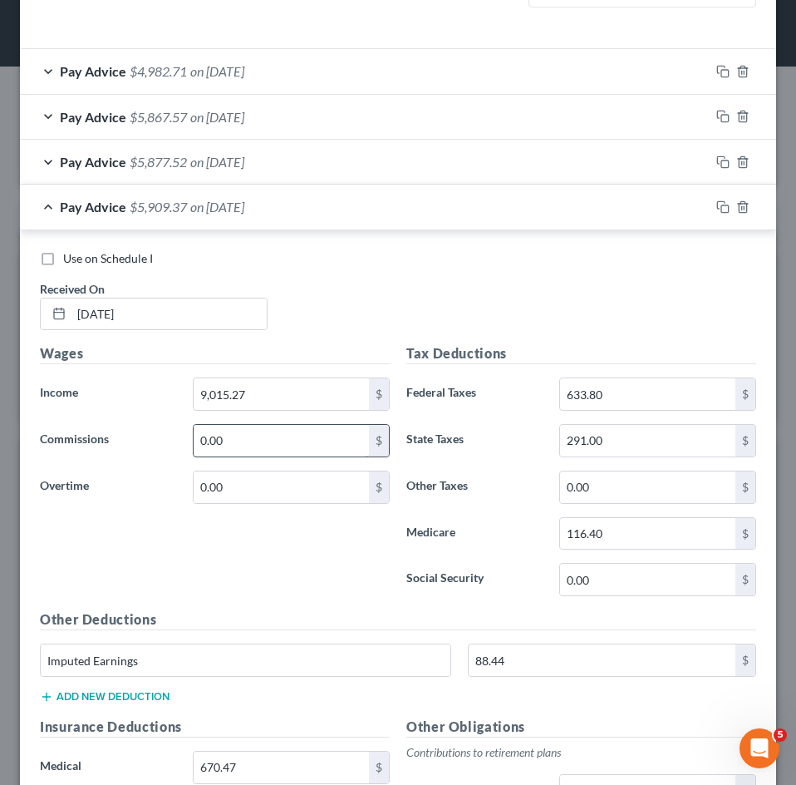
scroll to position [483, 0]
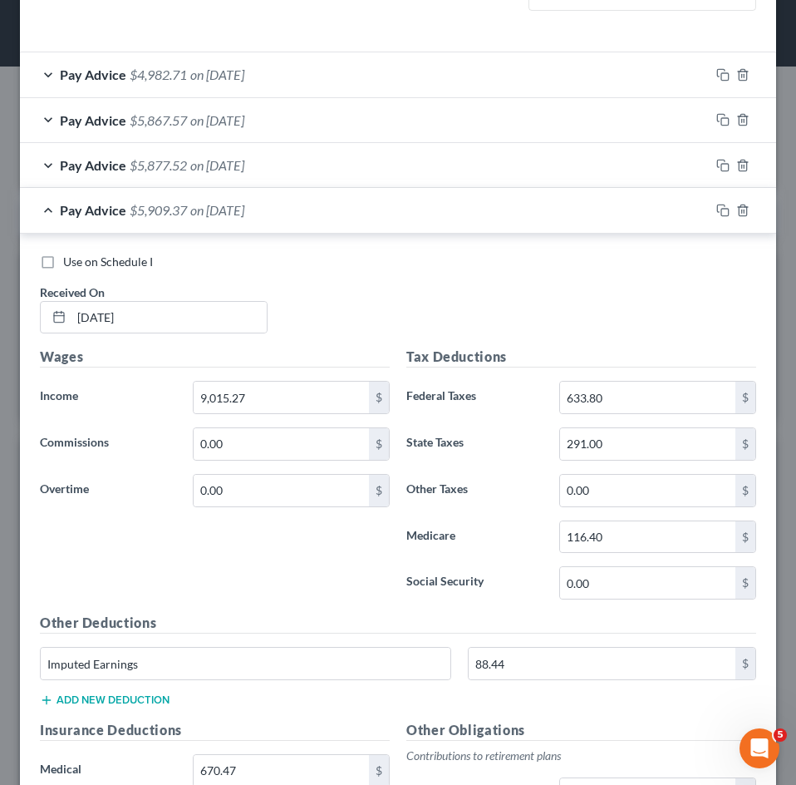
click at [321, 155] on div "Pay Advice $5,877.52 on [DATE]" at bounding box center [365, 165] width 690 height 44
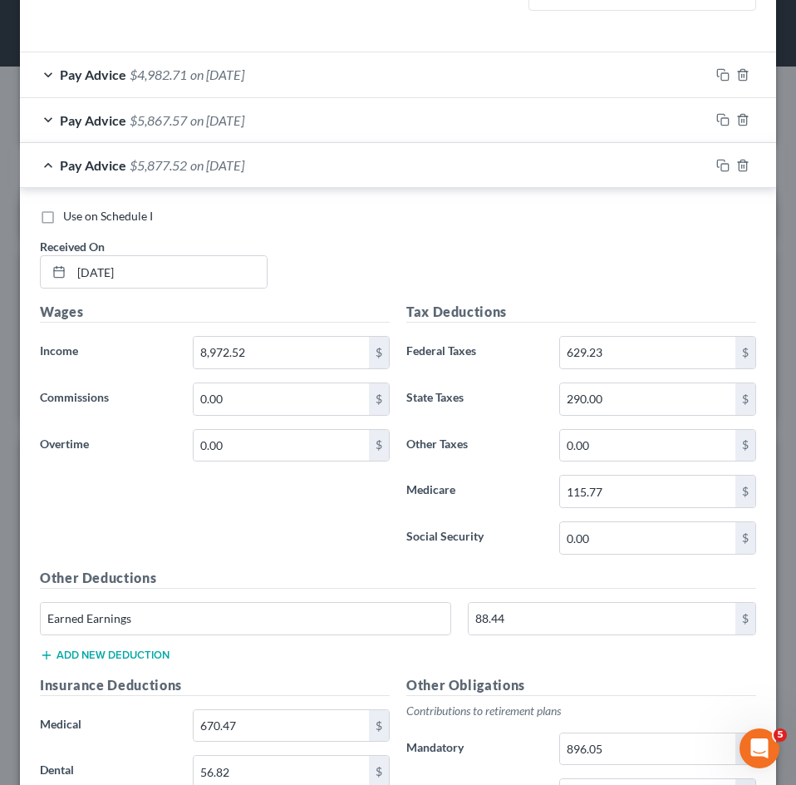
click at [318, 117] on div "Pay Advice $5,867.57 on [DATE]" at bounding box center [365, 120] width 690 height 44
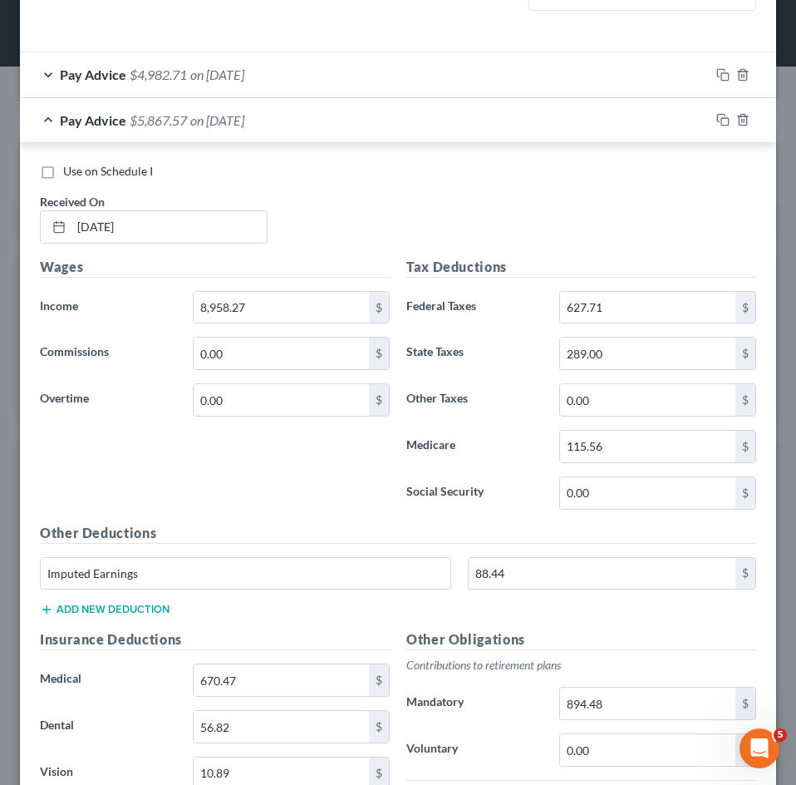
click at [303, 116] on div "Pay Advice $5,867.57 on [DATE]" at bounding box center [365, 120] width 690 height 44
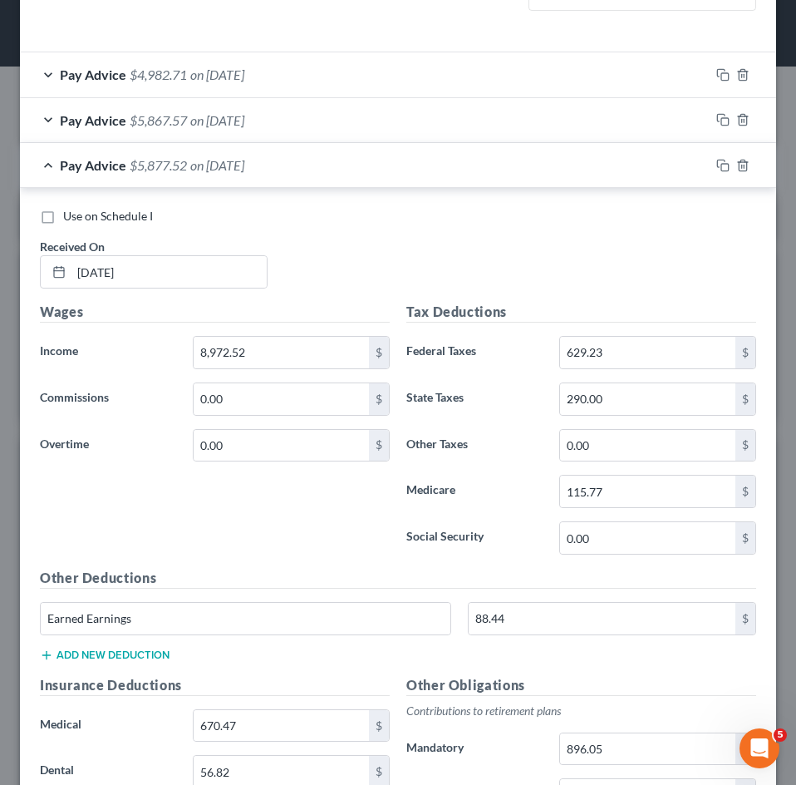
click at [303, 159] on div "Pay Advice $5,877.52 on [DATE]" at bounding box center [365, 165] width 690 height 44
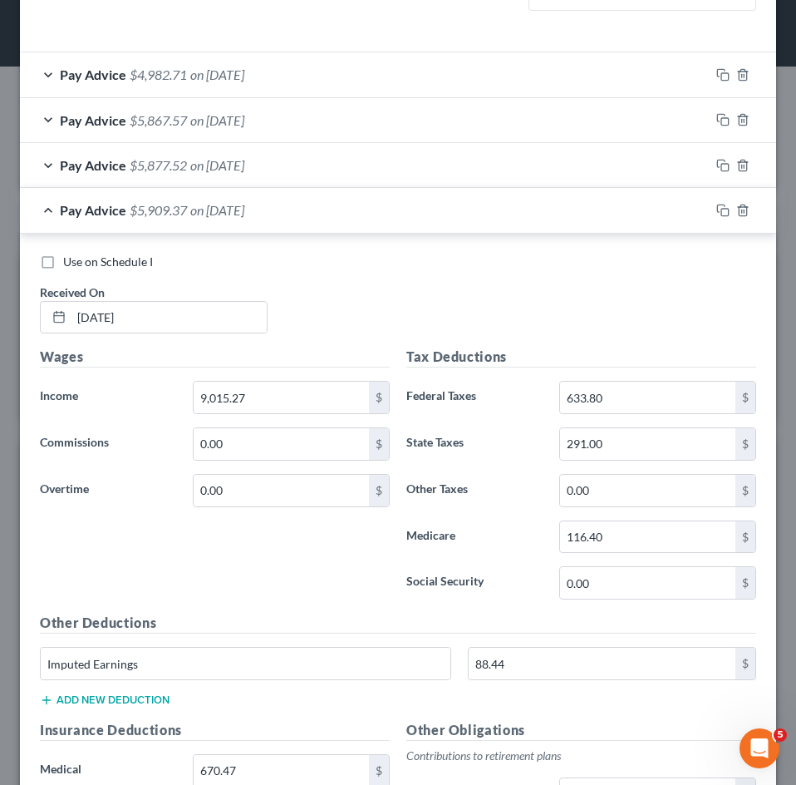
click at [298, 199] on div "Pay Advice $5,909.37 on [DATE]" at bounding box center [365, 210] width 690 height 44
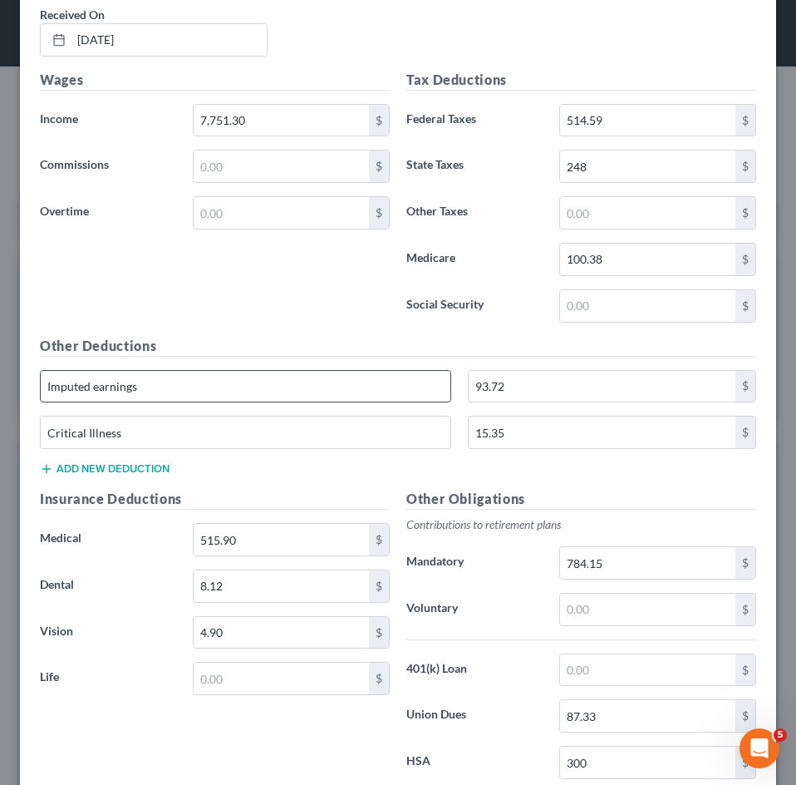
scroll to position [815, 0]
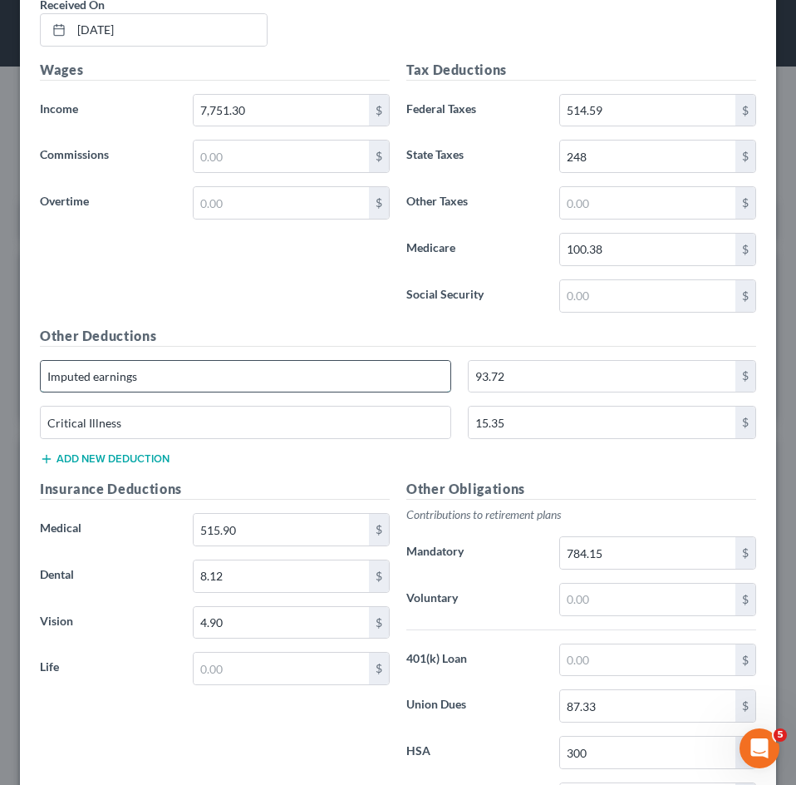
click at [100, 378] on input "Imputed earnings" at bounding box center [246, 377] width 410 height 32
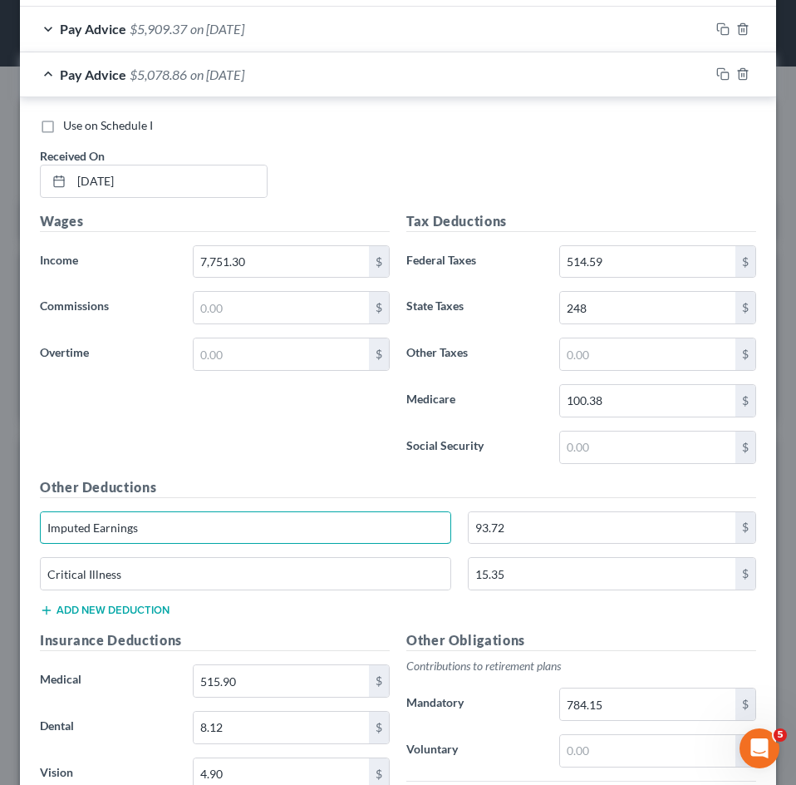
scroll to position [566, 0]
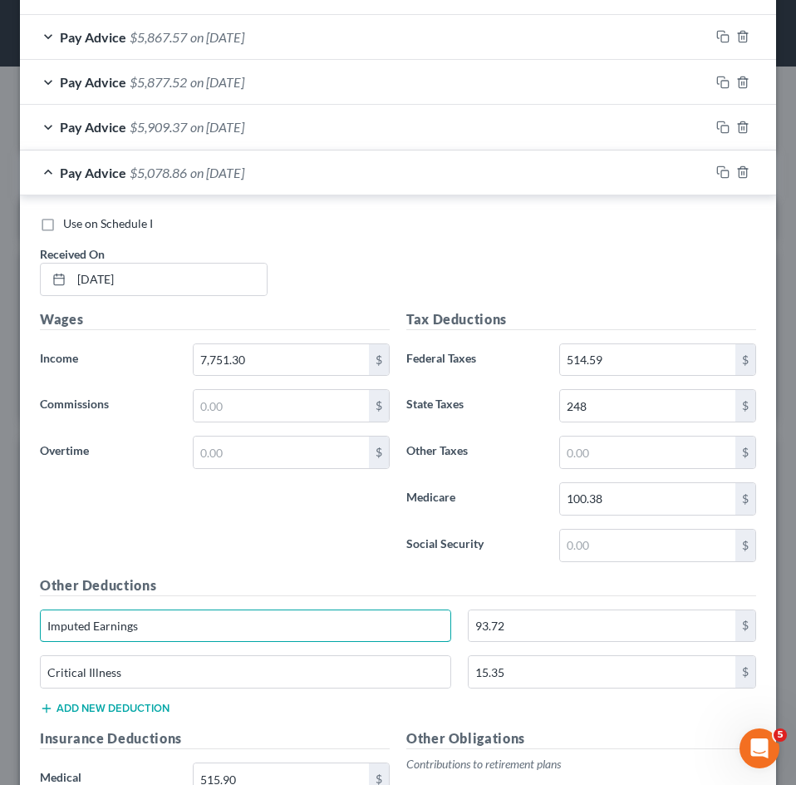
type input "Imputed Earnings"
click at [301, 171] on div "Pay Advice $5,078.86 on [DATE]" at bounding box center [365, 172] width 690 height 44
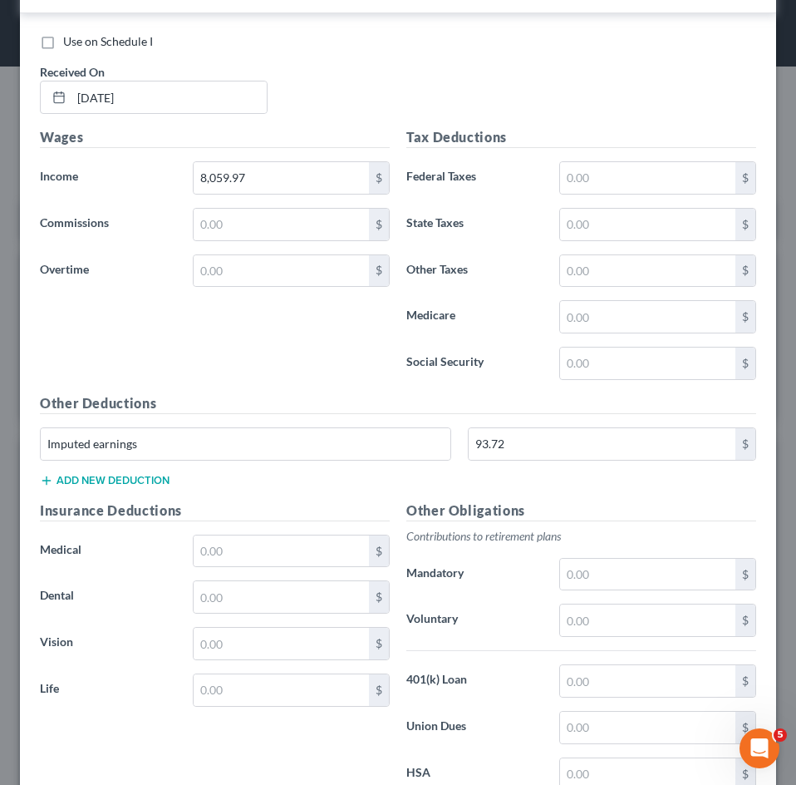
scroll to position [815, 0]
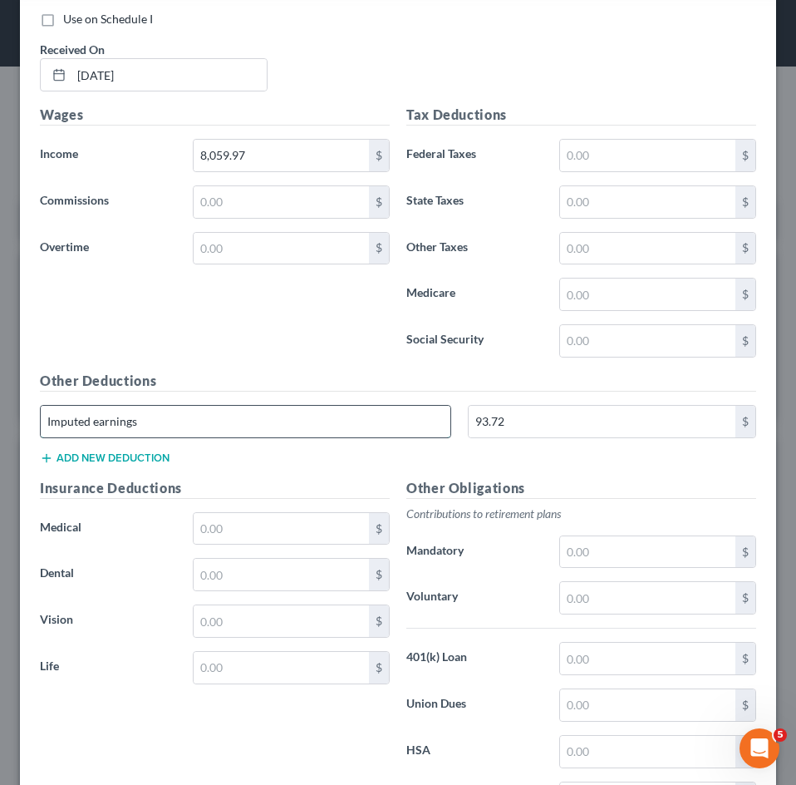
click at [97, 421] on input "Imputed earnings" at bounding box center [246, 422] width 410 height 32
type input "Imputed Earnings"
click at [299, 573] on input "text" at bounding box center [281, 575] width 175 height 32
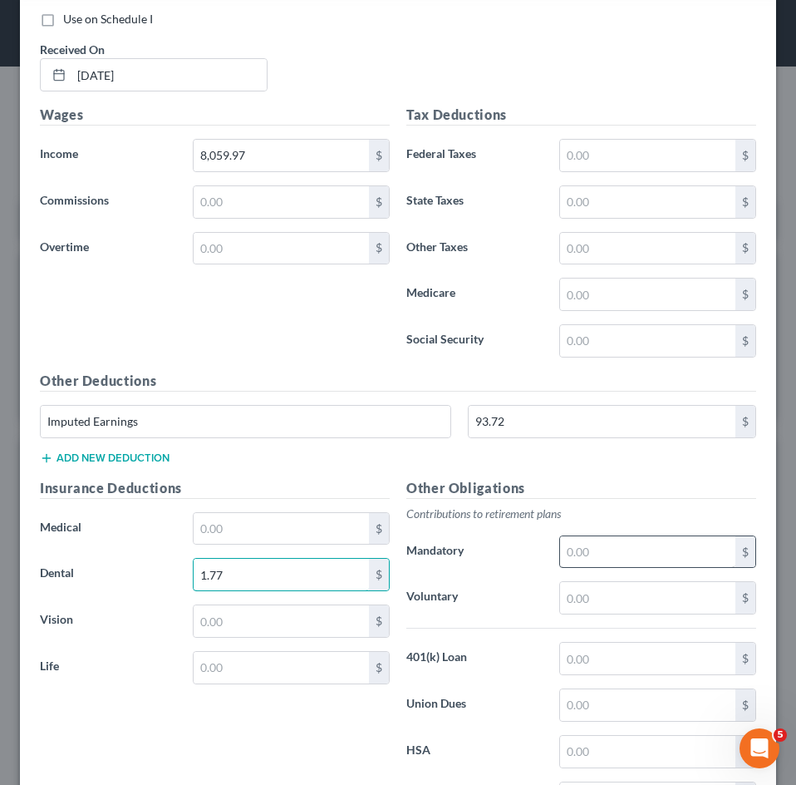
type input "1.77"
click at [592, 560] on input "text" at bounding box center [647, 552] width 175 height 32
type input "875.55"
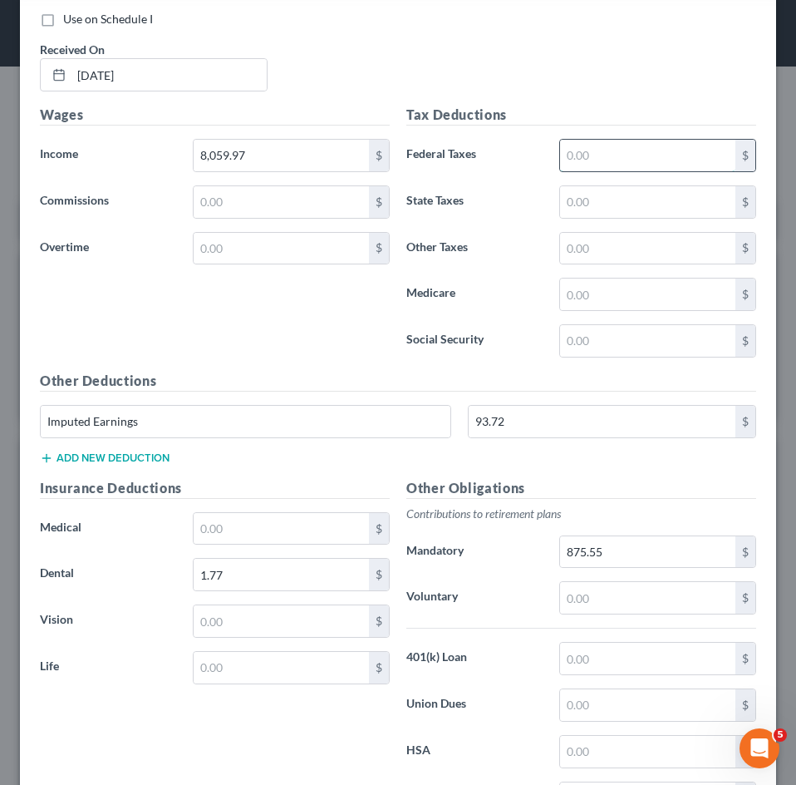
click at [618, 160] on input "text" at bounding box center [647, 156] width 175 height 32
type input "639.33"
click at [618, 192] on input "text" at bounding box center [647, 202] width 175 height 32
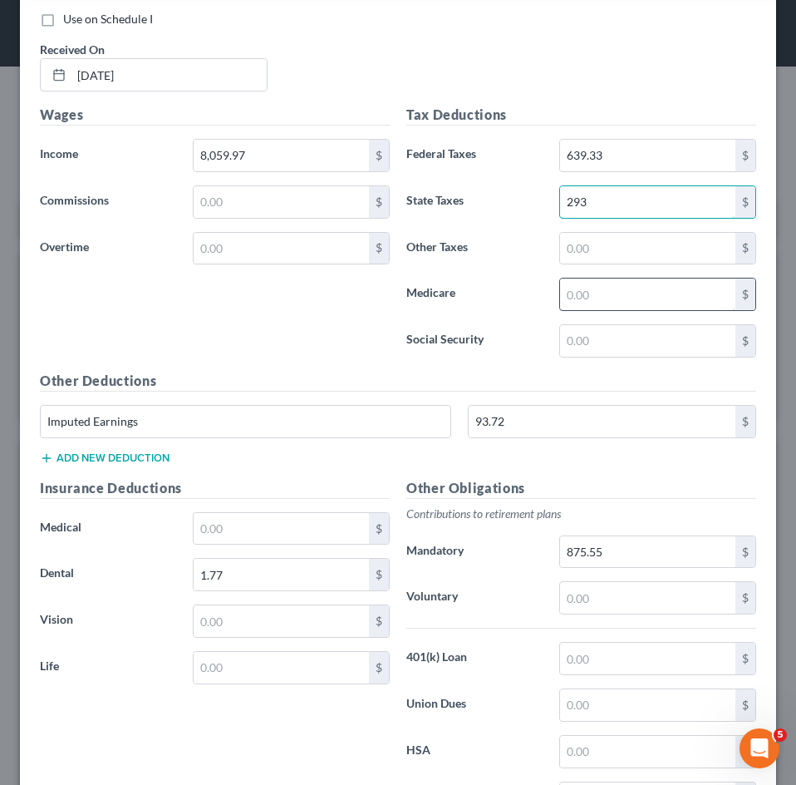
type input "293"
click at [600, 295] on input "text" at bounding box center [647, 294] width 175 height 32
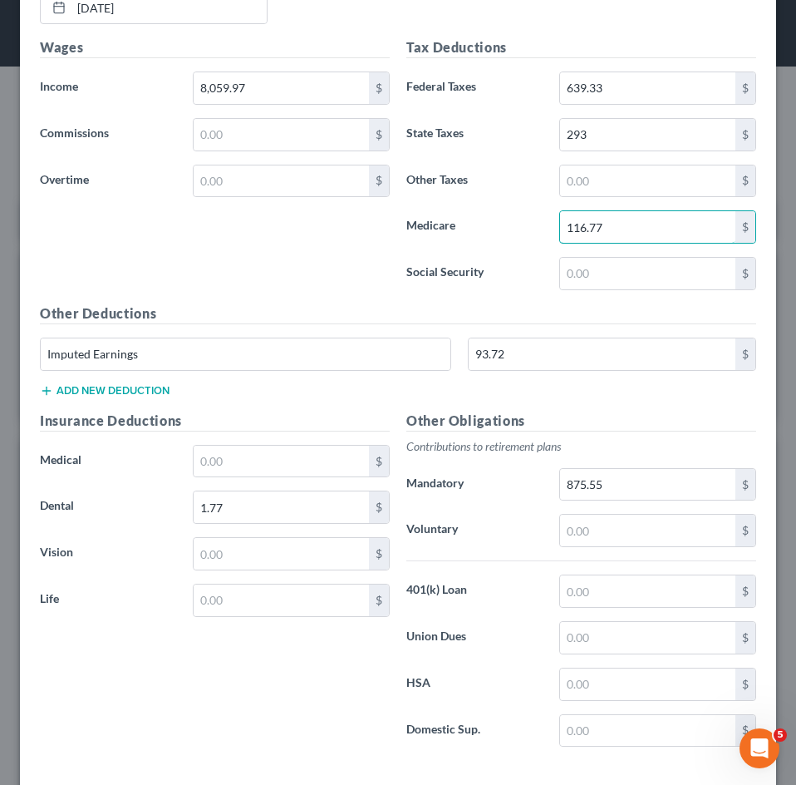
scroll to position [963, 0]
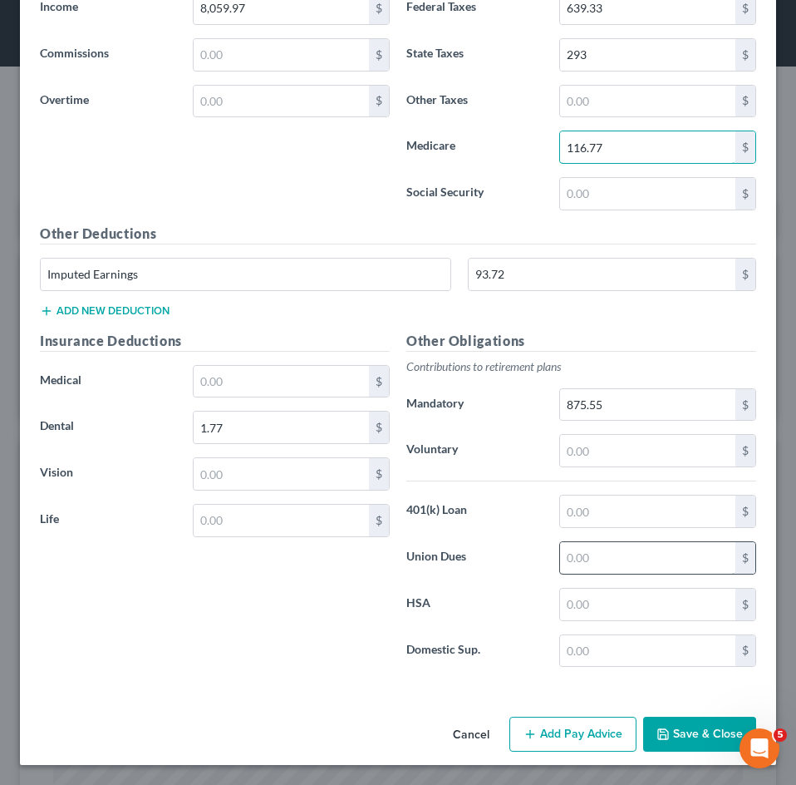
type input "116.77"
click at [592, 554] on input "text" at bounding box center [647, 558] width 175 height 32
type input "92.02"
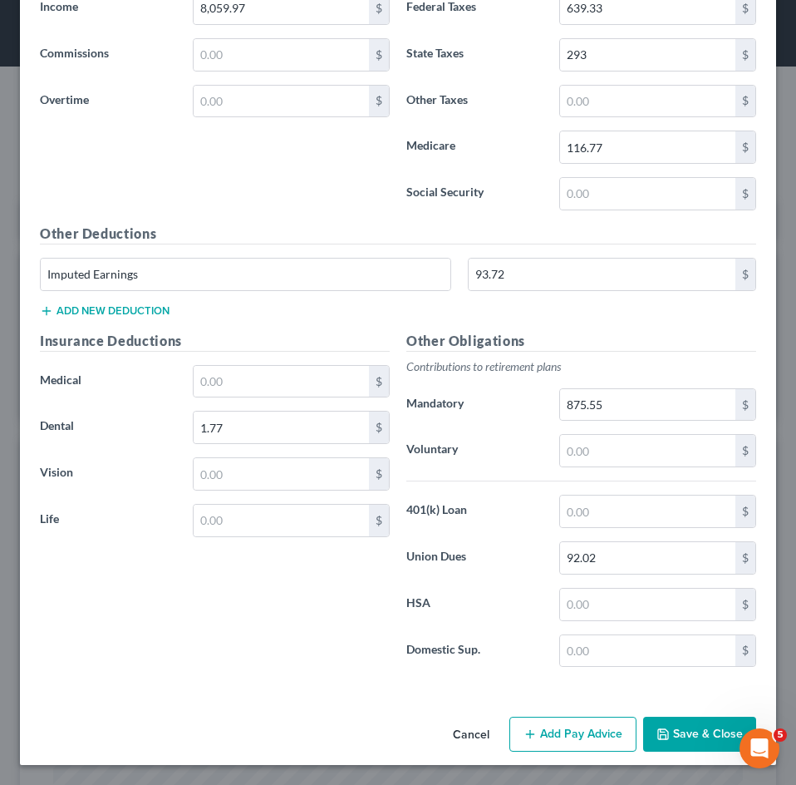
click at [135, 307] on button "Add new deduction" at bounding box center [105, 310] width 130 height 13
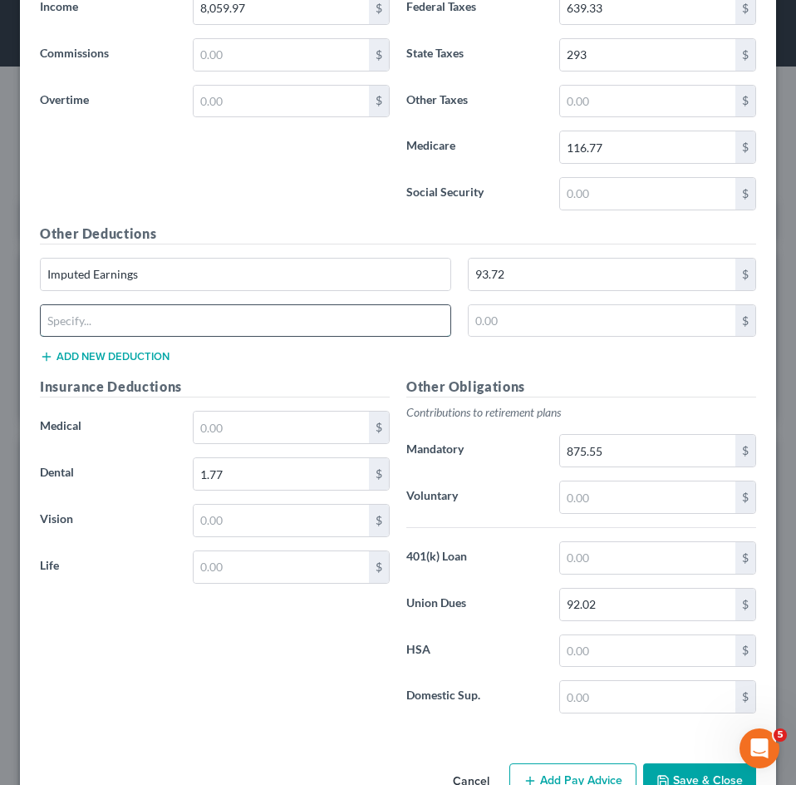
click at [134, 319] on input "text" at bounding box center [246, 321] width 410 height 32
type input "Critical Illness"
click at [585, 304] on div "$" at bounding box center [612, 320] width 289 height 33
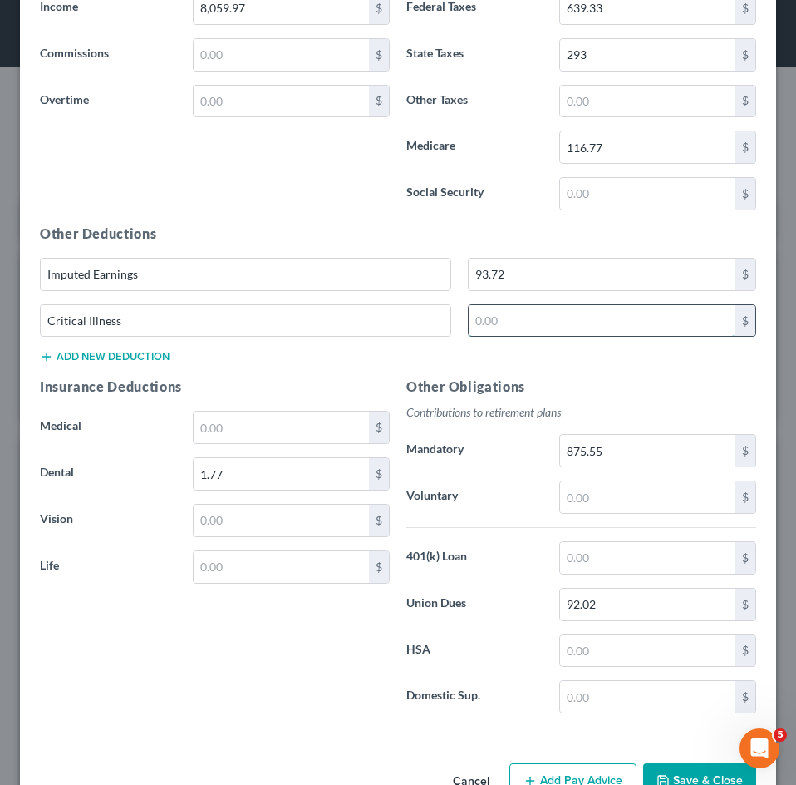
click at [591, 312] on input "text" at bounding box center [603, 321] width 268 height 32
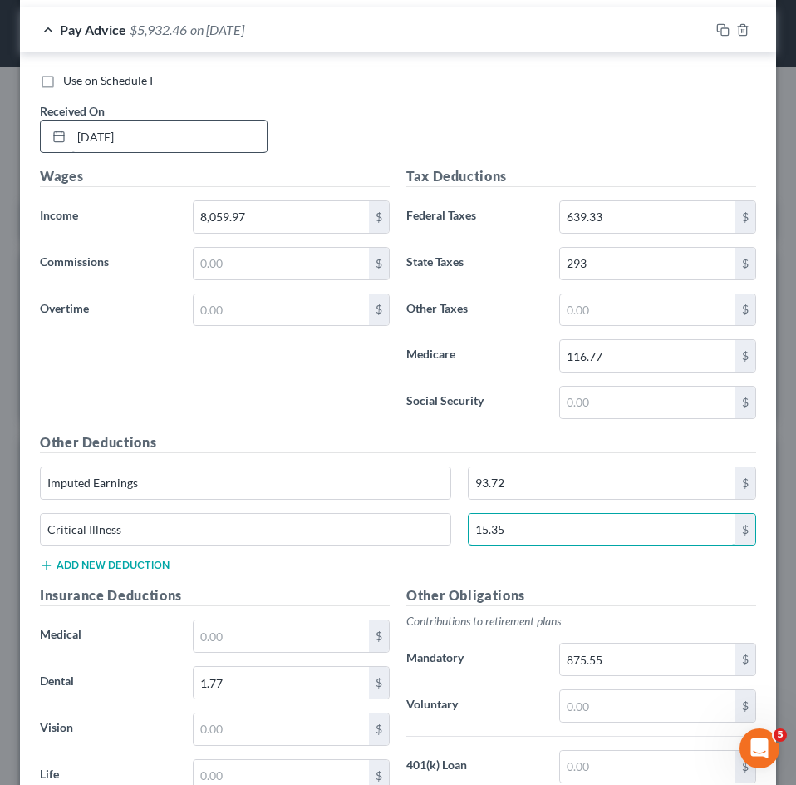
scroll to position [464, 0]
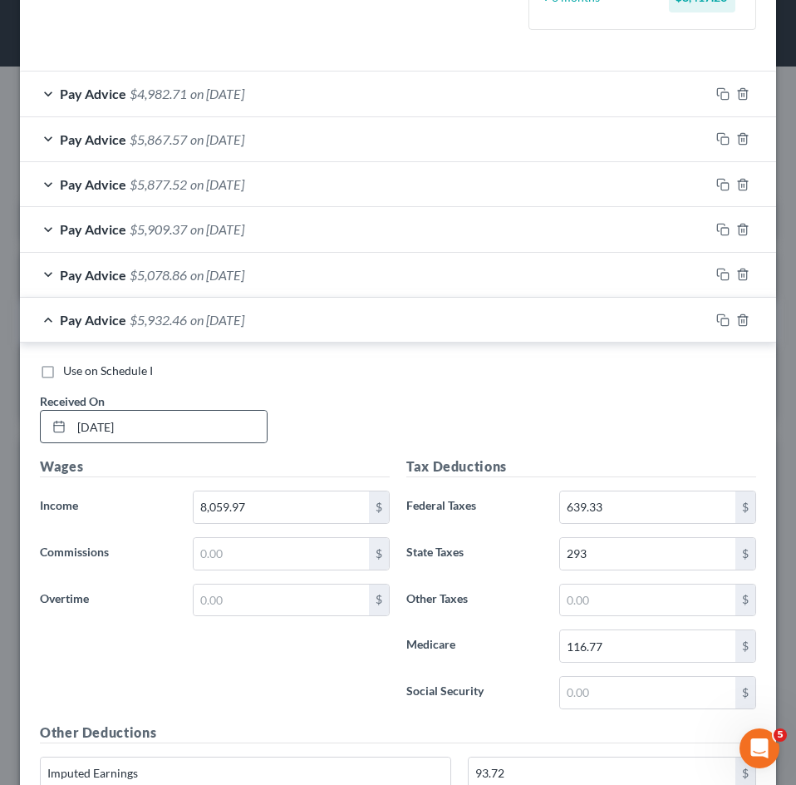
type input "15.35"
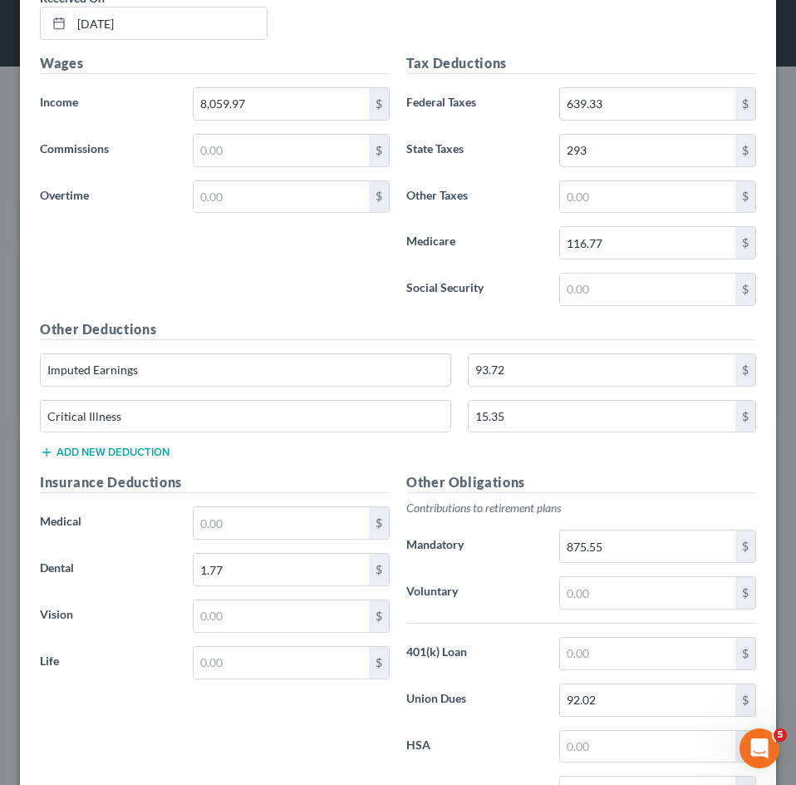
scroll to position [963, 0]
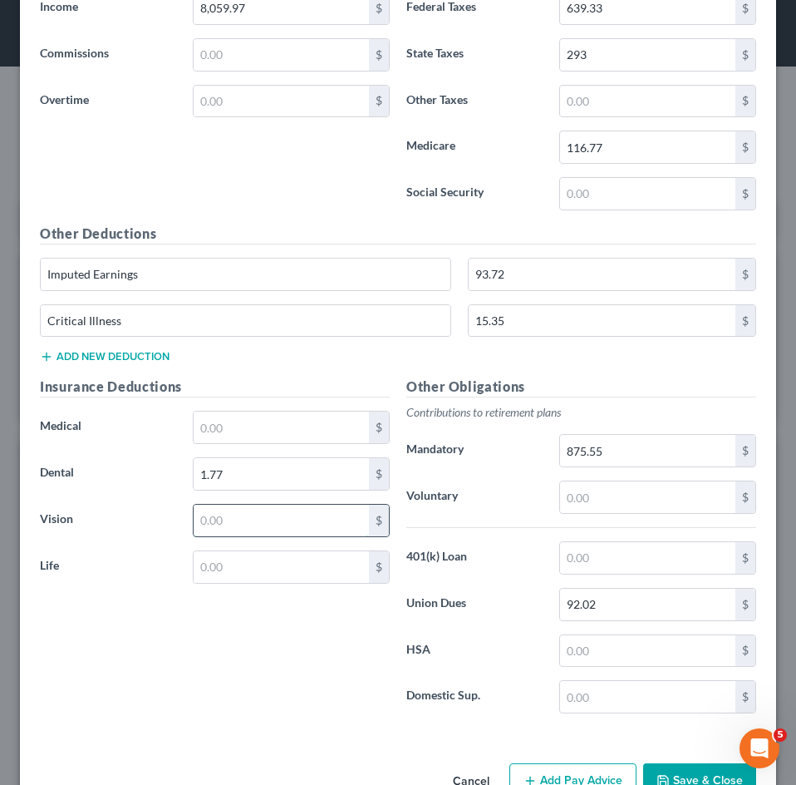
click at [217, 520] on input "text" at bounding box center [281, 521] width 175 height 32
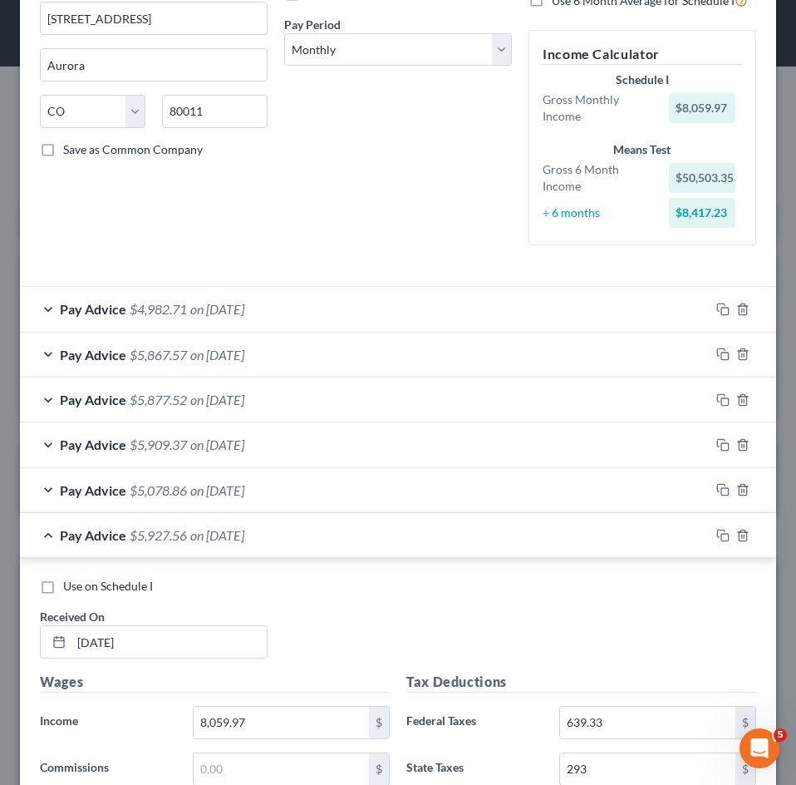
scroll to position [214, 0]
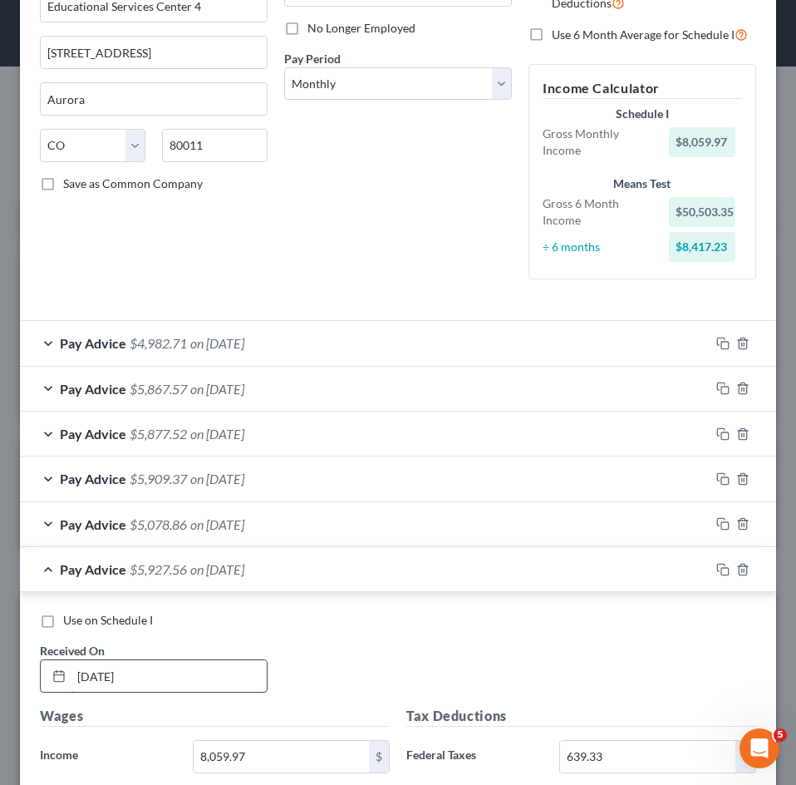
type input "4.90"
click at [210, 685] on input "[DATE]" at bounding box center [168, 676] width 195 height 32
click at [288, 573] on div "Pay Advice $5,927.56 on [DATE]" at bounding box center [365, 569] width 690 height 44
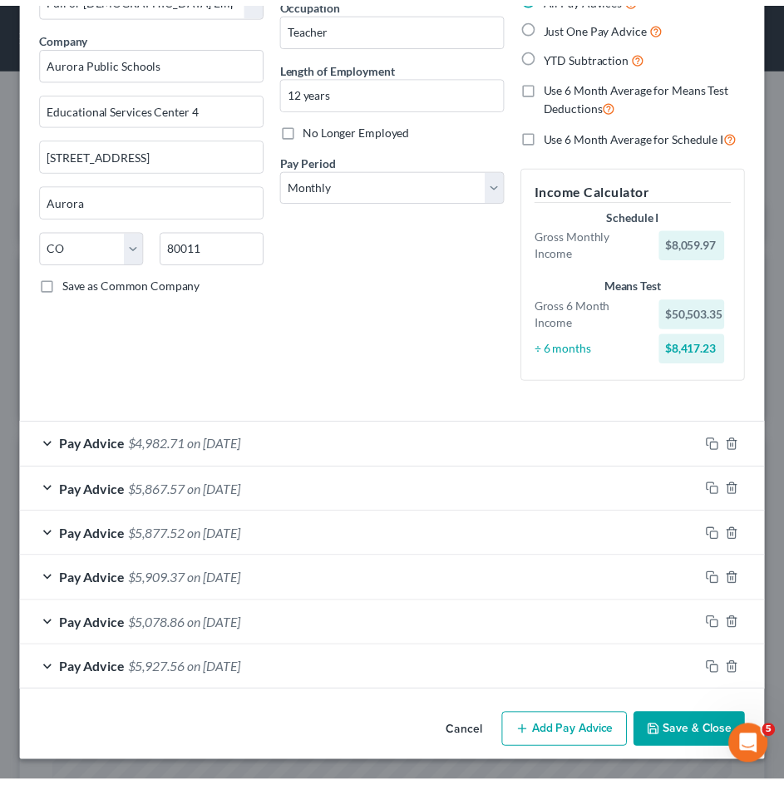
scroll to position [113, 0]
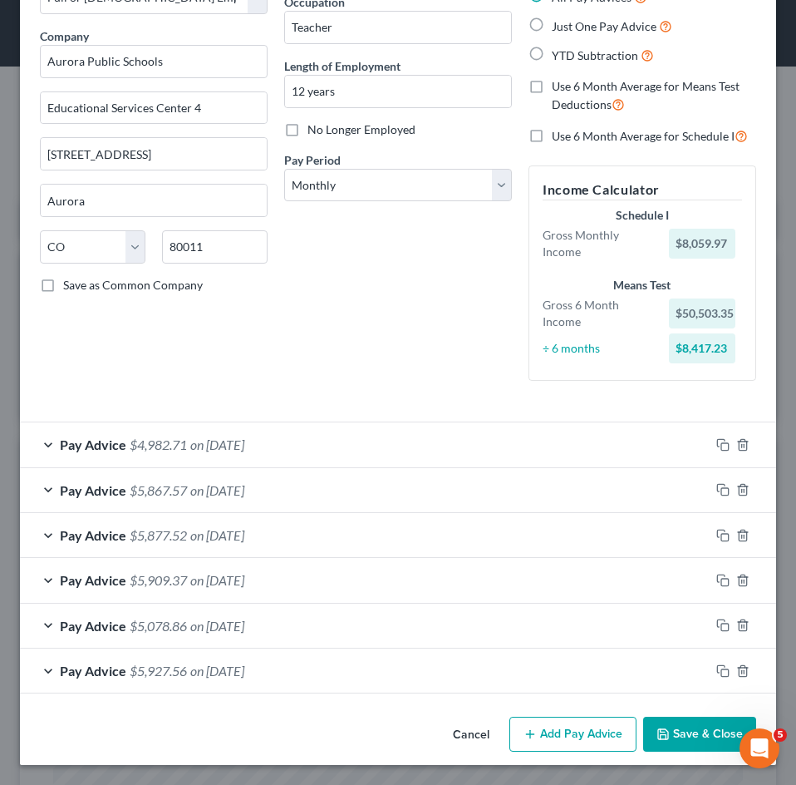
click at [679, 738] on button "Save & Close" at bounding box center [699, 734] width 113 height 35
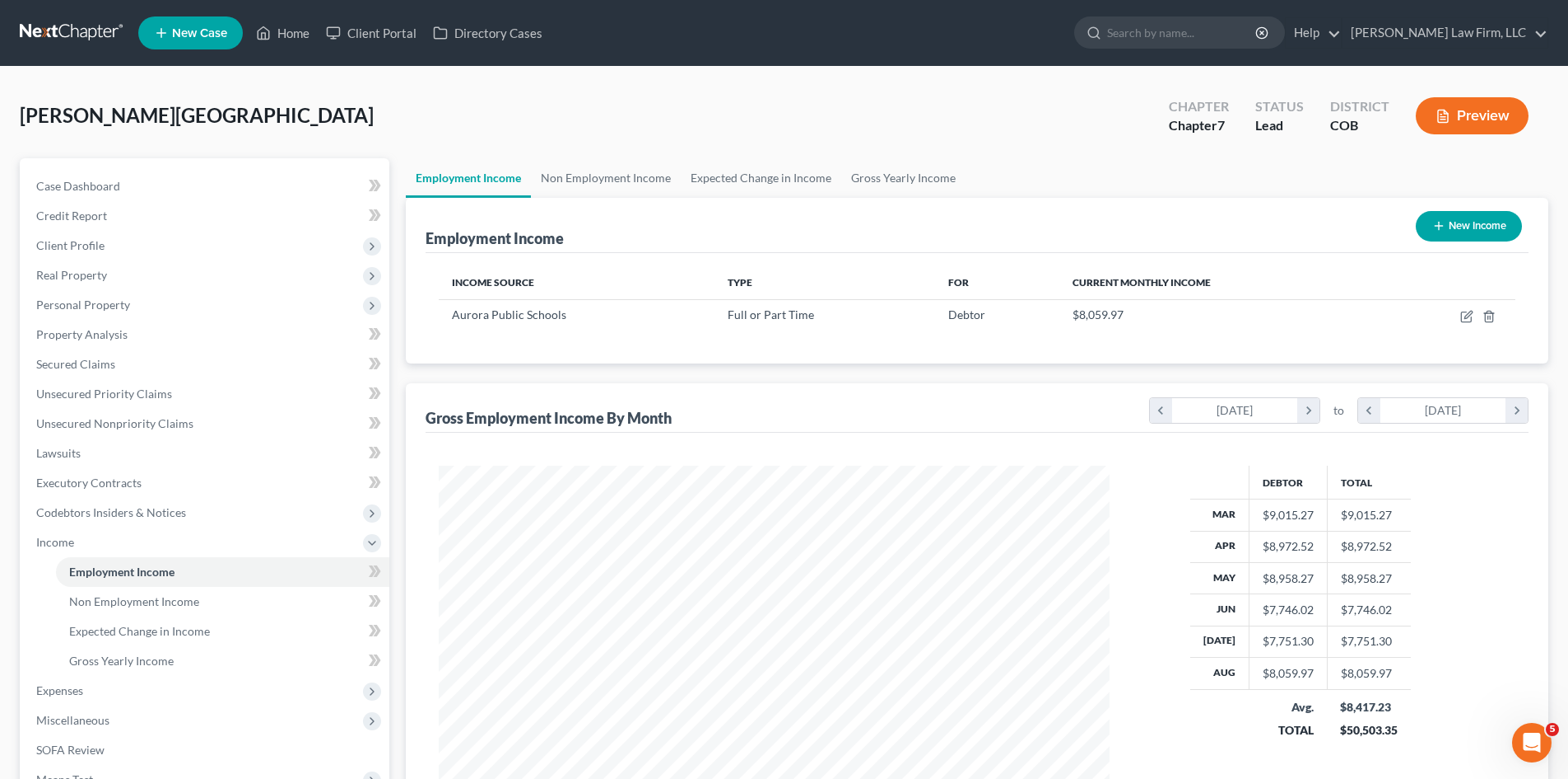
scroll to position [823521, 822708]
